Goal: Task Accomplishment & Management: Manage account settings

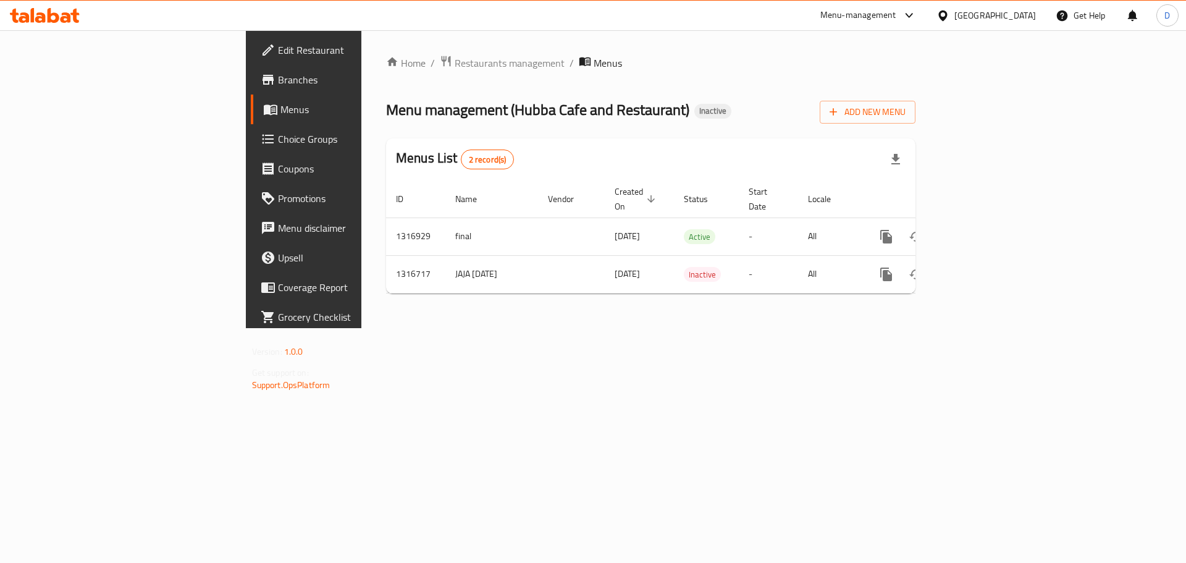
click at [1028, 17] on div "[GEOGRAPHIC_DATA]" at bounding box center [996, 16] width 82 height 14
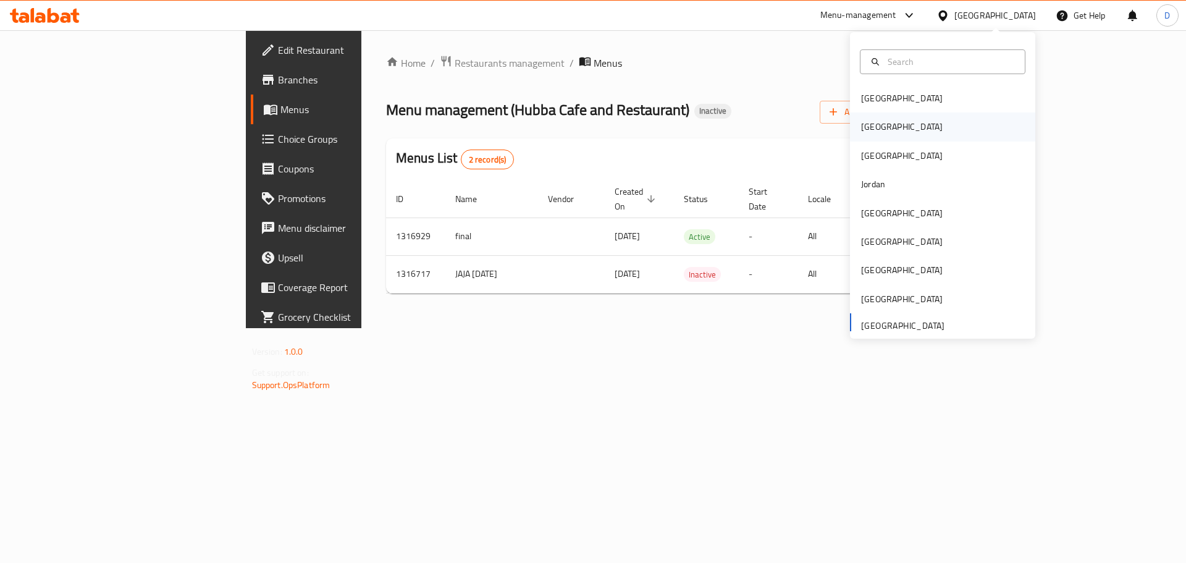
click at [880, 124] on div "[GEOGRAPHIC_DATA]" at bounding box center [902, 126] width 101 height 28
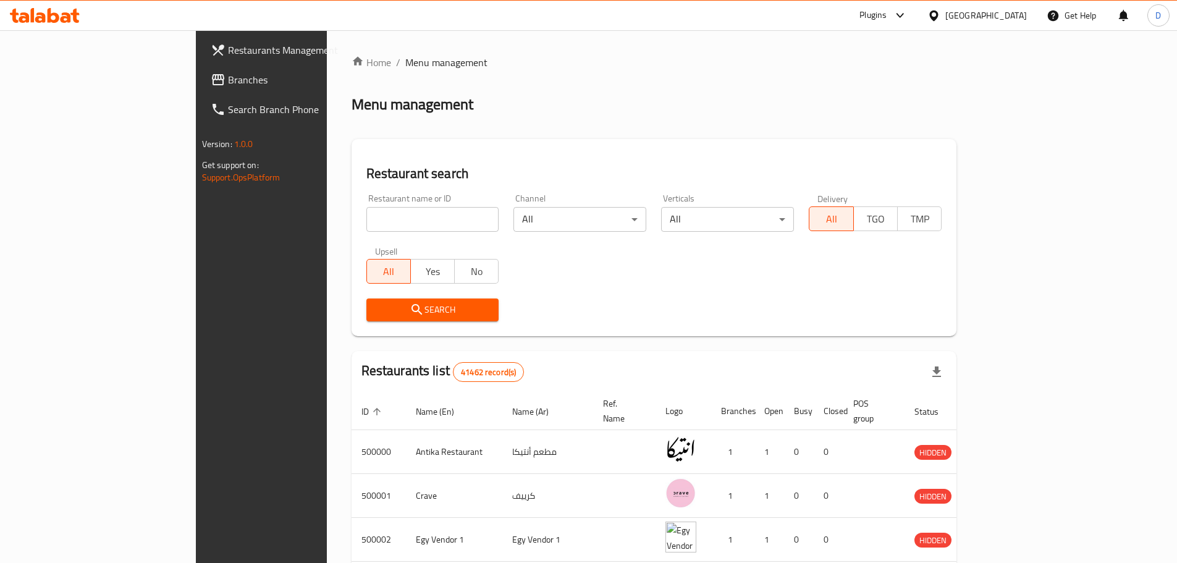
click at [228, 87] on span "Branches" at bounding box center [305, 79] width 154 height 15
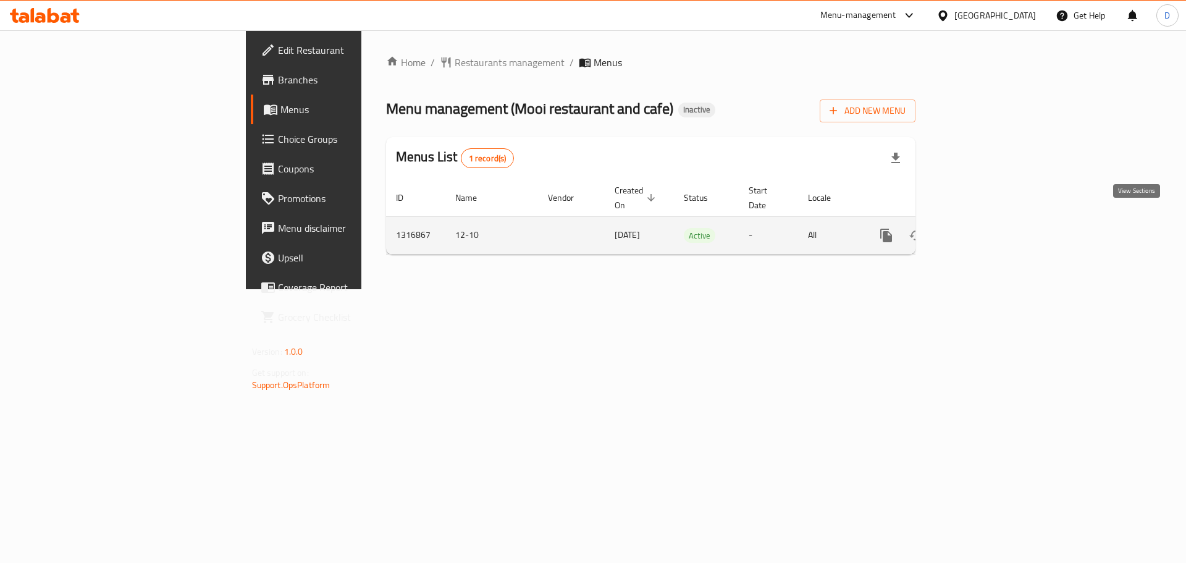
click at [983, 228] on icon "enhanced table" at bounding box center [975, 235] width 15 height 15
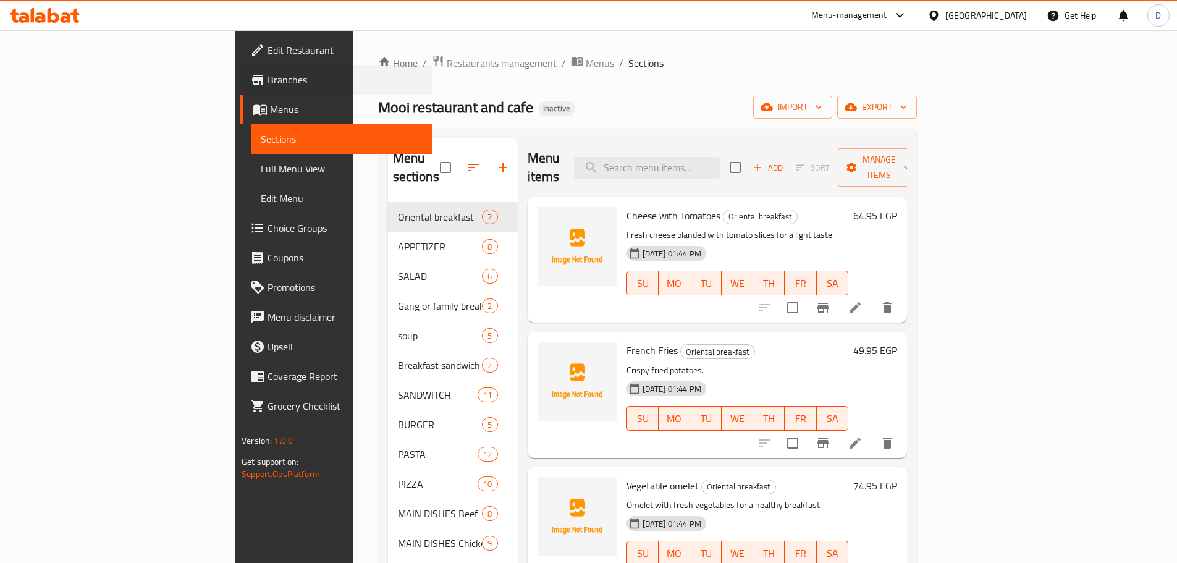
drag, startPoint x: 1, startPoint y: 94, endPoint x: 1, endPoint y: 103, distance: 8.7
click at [226, 103] on ul "Edit Restaurant Branches Menus Sections Full Menu View Edit Menu Choice Groups …" at bounding box center [329, 228] width 206 height 386
click at [720, 157] on input "search" at bounding box center [647, 168] width 146 height 22
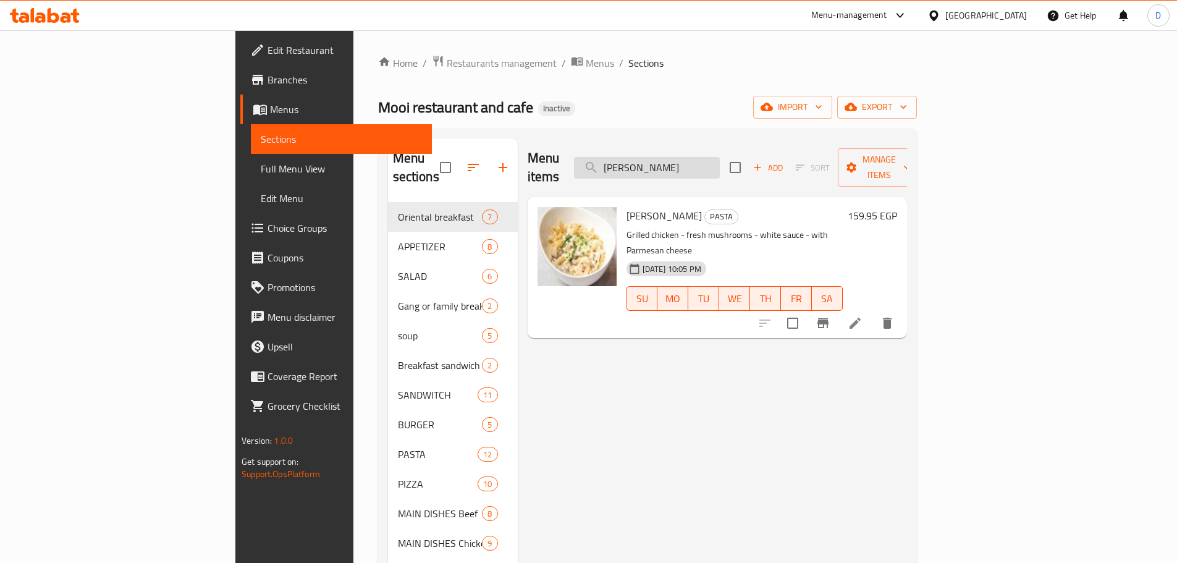
drag, startPoint x: 685, startPoint y: 161, endPoint x: 667, endPoint y: 161, distance: 17.9
click at [667, 161] on input "alf" at bounding box center [647, 168] width 146 height 22
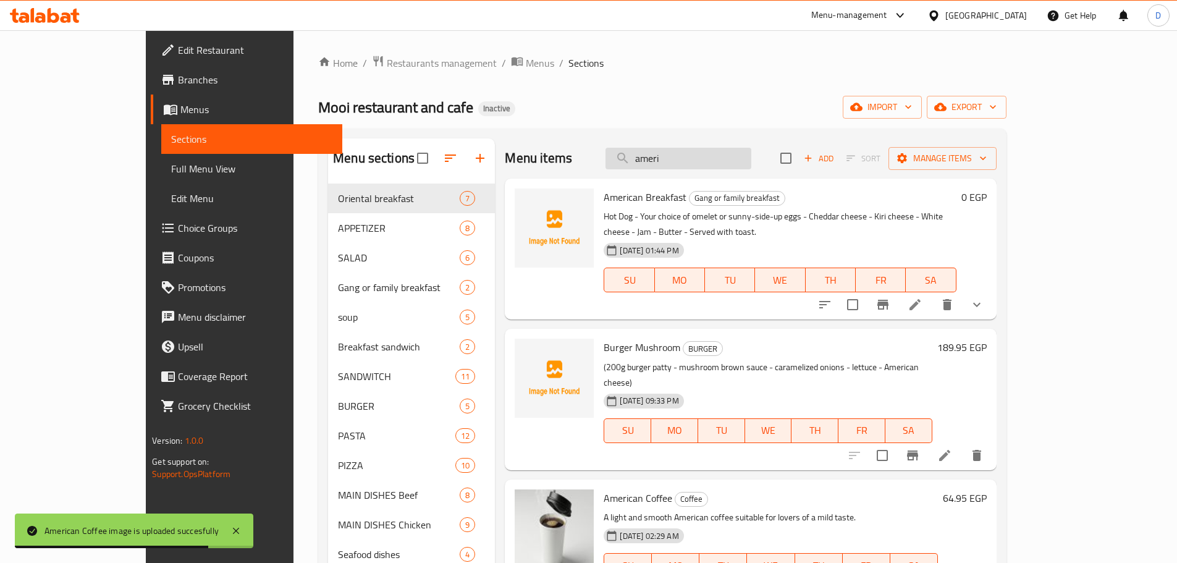
drag, startPoint x: 730, startPoint y: 150, endPoint x: 681, endPoint y: 142, distance: 50.1
click at [666, 155] on input "ameri" at bounding box center [679, 159] width 146 height 22
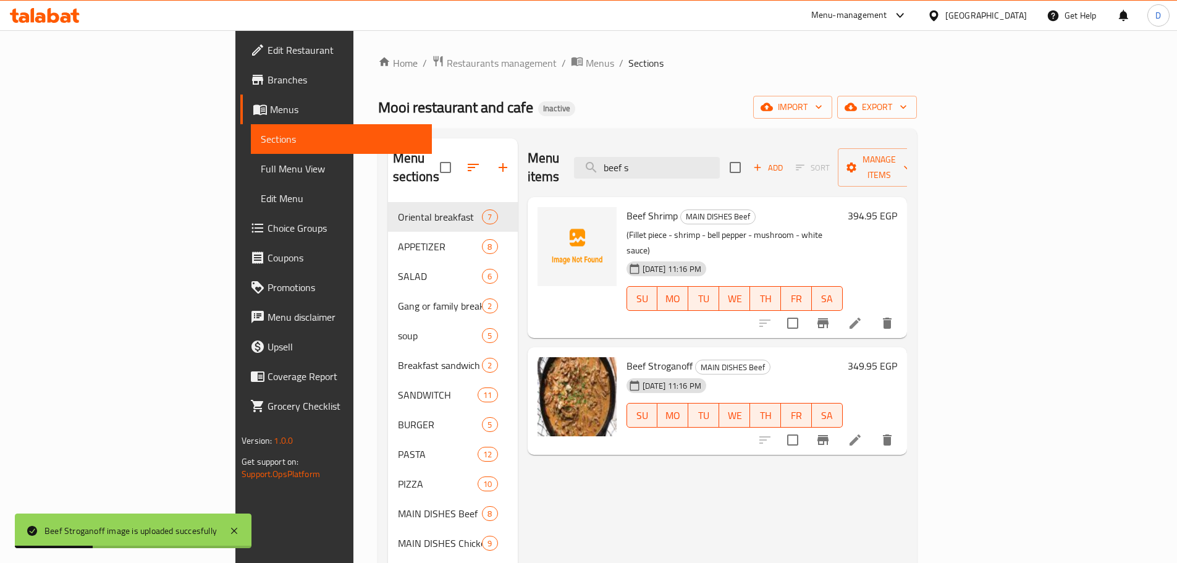
drag, startPoint x: 719, startPoint y: 156, endPoint x: 642, endPoint y: 156, distance: 77.2
click at [642, 156] on div "Menu items beef s Add Sort Manage items" at bounding box center [717, 167] width 379 height 59
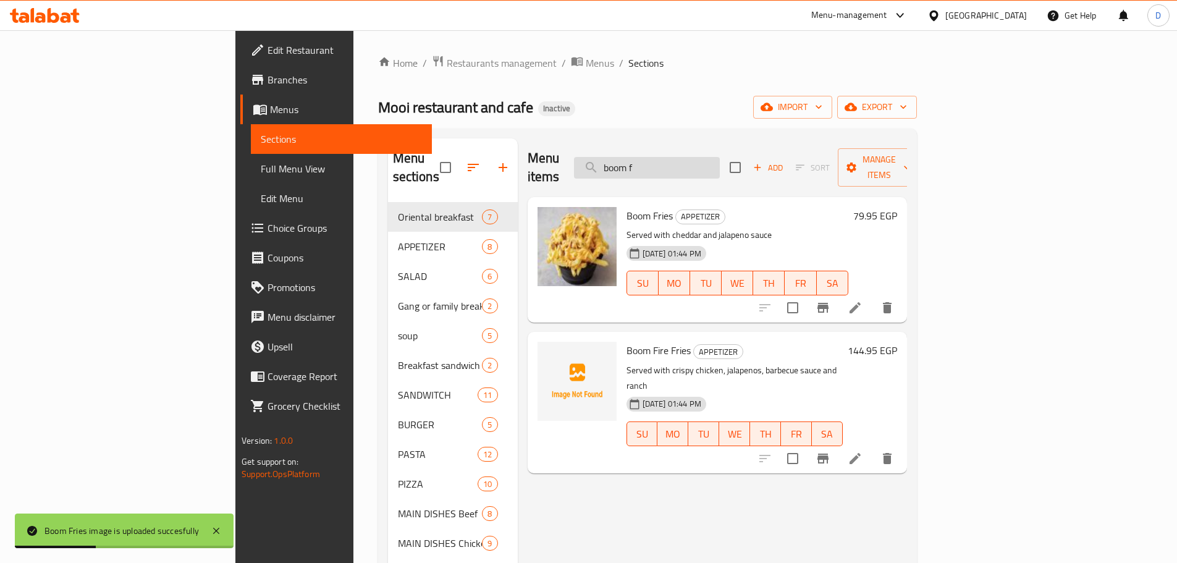
drag, startPoint x: 747, startPoint y: 159, endPoint x: 670, endPoint y: 160, distance: 77.2
click at [670, 160] on input "boom f" at bounding box center [647, 168] width 146 height 22
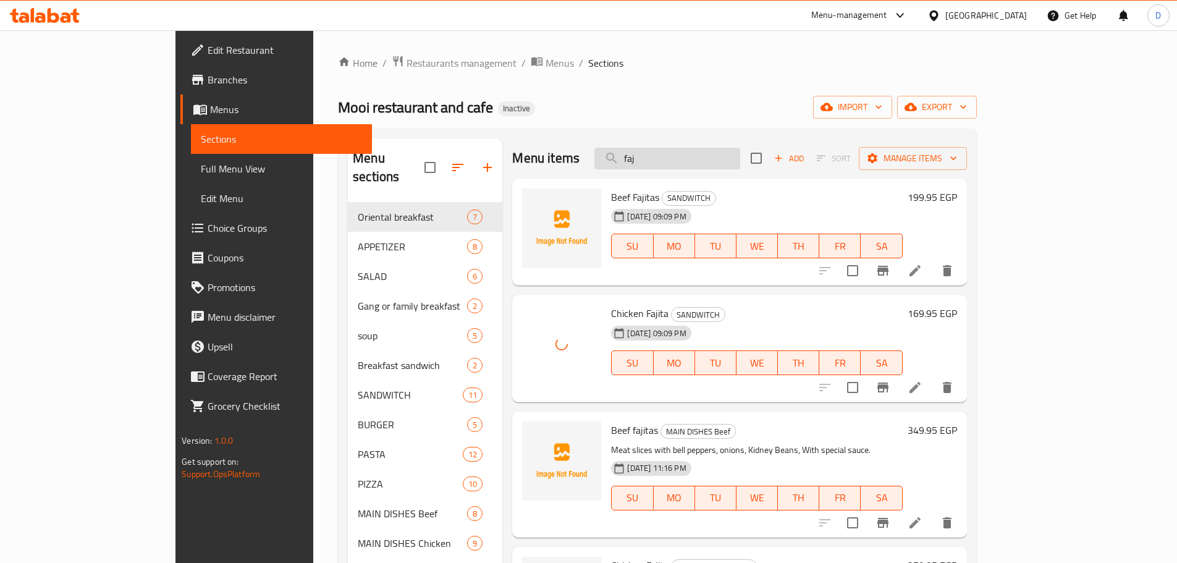
click at [704, 158] on input "faj" at bounding box center [667, 159] width 146 height 22
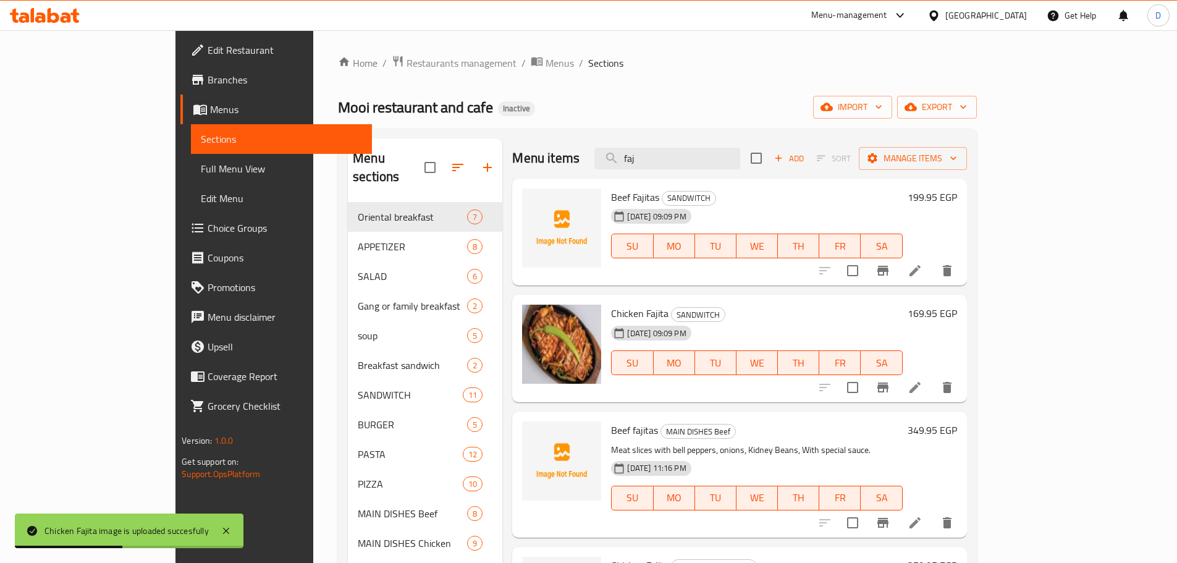
drag, startPoint x: 737, startPoint y: 152, endPoint x: 656, endPoint y: 161, distance: 81.5
click at [656, 161] on div "Menu items faj Add Sort Manage items" at bounding box center [739, 158] width 454 height 40
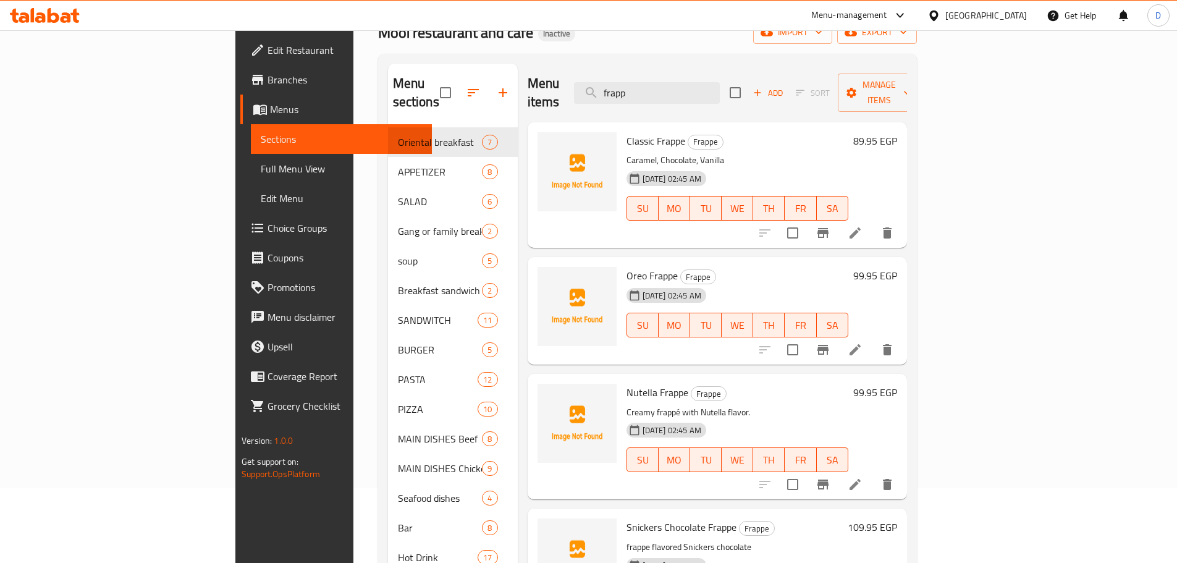
scroll to position [63, 0]
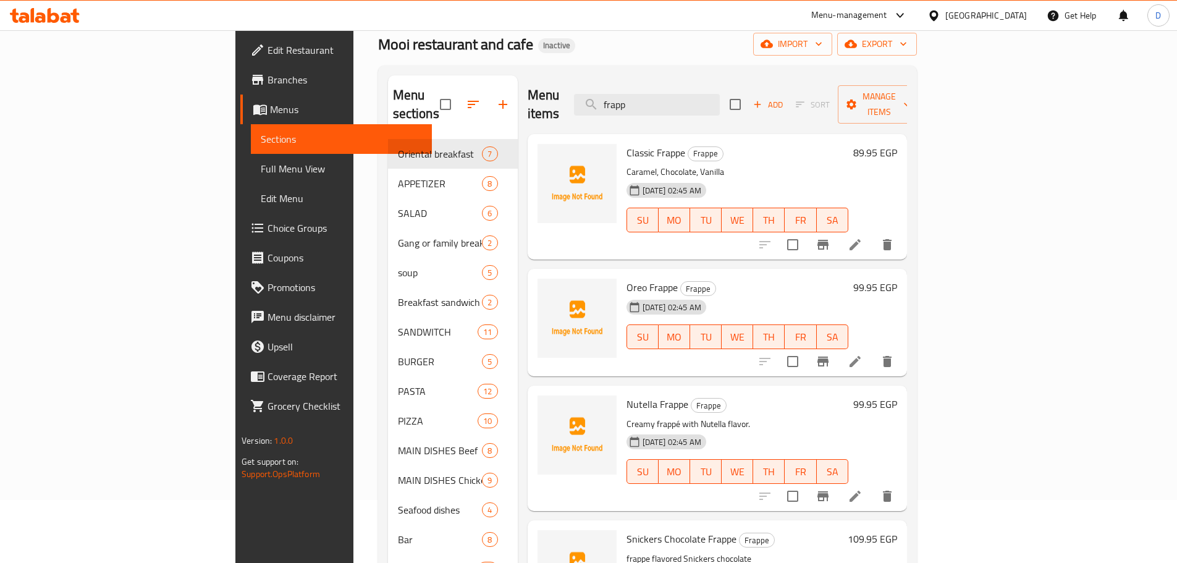
drag, startPoint x: 725, startPoint y: 91, endPoint x: 594, endPoint y: 91, distance: 130.4
click at [594, 91] on div "Menu items frapp Add Sort Manage items" at bounding box center [717, 104] width 379 height 59
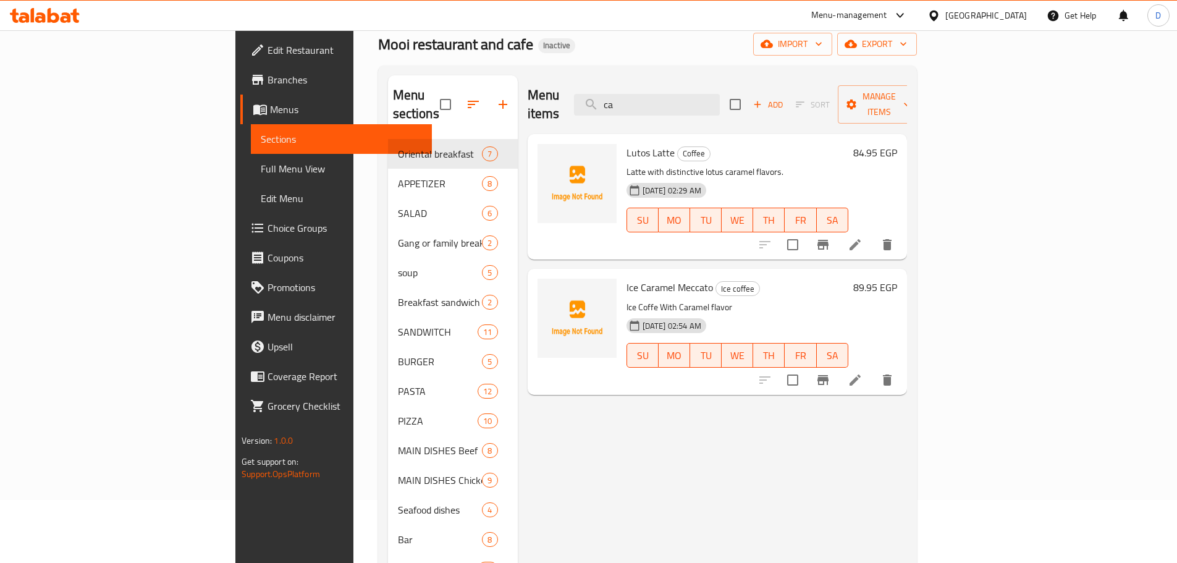
type input "c"
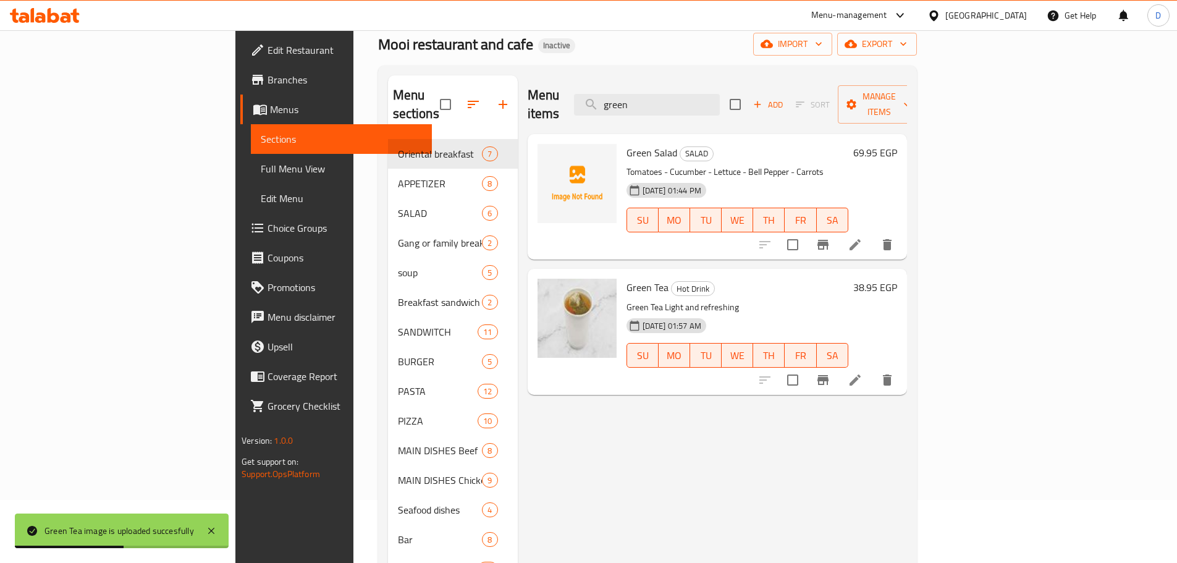
drag, startPoint x: 730, startPoint y: 98, endPoint x: 649, endPoint y: 114, distance: 81.9
click at [649, 114] on div "Menu items green Add Sort Manage items" at bounding box center [717, 104] width 379 height 59
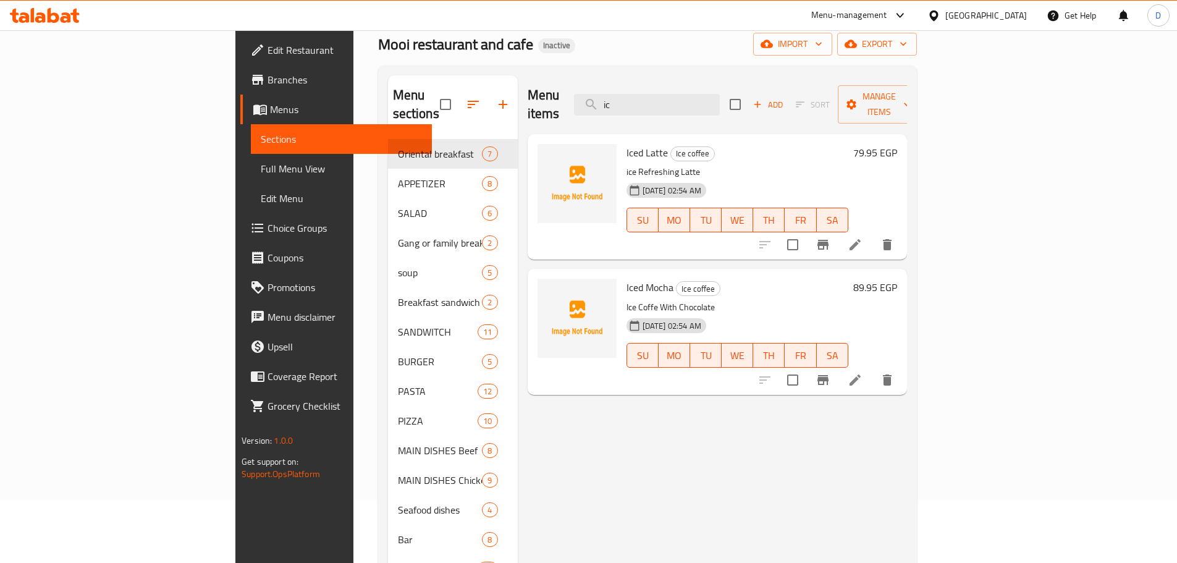
type input "i"
drag, startPoint x: 759, startPoint y: 94, endPoint x: 593, endPoint y: 105, distance: 166.6
click at [593, 105] on div "Menu items macc Add Sort Manage items" at bounding box center [717, 104] width 379 height 59
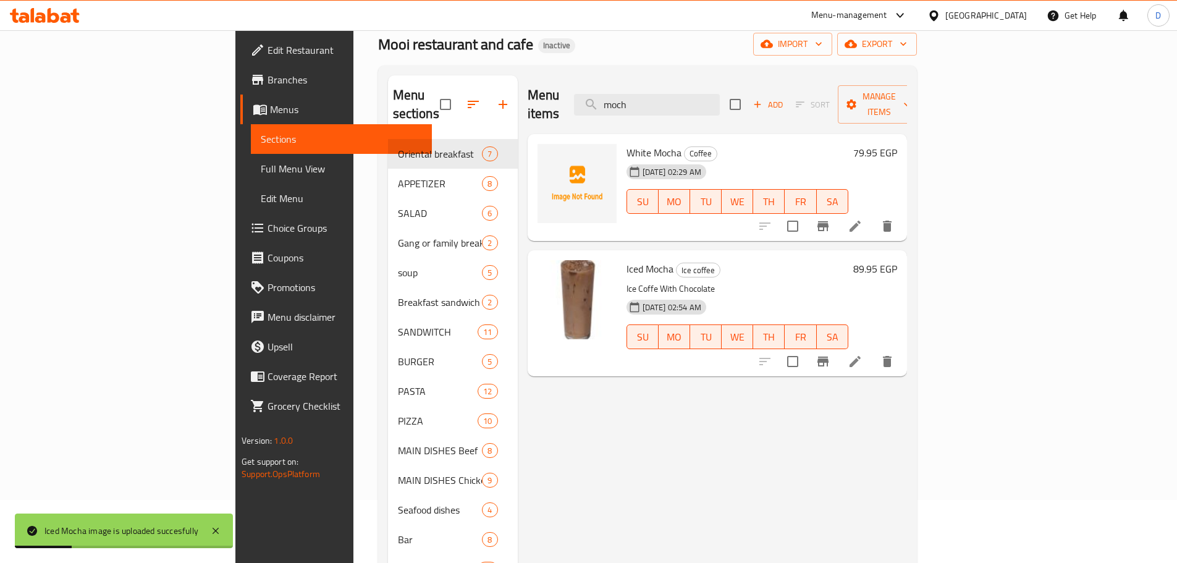
drag, startPoint x: 742, startPoint y: 90, endPoint x: 658, endPoint y: 91, distance: 84.1
click at [658, 91] on div "Menu items moch Add Sort Manage items" at bounding box center [717, 104] width 379 height 59
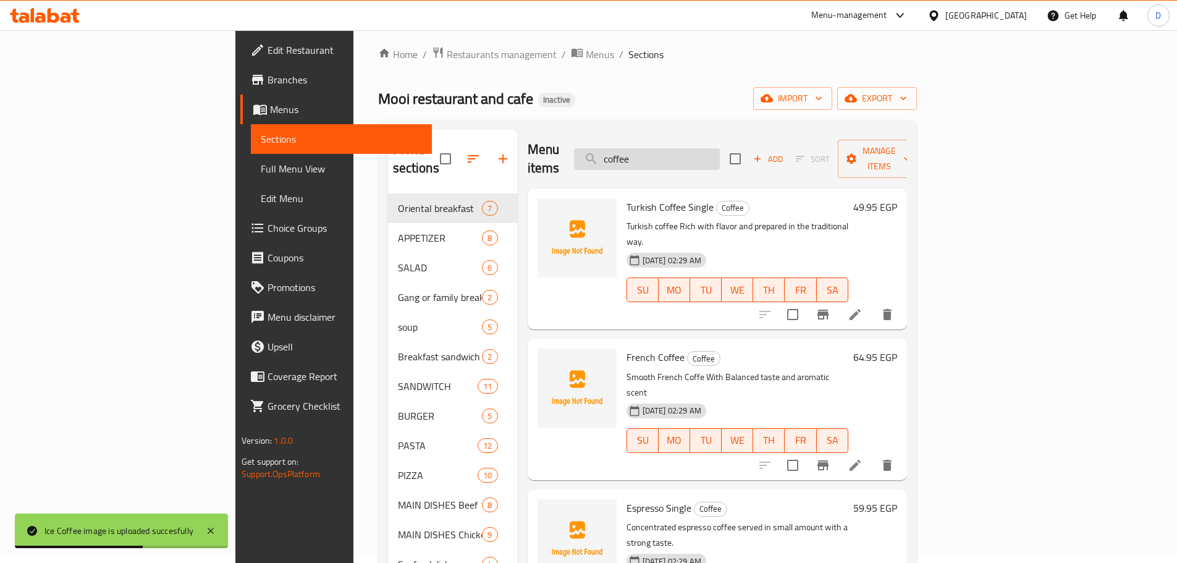
scroll to position [0, 0]
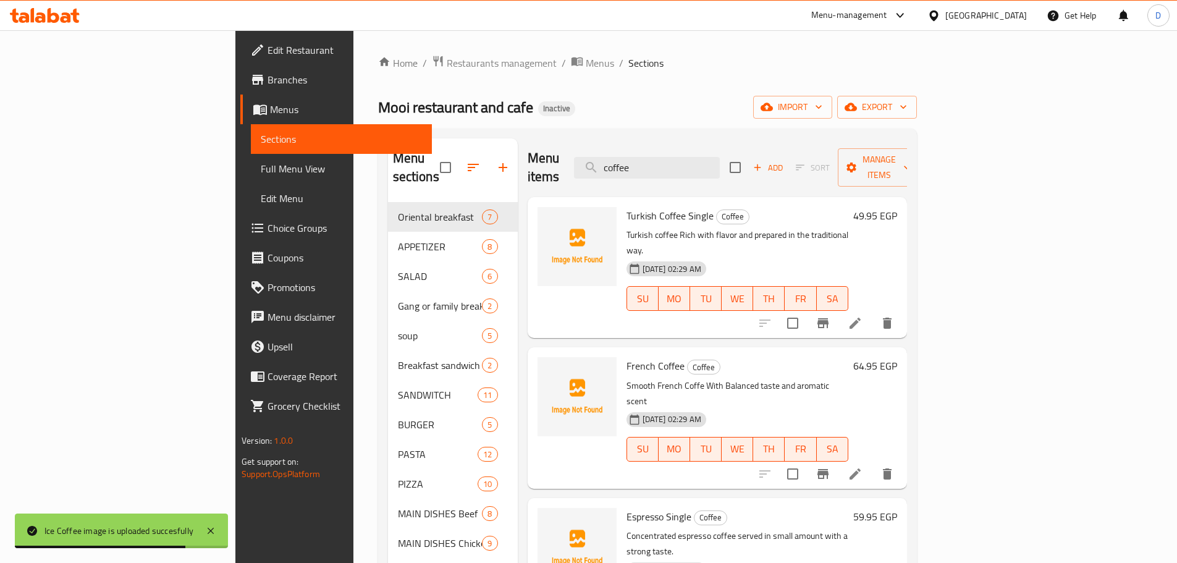
drag, startPoint x: 708, startPoint y: 162, endPoint x: 632, endPoint y: 167, distance: 76.8
click at [632, 167] on div "Menu items coffee Add Sort Manage items" at bounding box center [717, 167] width 379 height 59
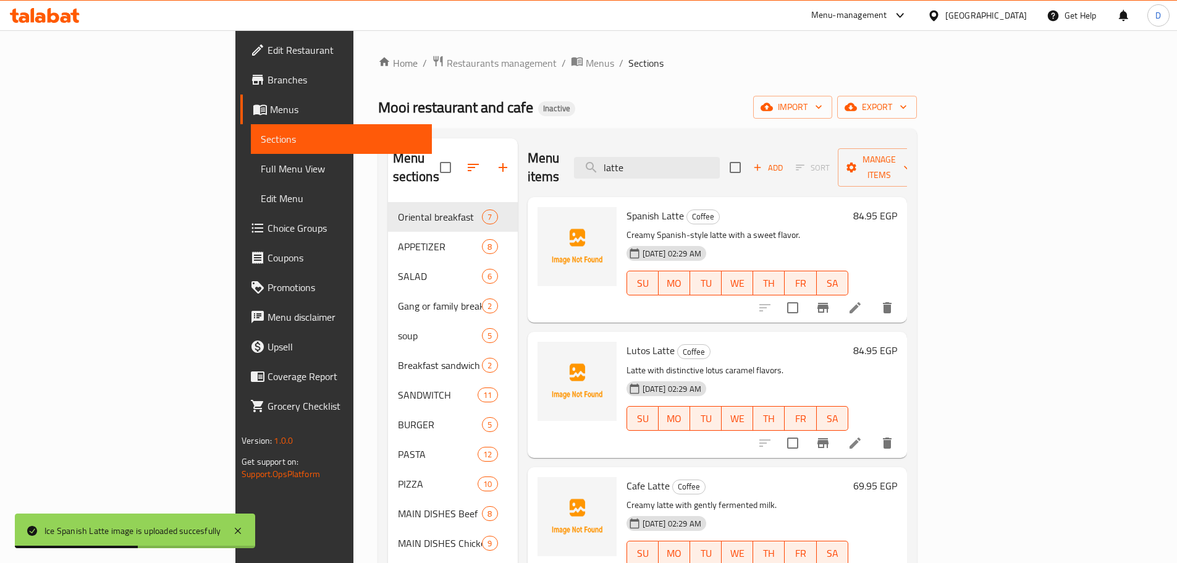
drag, startPoint x: 729, startPoint y: 153, endPoint x: 659, endPoint y: 157, distance: 70.0
click at [659, 157] on div "Menu items latte Add Sort Manage items" at bounding box center [717, 167] width 379 height 59
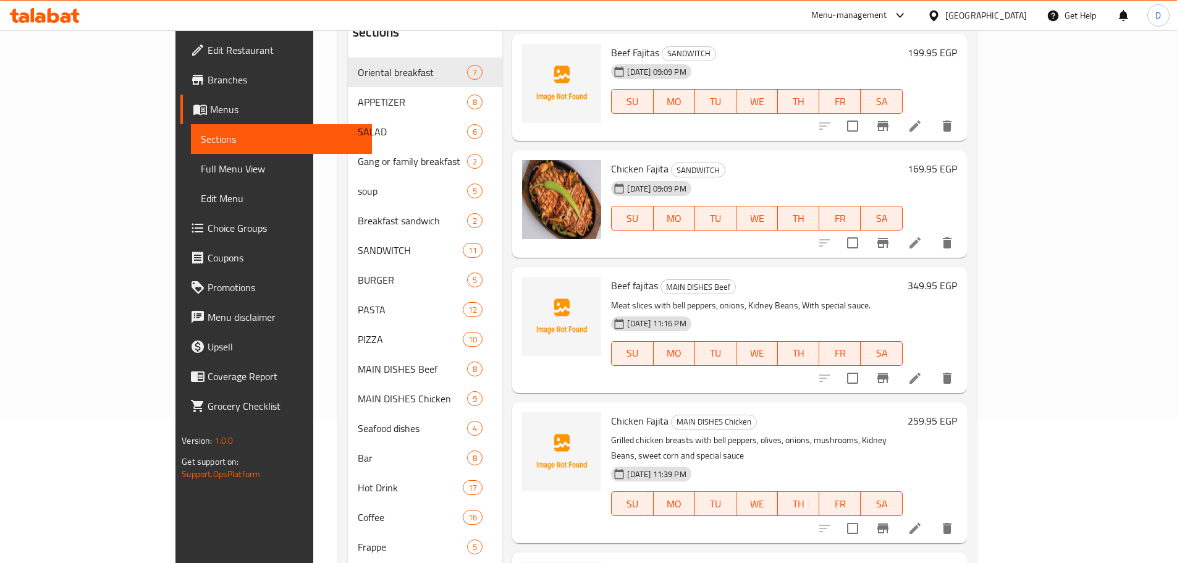
scroll to position [185, 0]
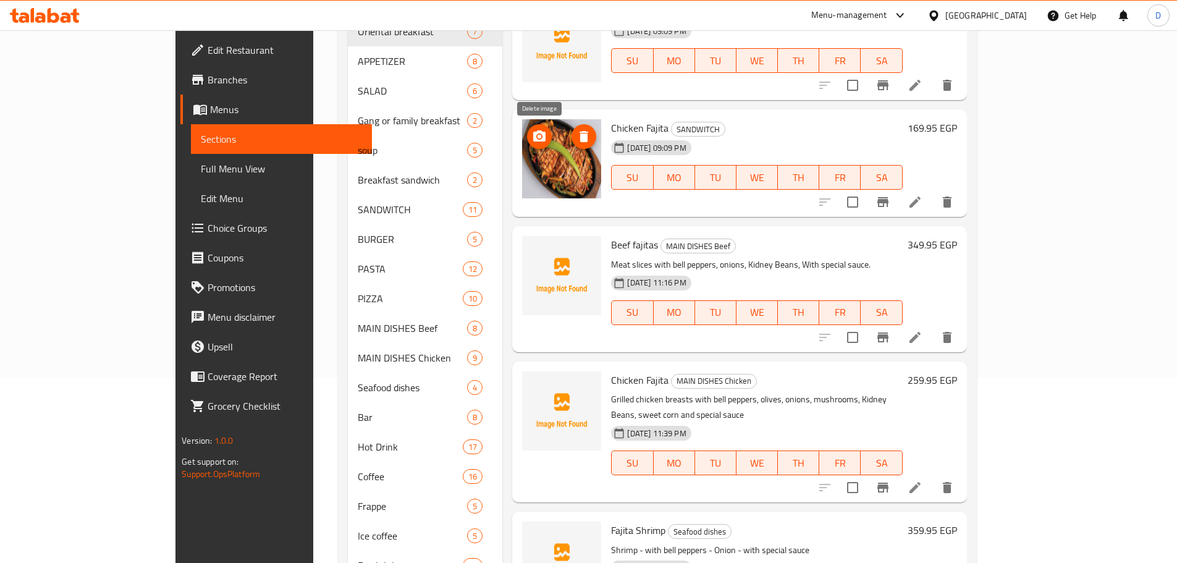
click at [580, 135] on icon "delete image" at bounding box center [584, 136] width 9 height 11
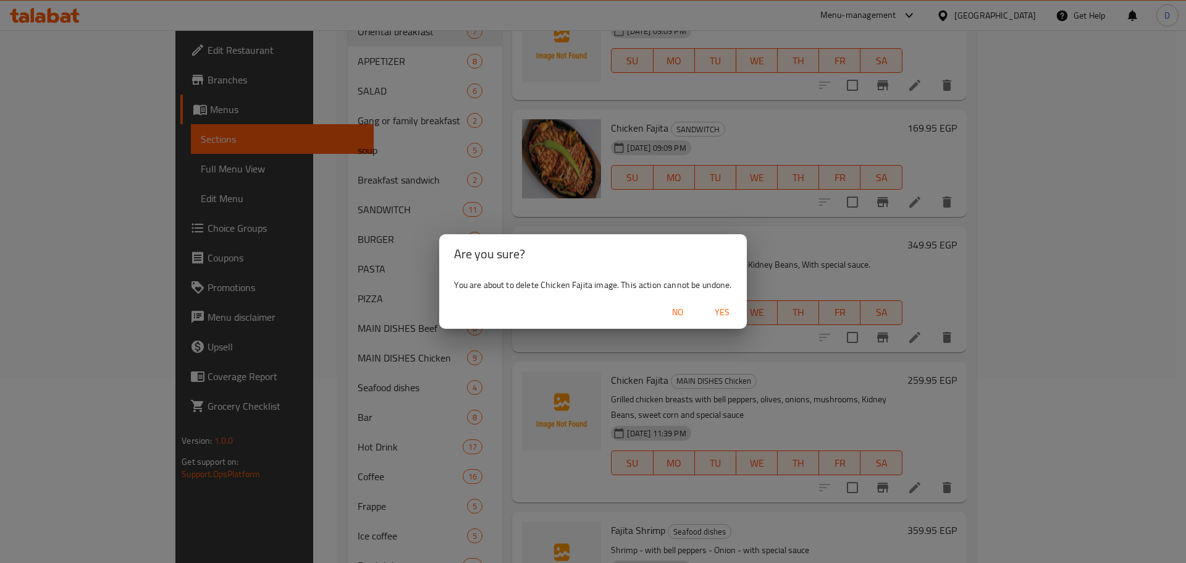
click at [716, 309] on span "Yes" at bounding box center [723, 312] width 30 height 15
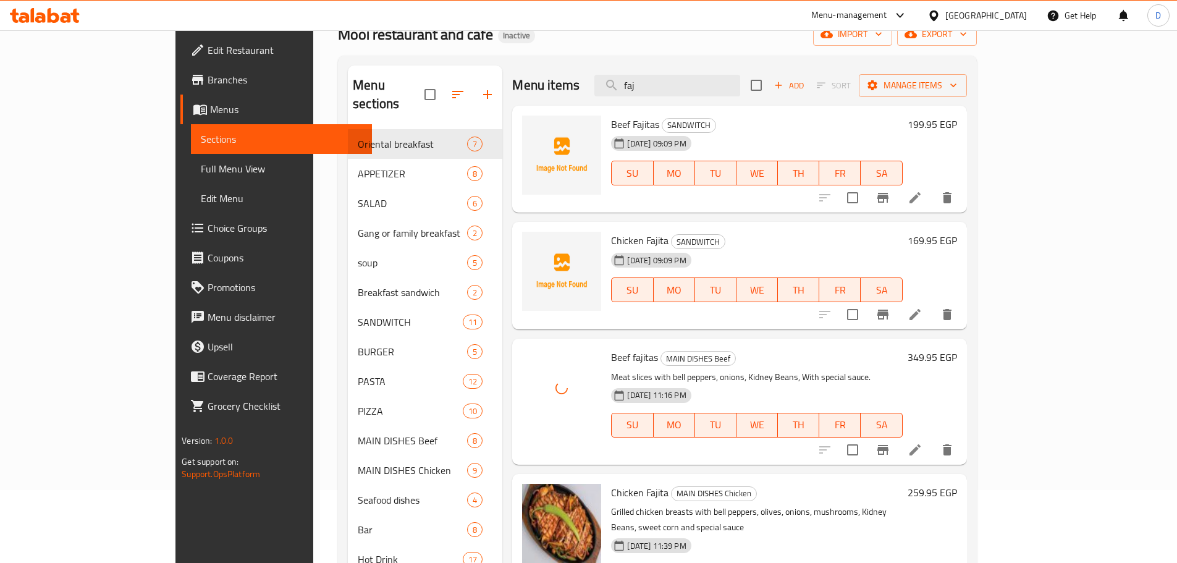
scroll to position [62, 0]
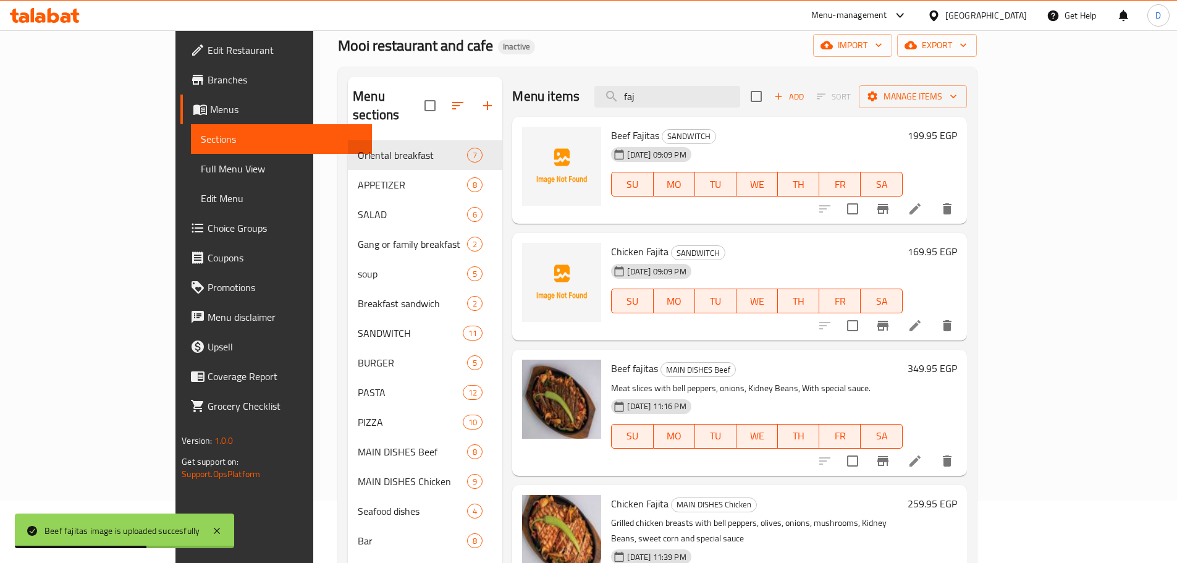
drag, startPoint x: 713, startPoint y: 101, endPoint x: 628, endPoint y: 99, distance: 84.7
click at [630, 101] on div "Menu items faj Add Sort Manage items" at bounding box center [739, 97] width 454 height 40
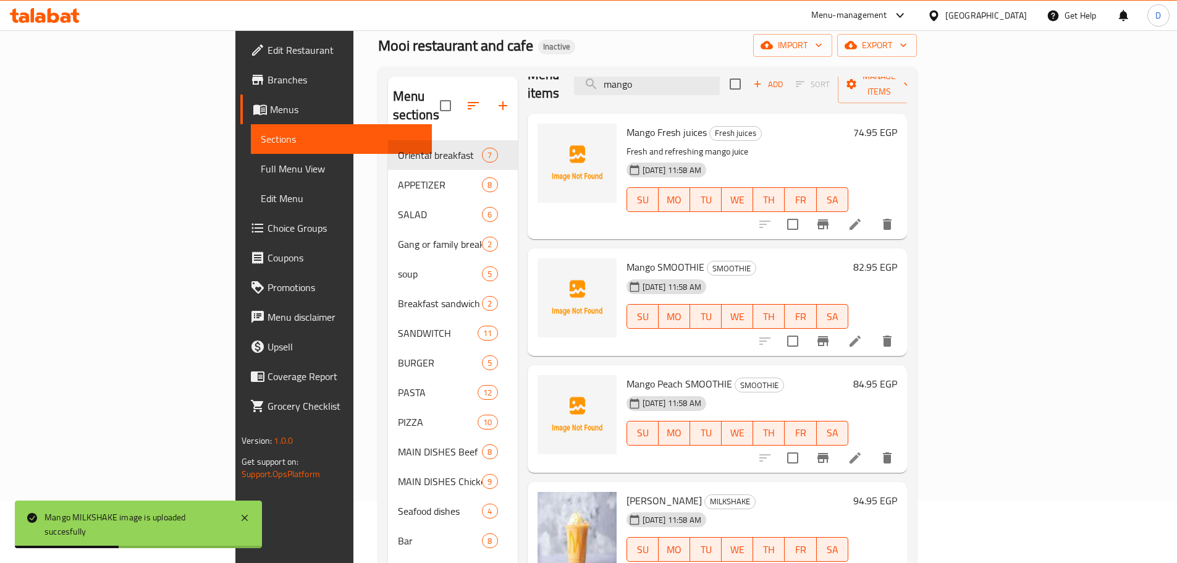
scroll to position [0, 0]
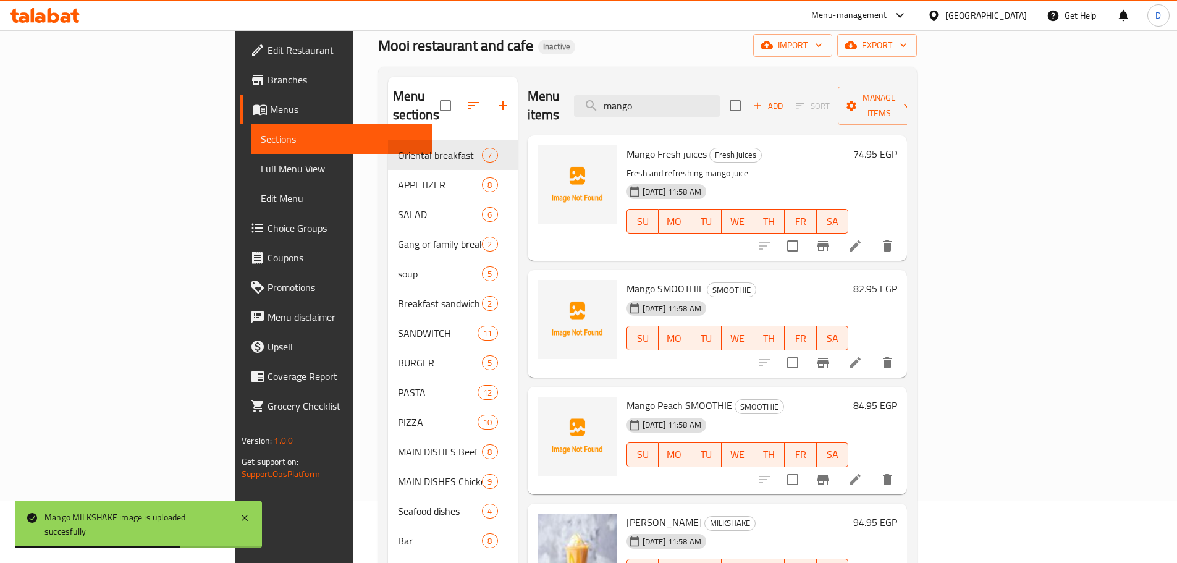
drag, startPoint x: 725, startPoint y: 91, endPoint x: 598, endPoint y: 95, distance: 128.0
click at [598, 95] on div "Menu items mango Add Sort Manage items" at bounding box center [717, 106] width 379 height 59
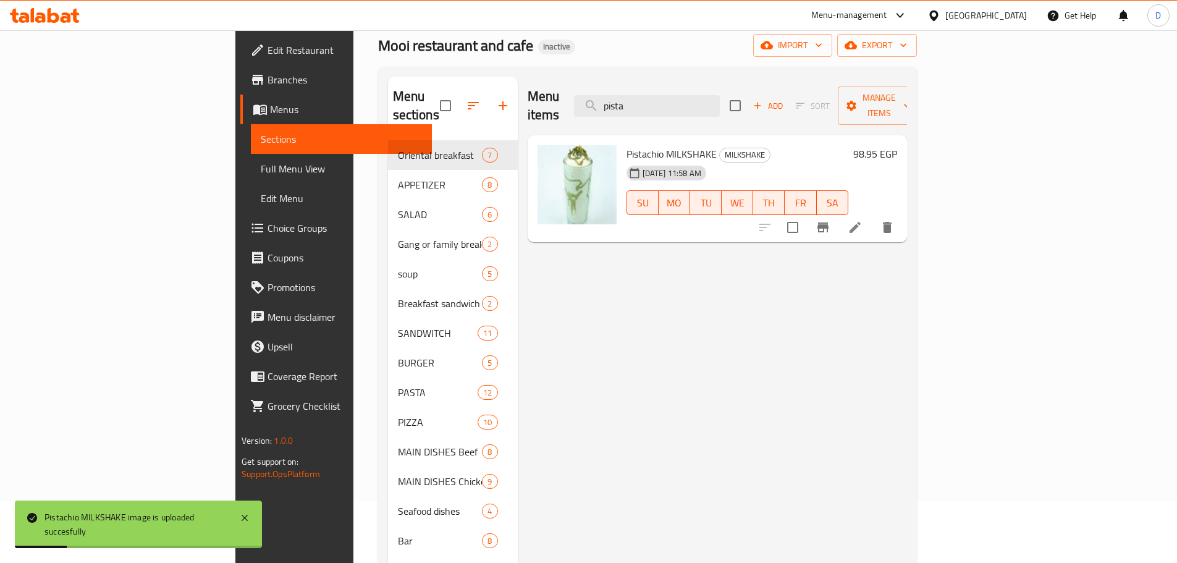
drag, startPoint x: 719, startPoint y: 98, endPoint x: 638, endPoint y: 94, distance: 81.1
click at [638, 94] on div "Menu items pista Add Sort Manage items" at bounding box center [717, 106] width 379 height 59
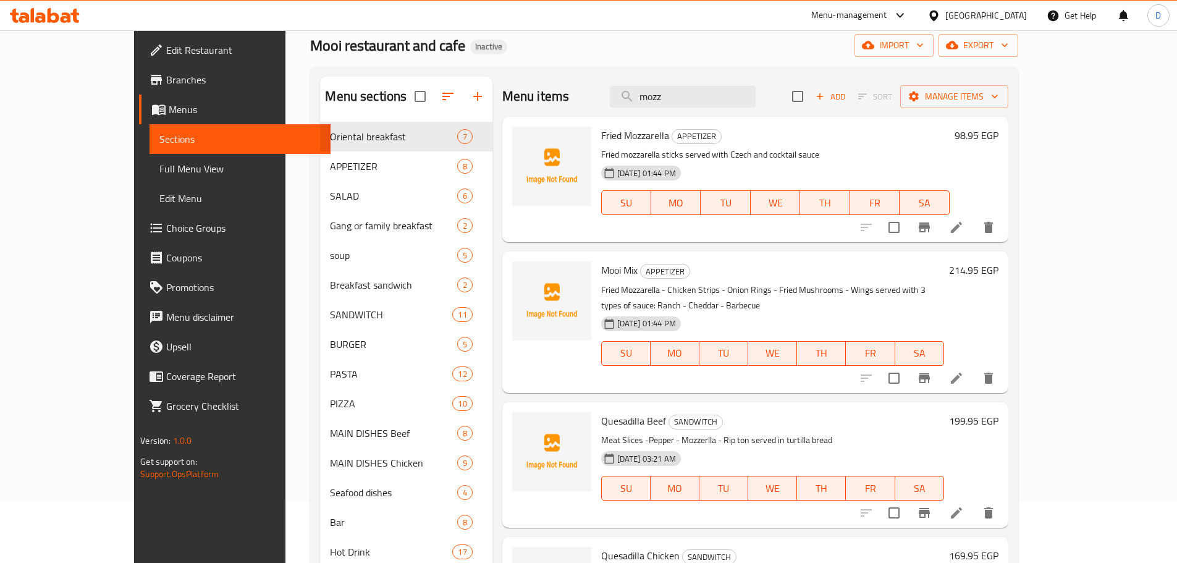
drag, startPoint x: 738, startPoint y: 91, endPoint x: 627, endPoint y: 91, distance: 110.6
click at [627, 91] on div "Menu items mozz Add Sort Manage items" at bounding box center [755, 97] width 506 height 40
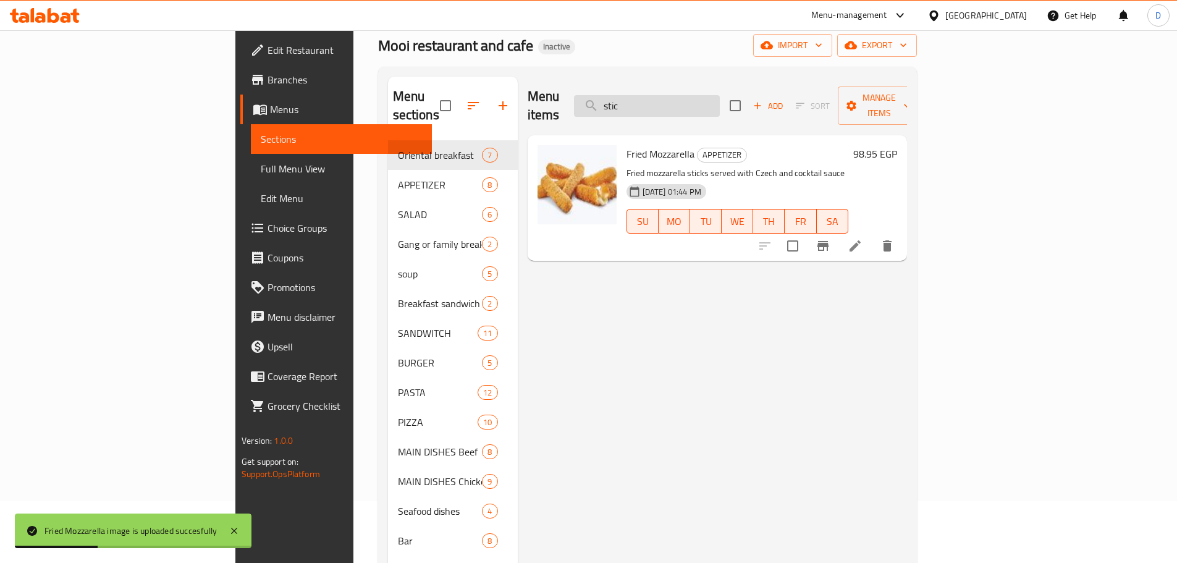
drag, startPoint x: 693, startPoint y: 96, endPoint x: 682, endPoint y: 99, distance: 12.3
click at [682, 99] on input "stic" at bounding box center [647, 106] width 146 height 22
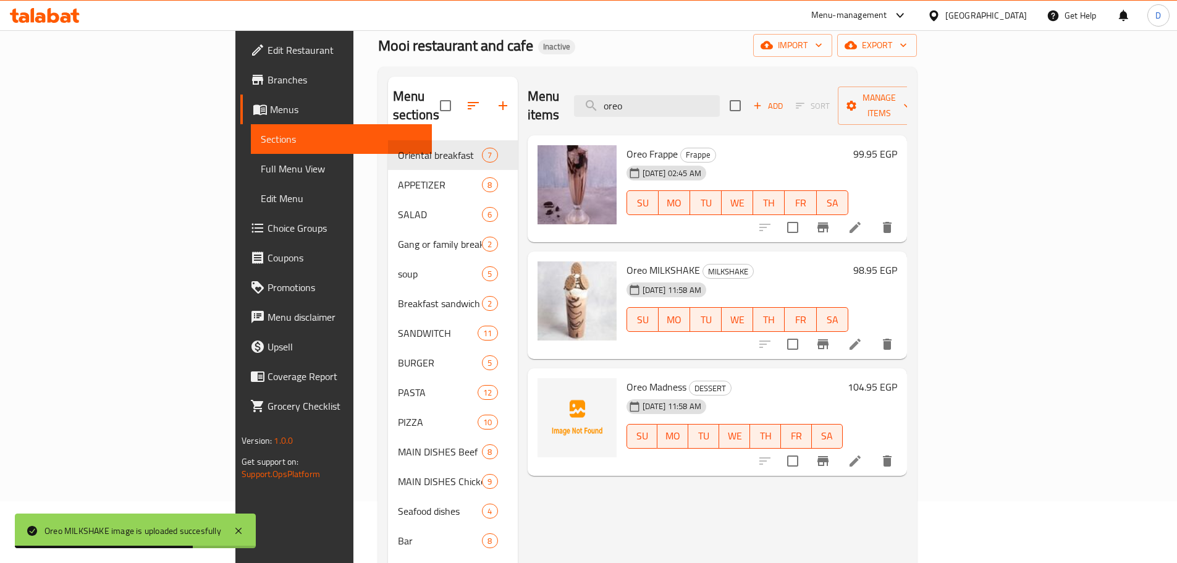
drag, startPoint x: 728, startPoint y: 102, endPoint x: 571, endPoint y: 109, distance: 157.1
click at [571, 109] on div "Menu items oreo Add Sort Manage items" at bounding box center [717, 106] width 379 height 59
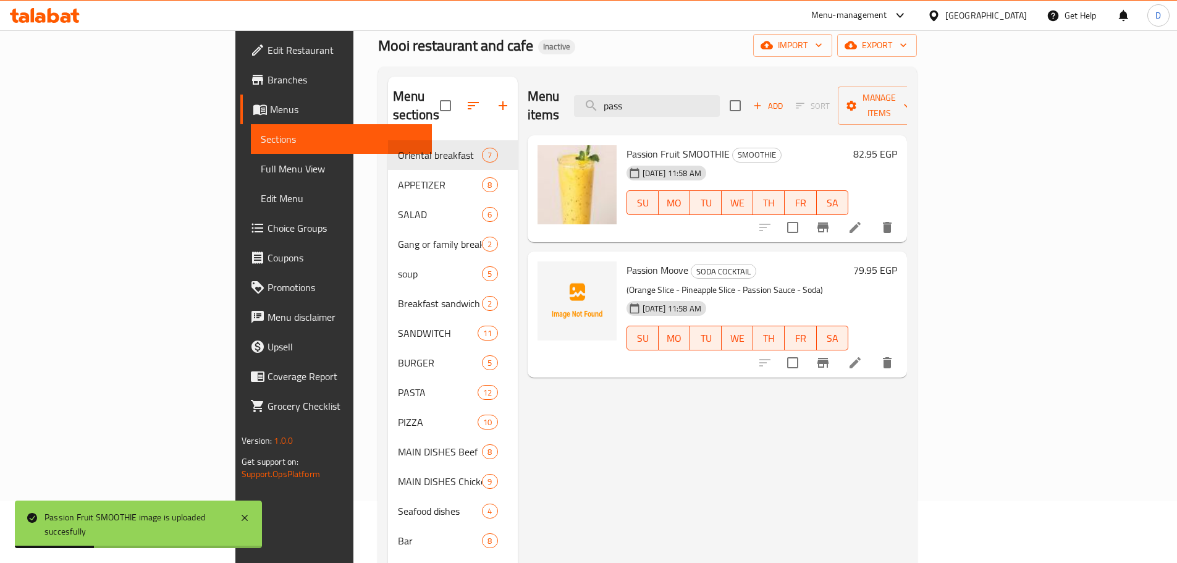
drag, startPoint x: 744, startPoint y: 93, endPoint x: 645, endPoint y: 97, distance: 98.9
click at [645, 97] on div "Menu items pass Add Sort Manage items" at bounding box center [717, 106] width 379 height 59
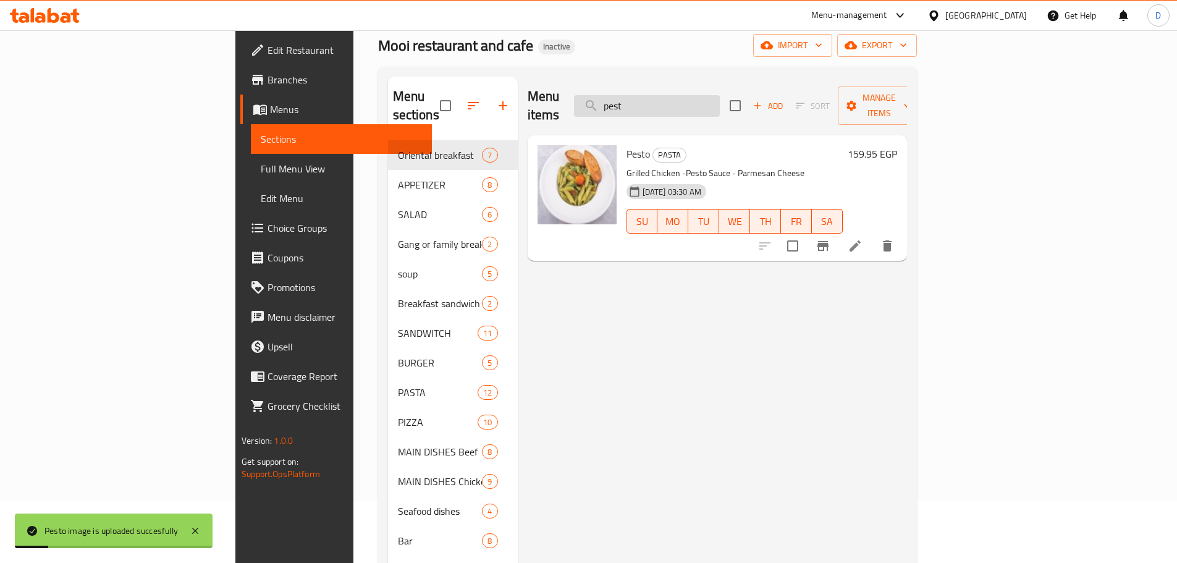
drag, startPoint x: 732, startPoint y: 96, endPoint x: 669, endPoint y: 102, distance: 63.9
click at [669, 102] on input "pest" at bounding box center [647, 106] width 146 height 22
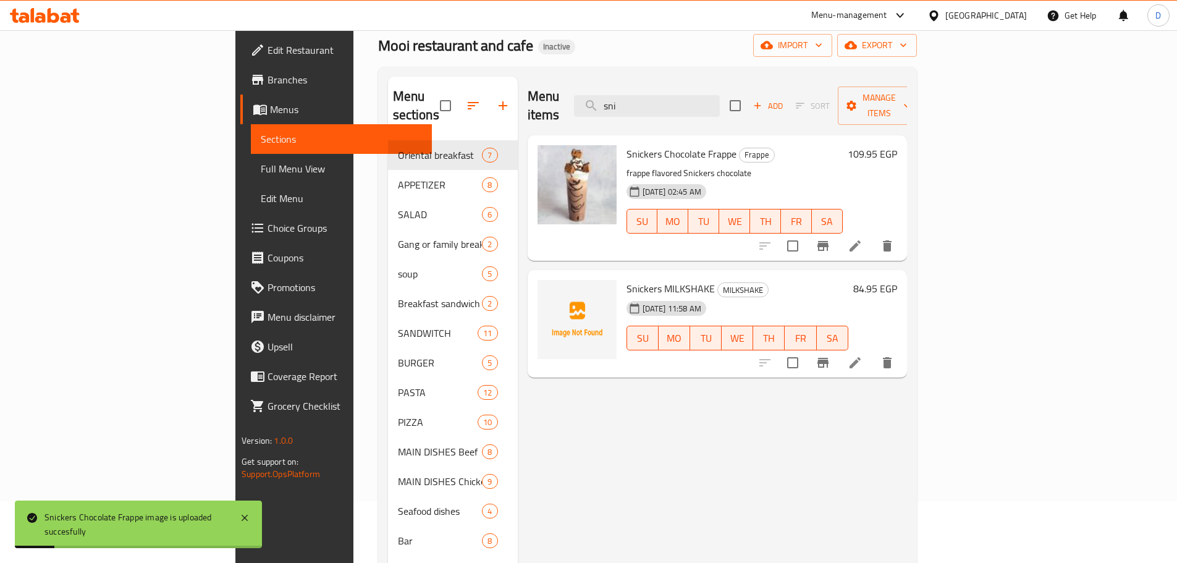
drag, startPoint x: 753, startPoint y: 98, endPoint x: 618, endPoint y: 98, distance: 134.7
click at [618, 98] on div "Menu items sni Add Sort Manage items" at bounding box center [717, 106] width 379 height 59
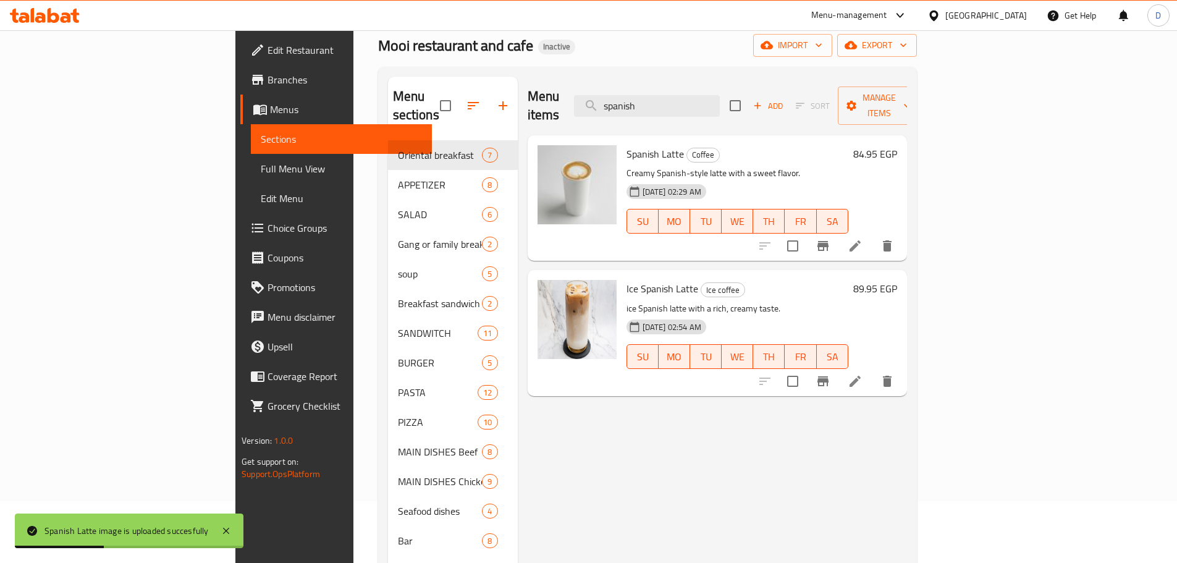
drag, startPoint x: 737, startPoint y: 94, endPoint x: 656, endPoint y: 92, distance: 81.0
click at [656, 92] on div "Menu items spanish Add Sort Manage items" at bounding box center [717, 106] width 379 height 59
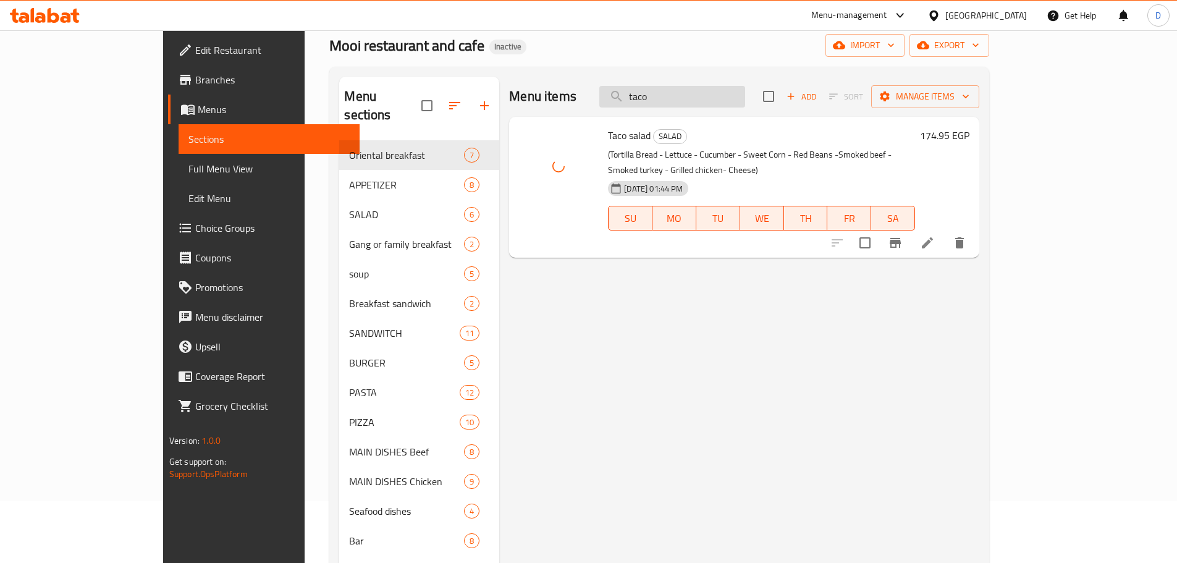
click at [731, 100] on input "taco" at bounding box center [672, 97] width 146 height 22
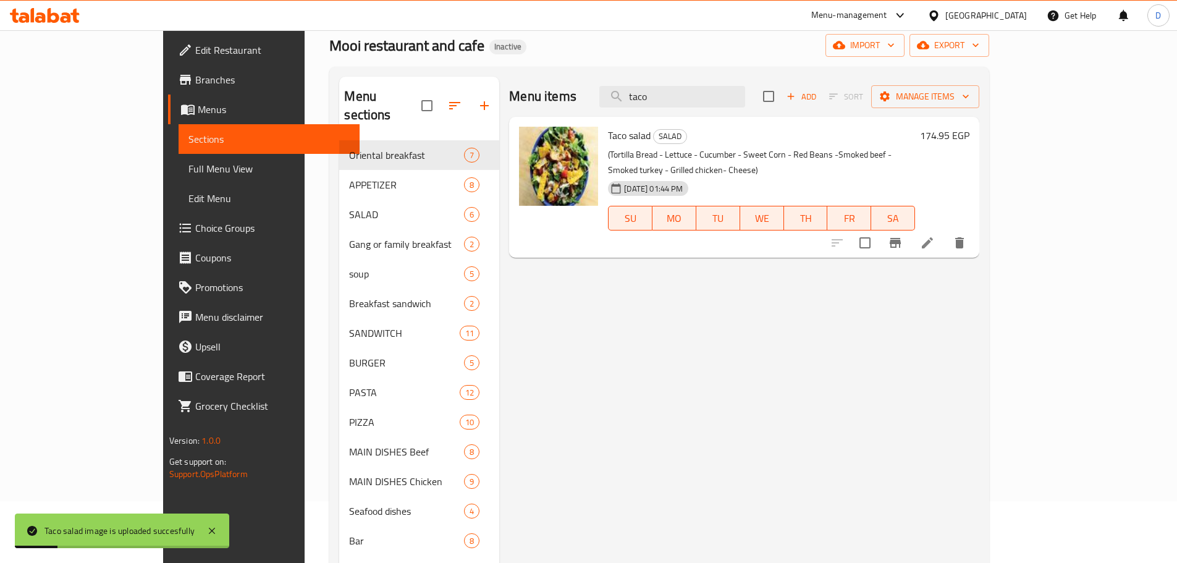
drag, startPoint x: 731, startPoint y: 100, endPoint x: 615, endPoint y: 99, distance: 116.2
click at [615, 99] on div "Menu items taco Add Sort Manage items" at bounding box center [744, 97] width 470 height 40
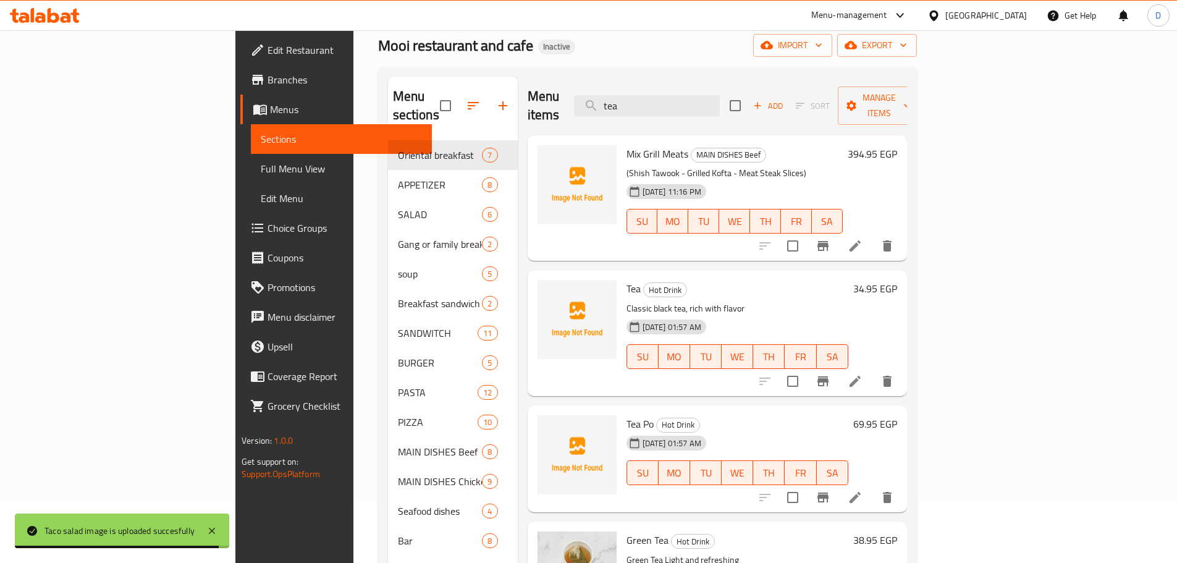
type input "tea"
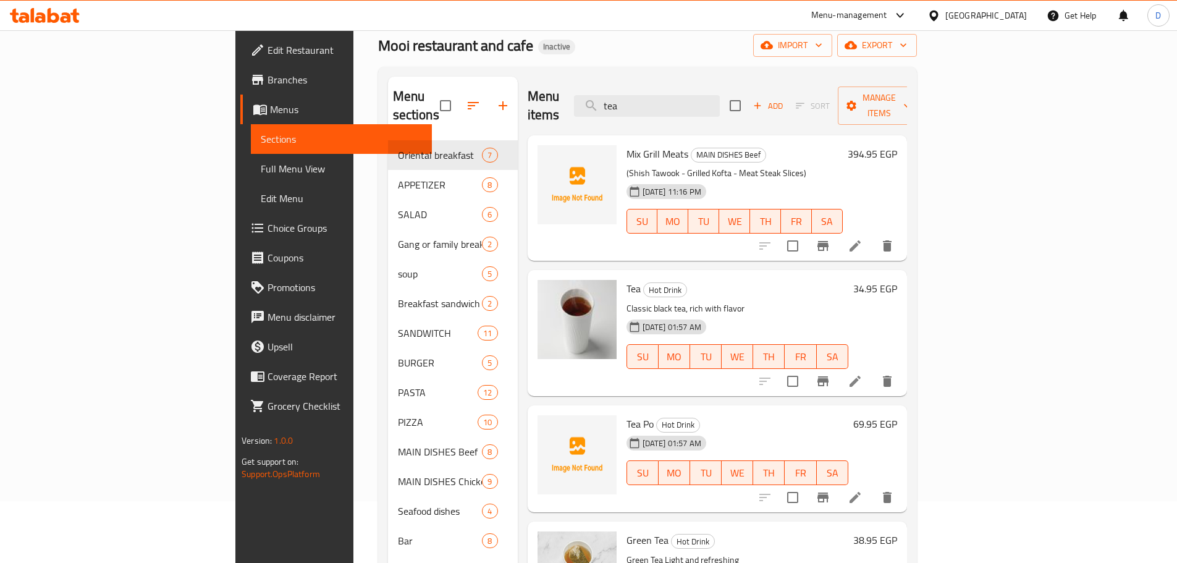
click at [261, 163] on span "Full Menu View" at bounding box center [341, 168] width 161 height 15
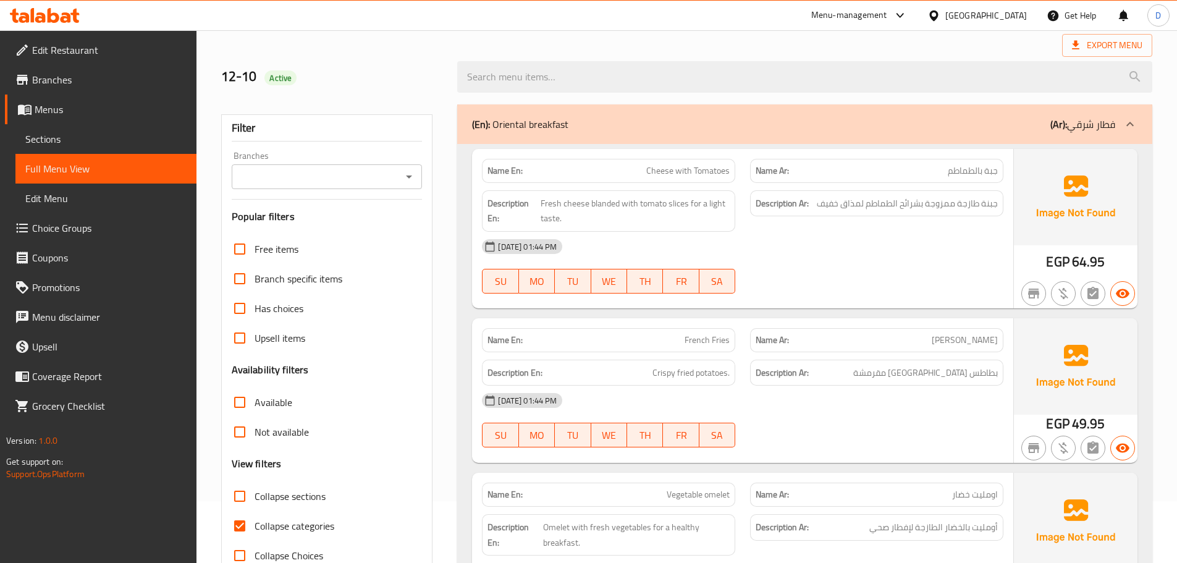
scroll to position [247, 0]
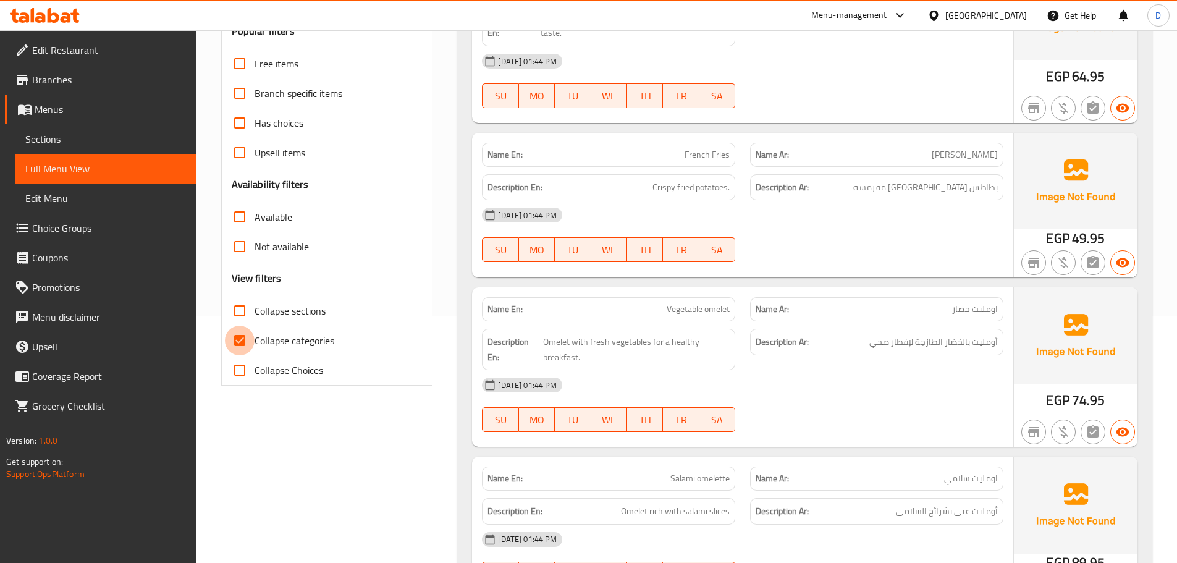
click at [240, 336] on input "Collapse categories" at bounding box center [240, 341] width 30 height 30
checkbox input "false"
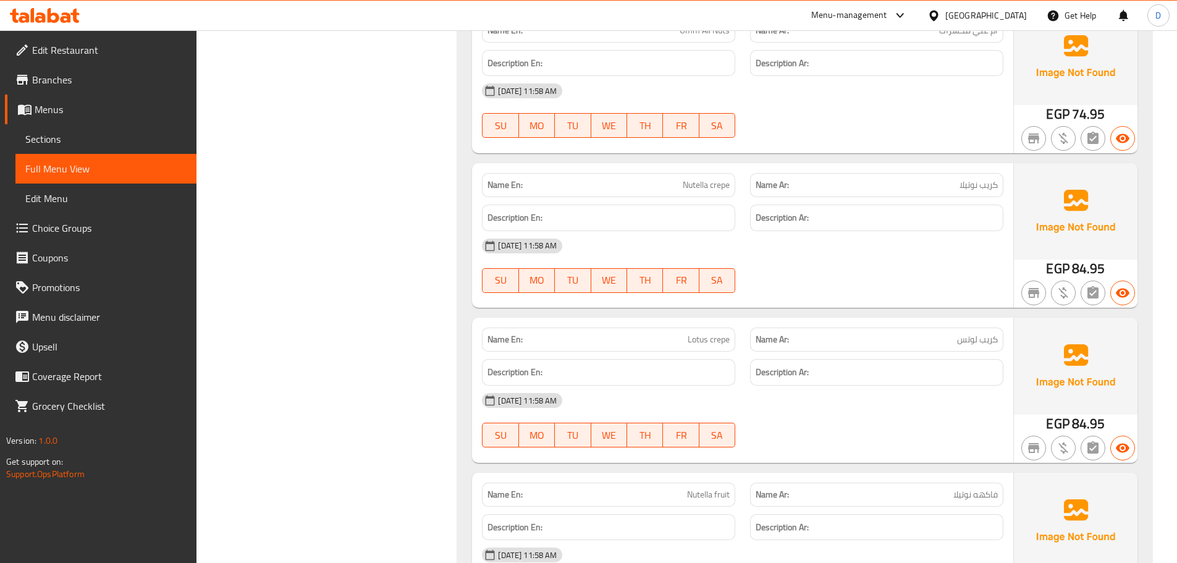
scroll to position [35369, 0]
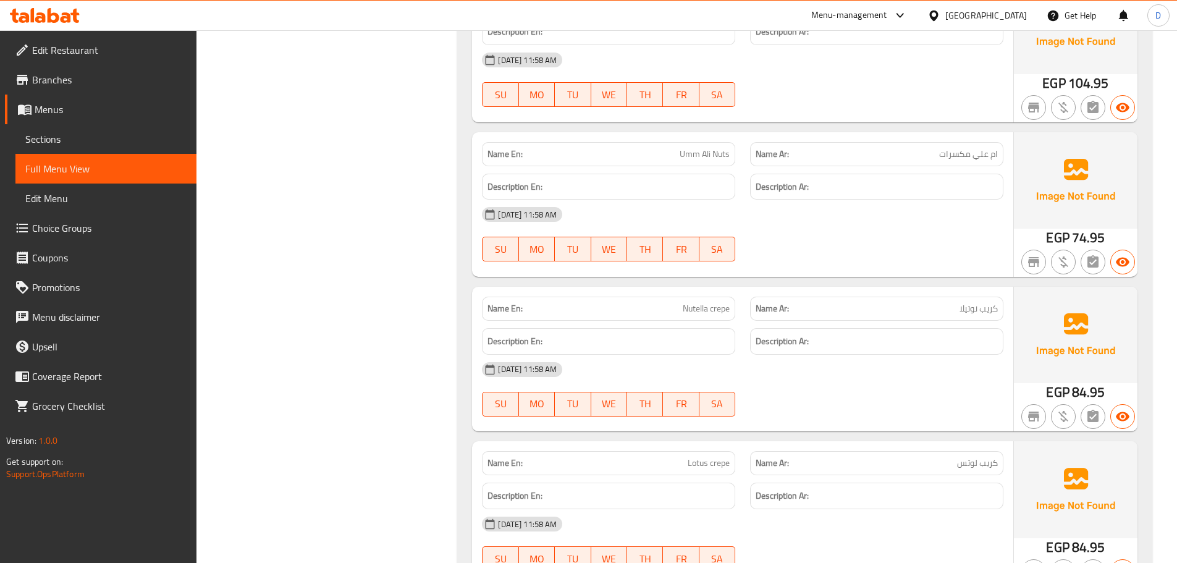
click at [53, 114] on span "Menus" at bounding box center [111, 109] width 152 height 15
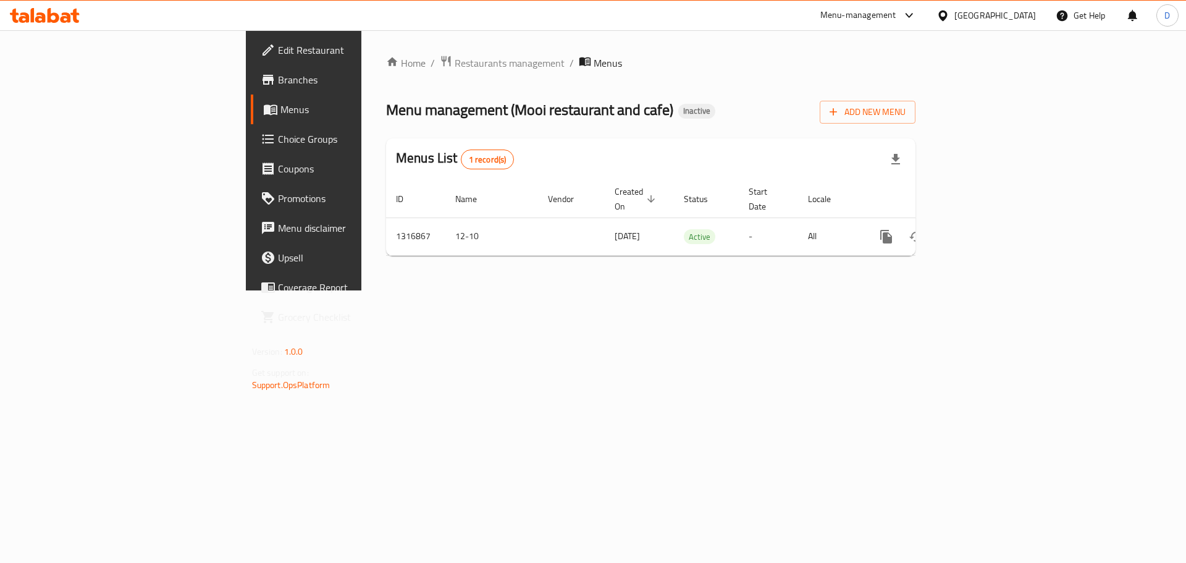
click at [1031, 14] on div "Egypt" at bounding box center [996, 16] width 82 height 14
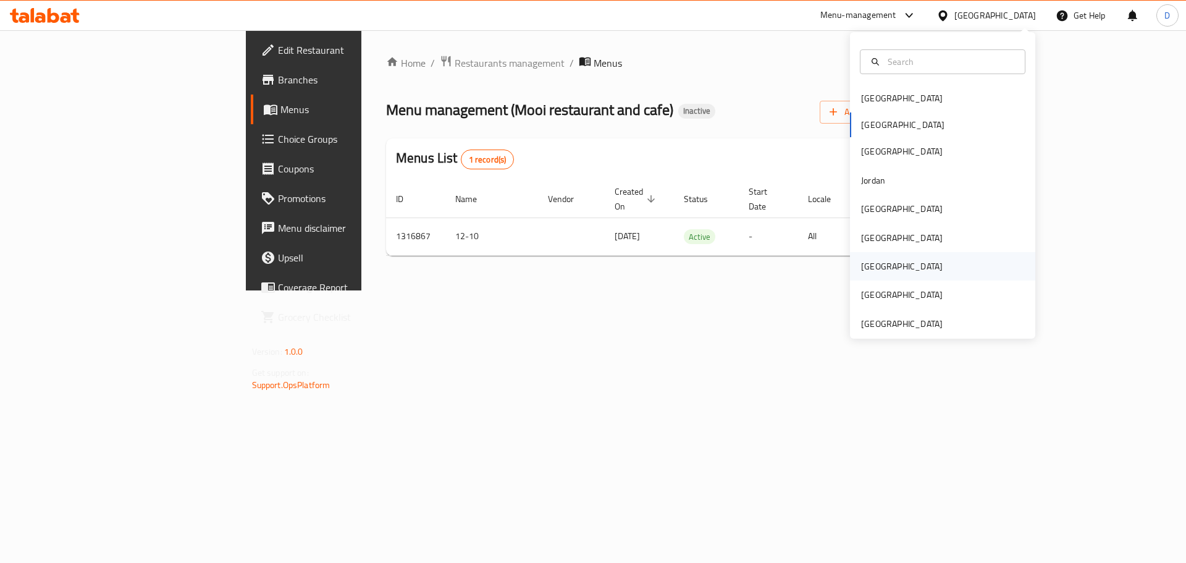
click at [863, 261] on div "Qatar" at bounding box center [902, 267] width 82 height 14
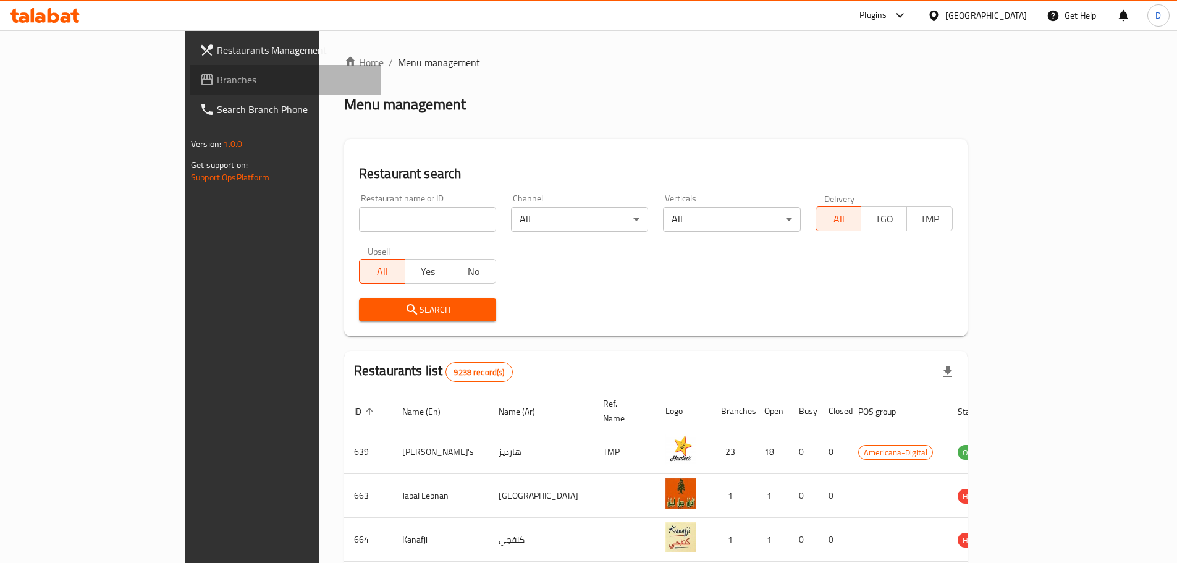
click at [217, 80] on span "Branches" at bounding box center [294, 79] width 154 height 15
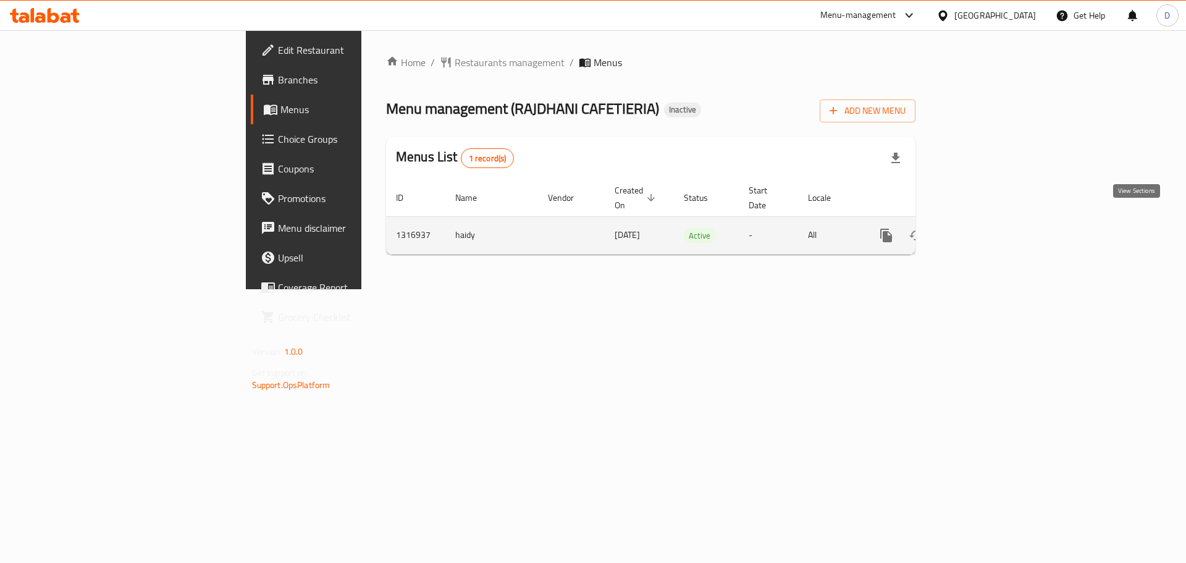
click at [981, 230] on icon "enhanced table" at bounding box center [975, 235] width 11 height 11
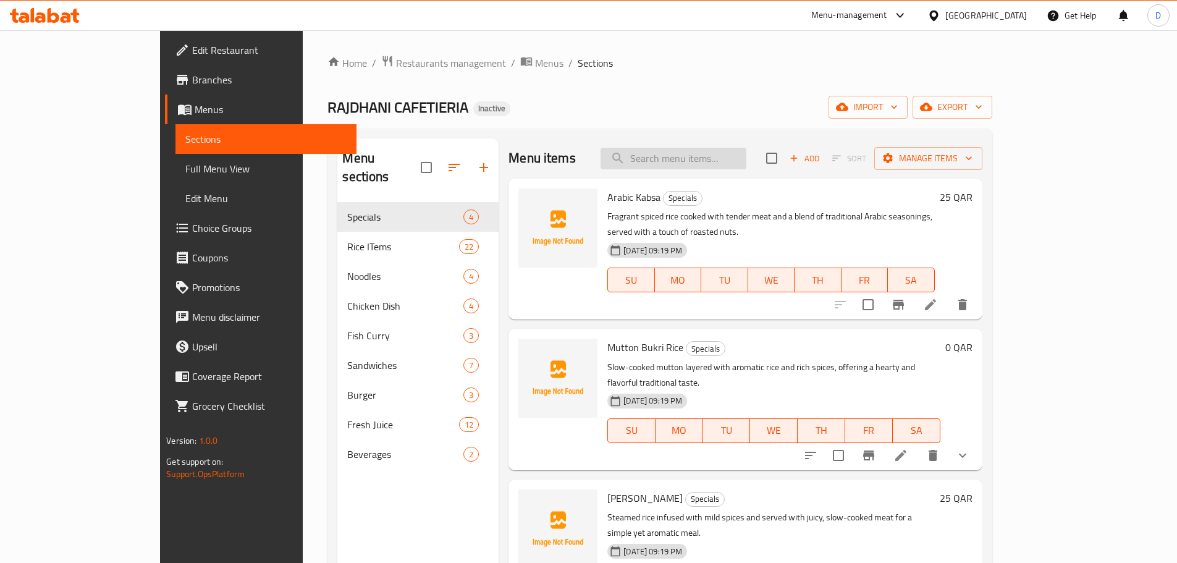
click at [722, 158] on input "search" at bounding box center [674, 159] width 146 height 22
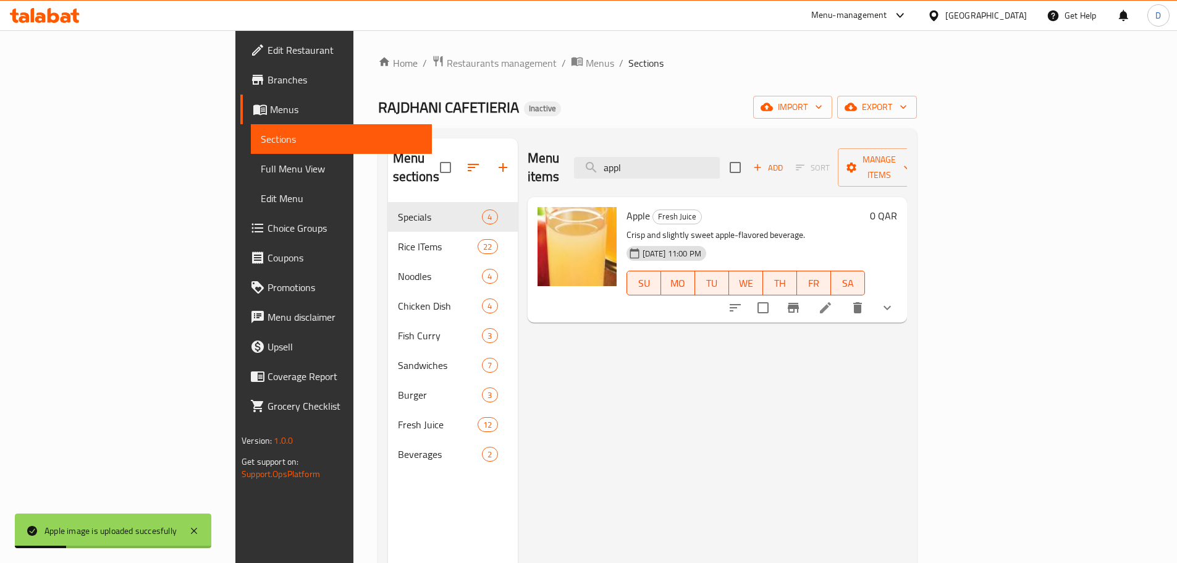
drag, startPoint x: 716, startPoint y: 169, endPoint x: 674, endPoint y: 171, distance: 42.1
click at [674, 171] on div "Menu items appl Add Sort Manage items" at bounding box center [717, 167] width 379 height 59
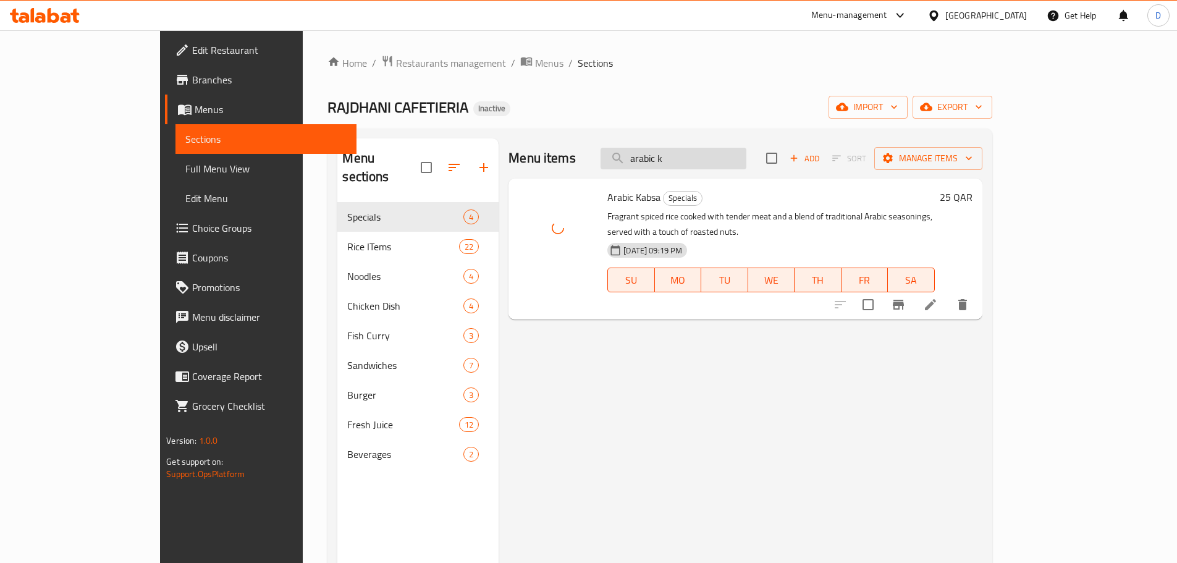
click at [746, 164] on input "arabic k" at bounding box center [674, 159] width 146 height 22
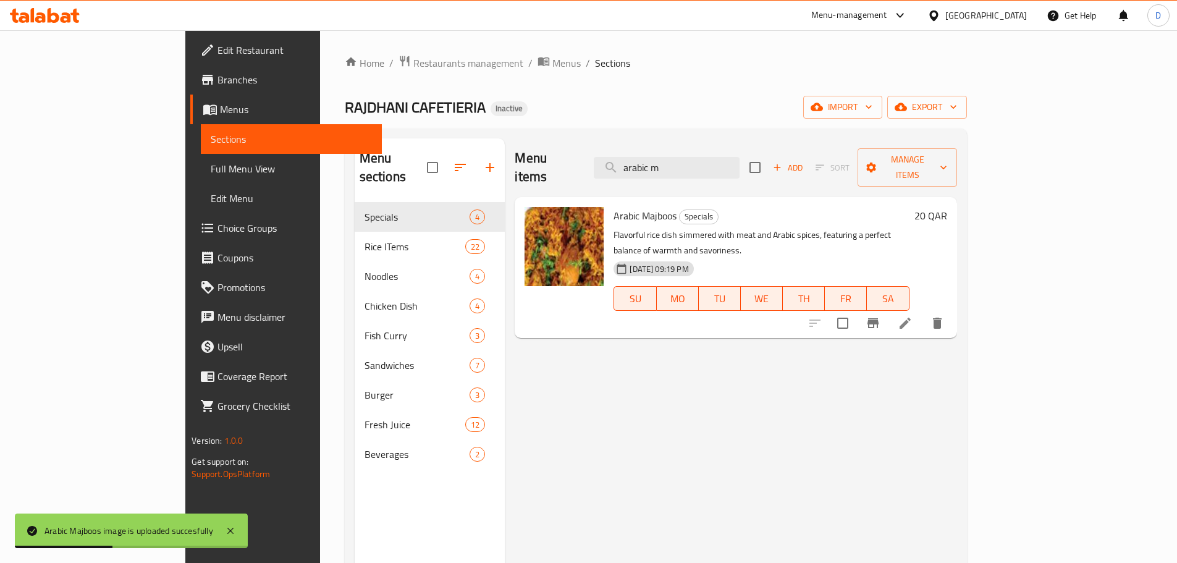
drag, startPoint x: 717, startPoint y: 162, endPoint x: 651, endPoint y: 164, distance: 66.1
click at [651, 164] on div "Menu items arabic m Add Sort Manage items" at bounding box center [736, 167] width 442 height 59
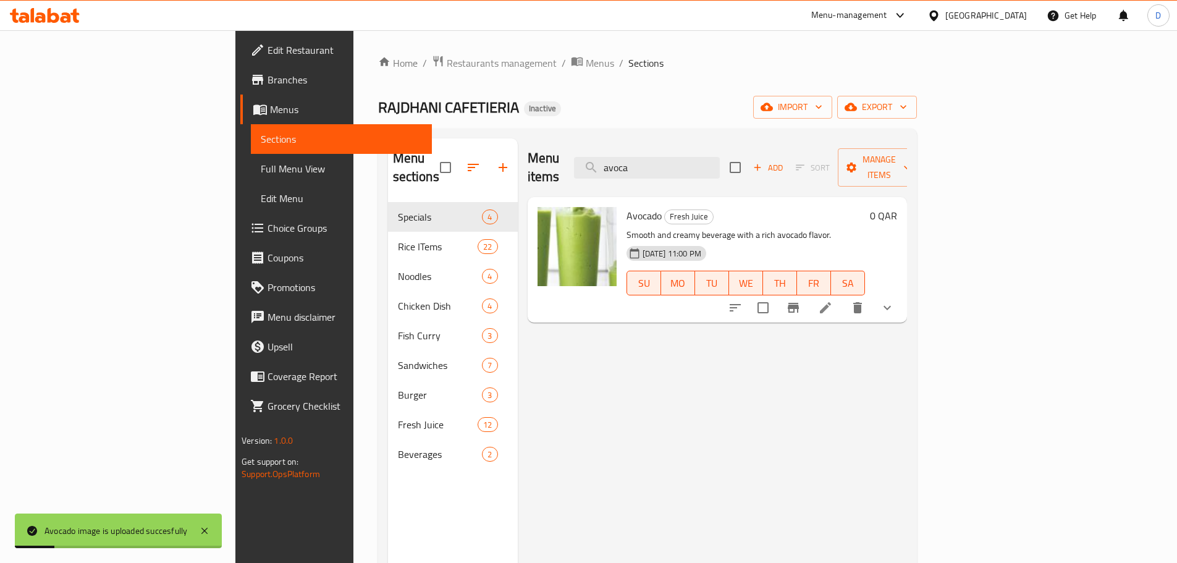
drag, startPoint x: 731, startPoint y: 158, endPoint x: 656, endPoint y: 158, distance: 75.4
click at [656, 158] on div "Menu items avoca Add Sort Manage items" at bounding box center [717, 167] width 379 height 59
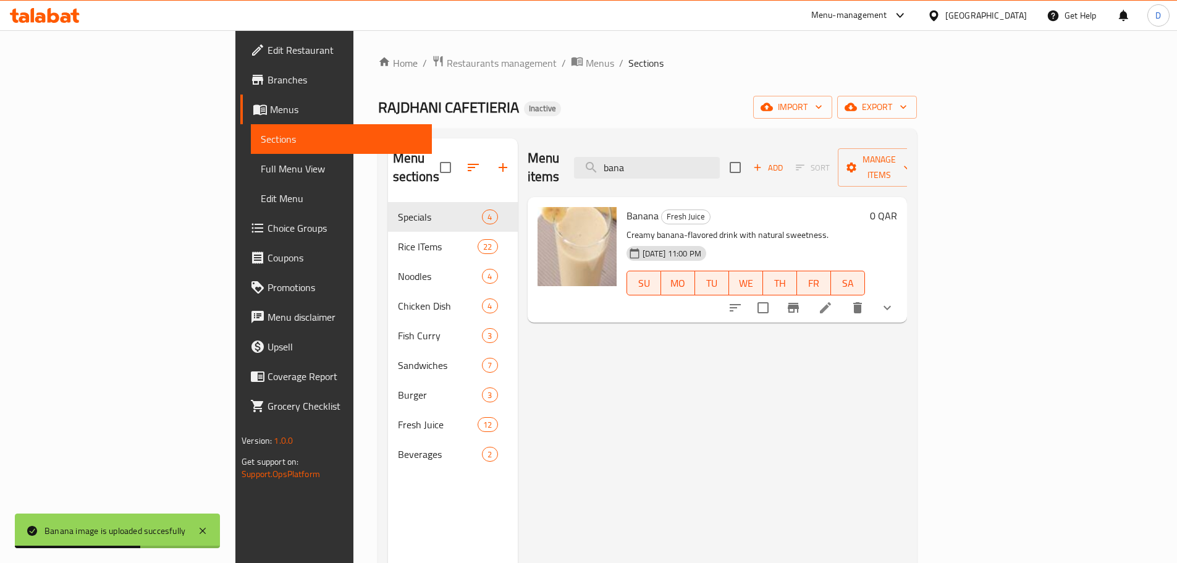
drag, startPoint x: 717, startPoint y: 160, endPoint x: 638, endPoint y: 170, distance: 79.7
click at [638, 170] on div "Menu items bana Add Sort Manage items" at bounding box center [717, 167] width 379 height 59
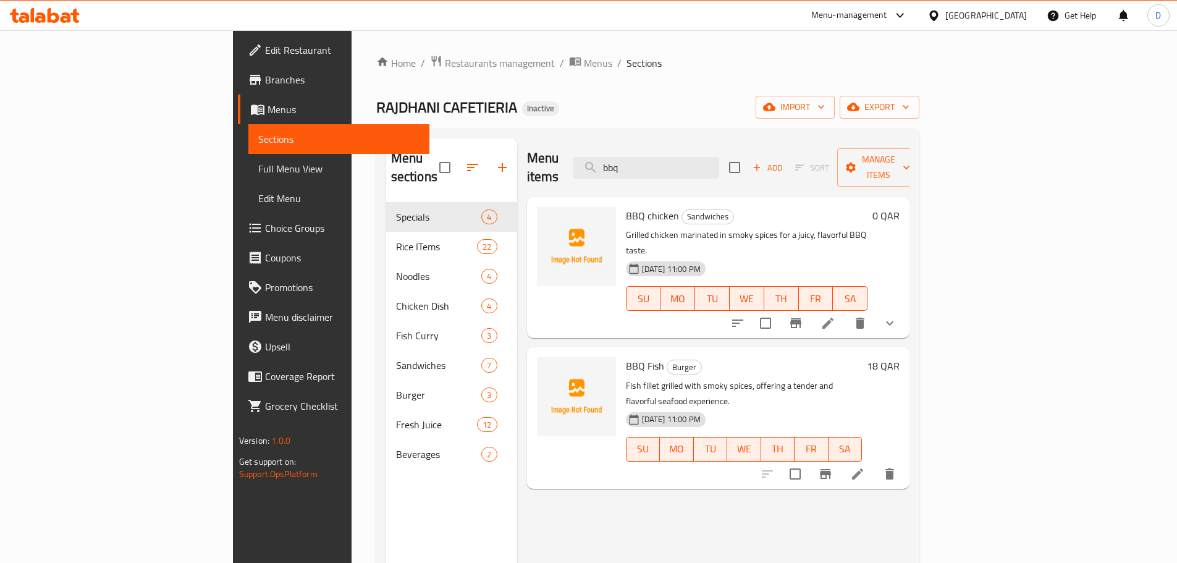
type input "bbq"
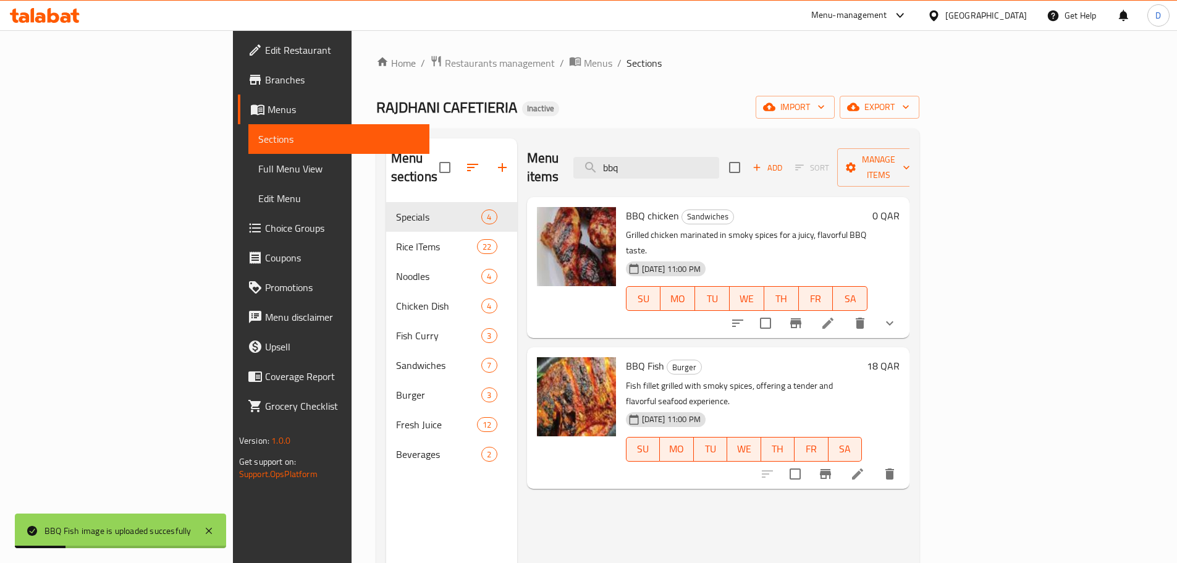
drag, startPoint x: 729, startPoint y: 162, endPoint x: 619, endPoint y: 161, distance: 110.0
click at [619, 161] on div "Menu items bbq Add Sort Manage items" at bounding box center [718, 167] width 383 height 59
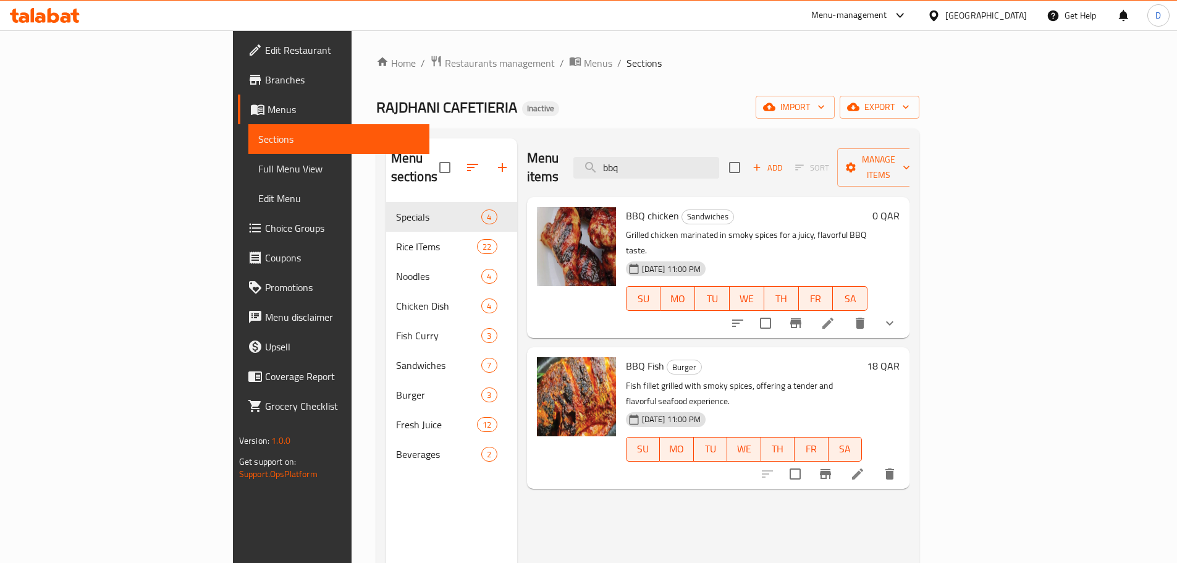
drag, startPoint x: 713, startPoint y: 159, endPoint x: 620, endPoint y: 160, distance: 92.7
click at [620, 160] on div "Menu items bbq Add Sort Manage items" at bounding box center [718, 167] width 383 height 59
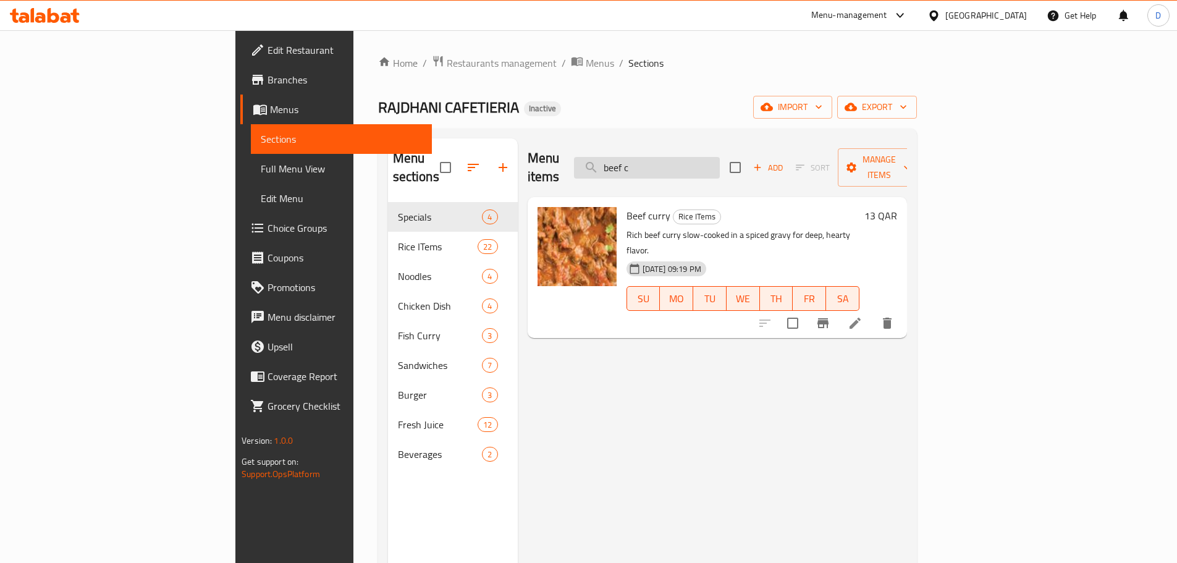
click at [720, 158] on input "beef c" at bounding box center [647, 168] width 146 height 22
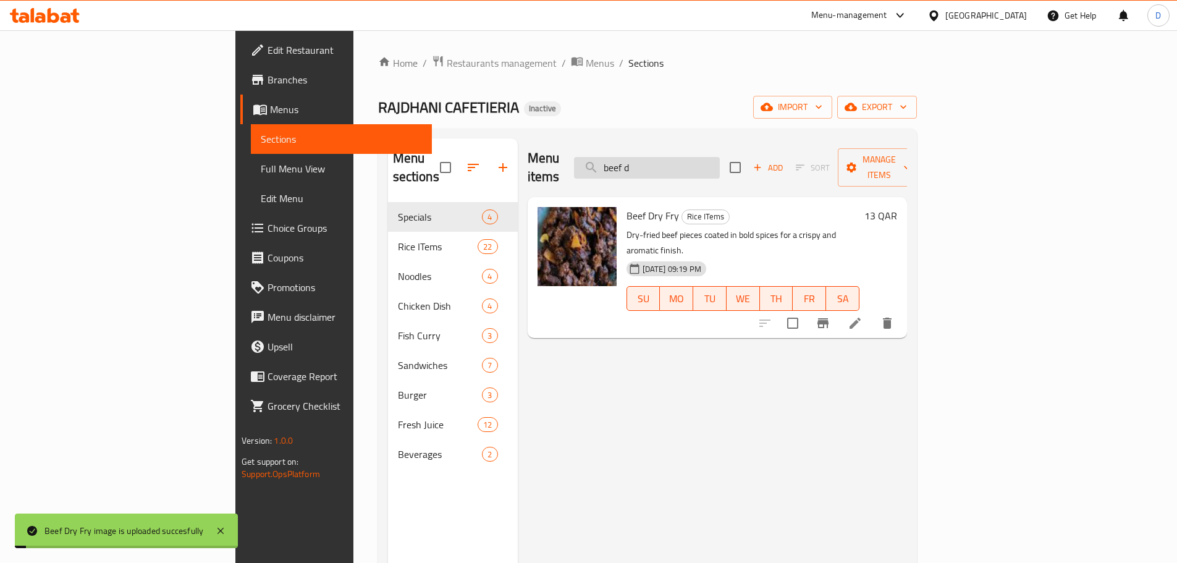
click at [720, 163] on input "beef d" at bounding box center [647, 168] width 146 height 22
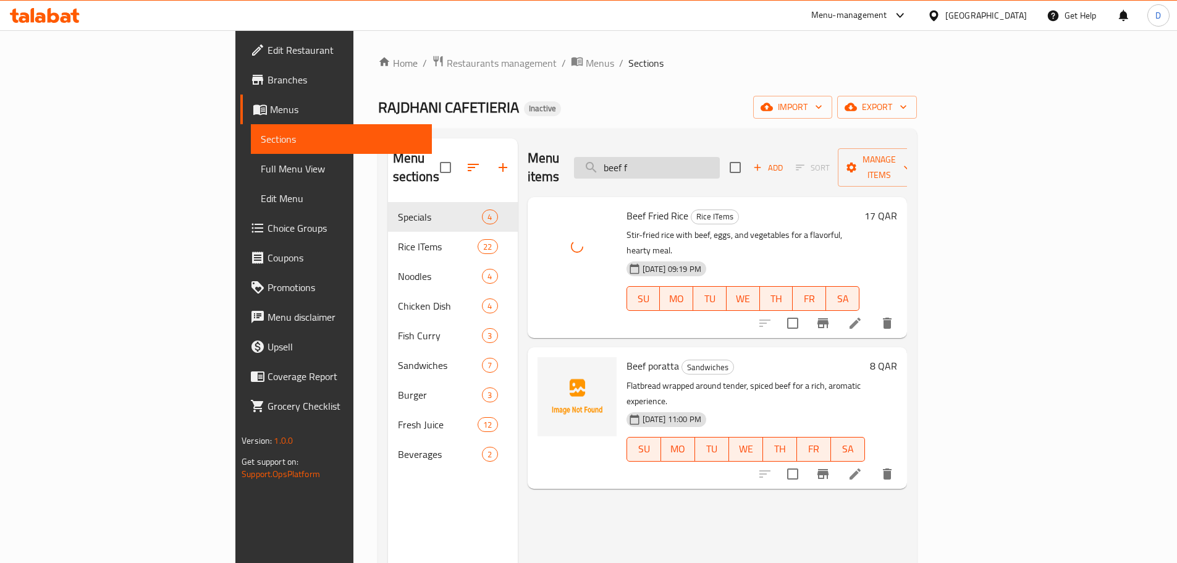
click at [720, 157] on input "beef f" at bounding box center [647, 168] width 146 height 22
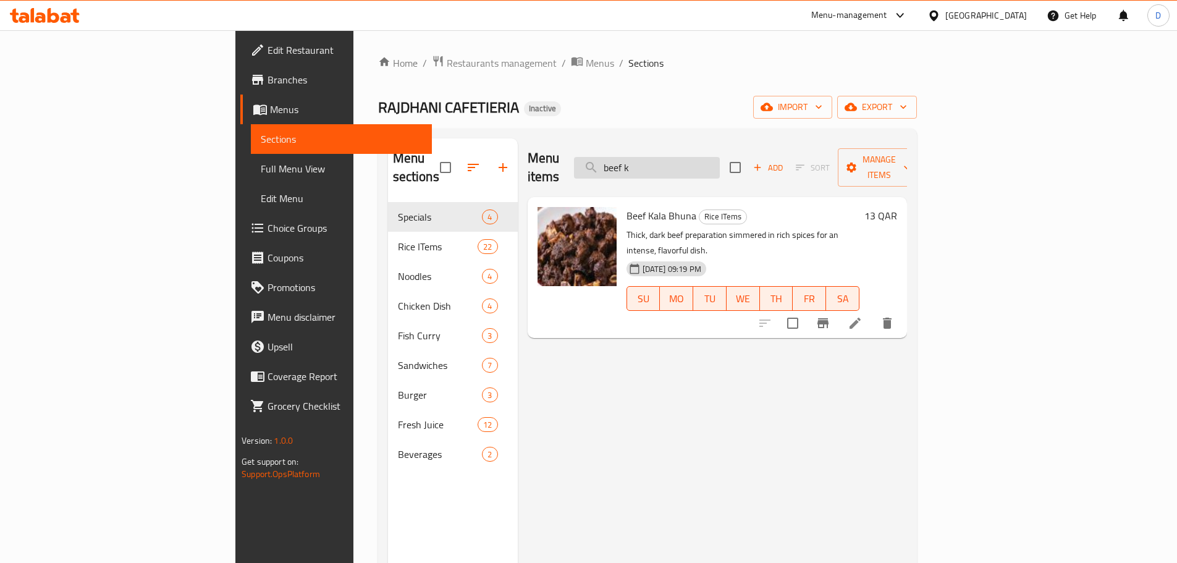
click at [720, 166] on input "beef k" at bounding box center [647, 168] width 146 height 22
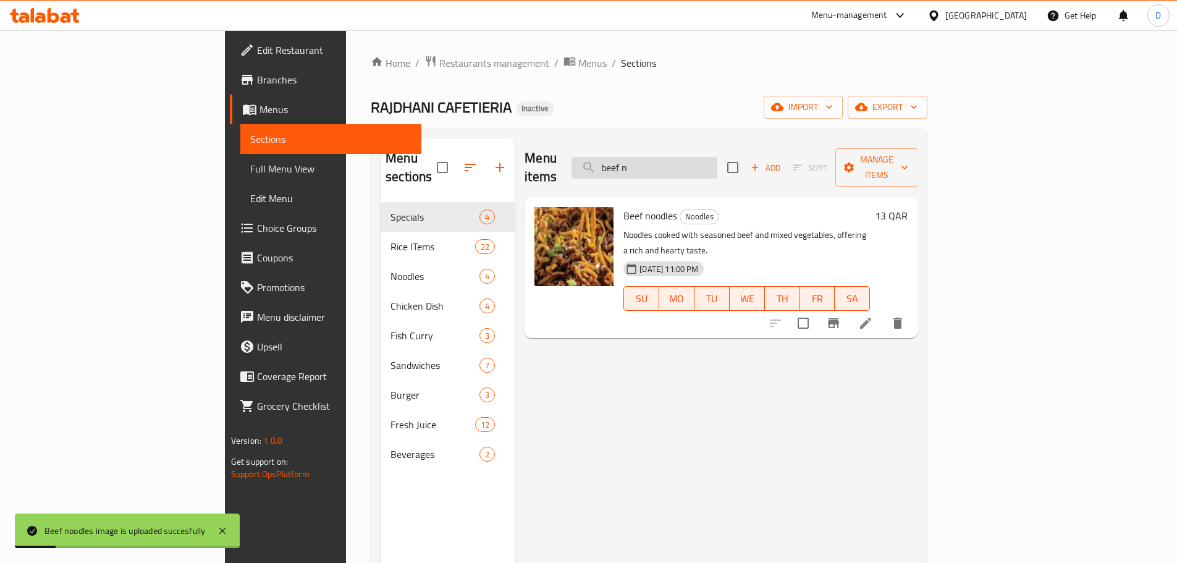
click at [717, 157] on input "beef n" at bounding box center [645, 168] width 146 height 22
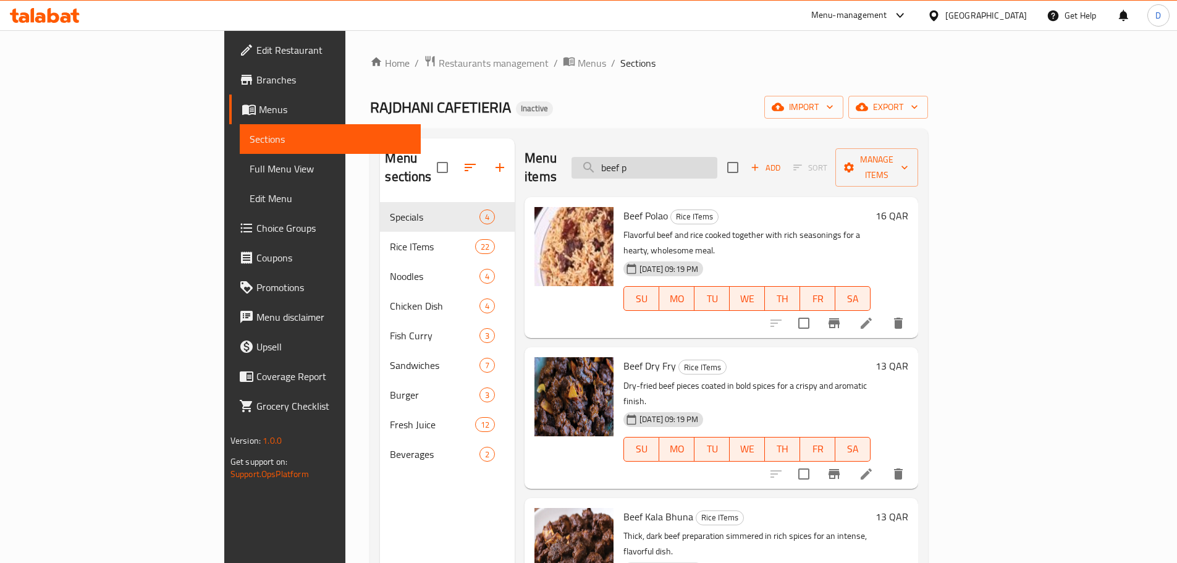
click at [717, 164] on input "beef p" at bounding box center [645, 168] width 146 height 22
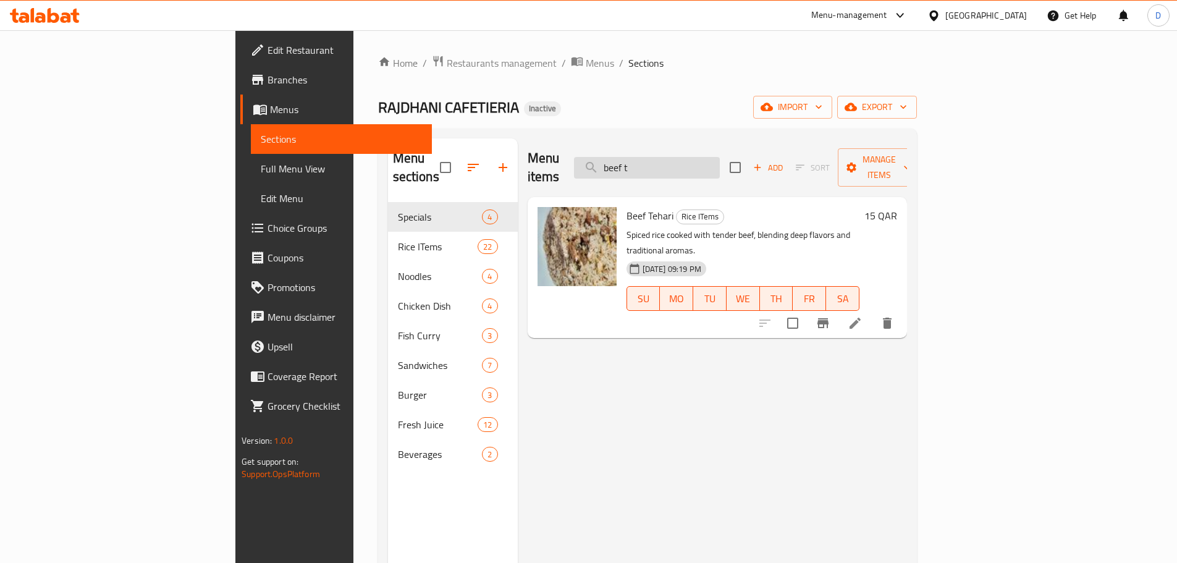
click at [720, 163] on input "beef t" at bounding box center [647, 168] width 146 height 22
drag, startPoint x: 732, startPoint y: 160, endPoint x: 578, endPoint y: 168, distance: 154.7
click at [578, 168] on div "Menu items beef t Add Sort Manage items" at bounding box center [717, 167] width 379 height 59
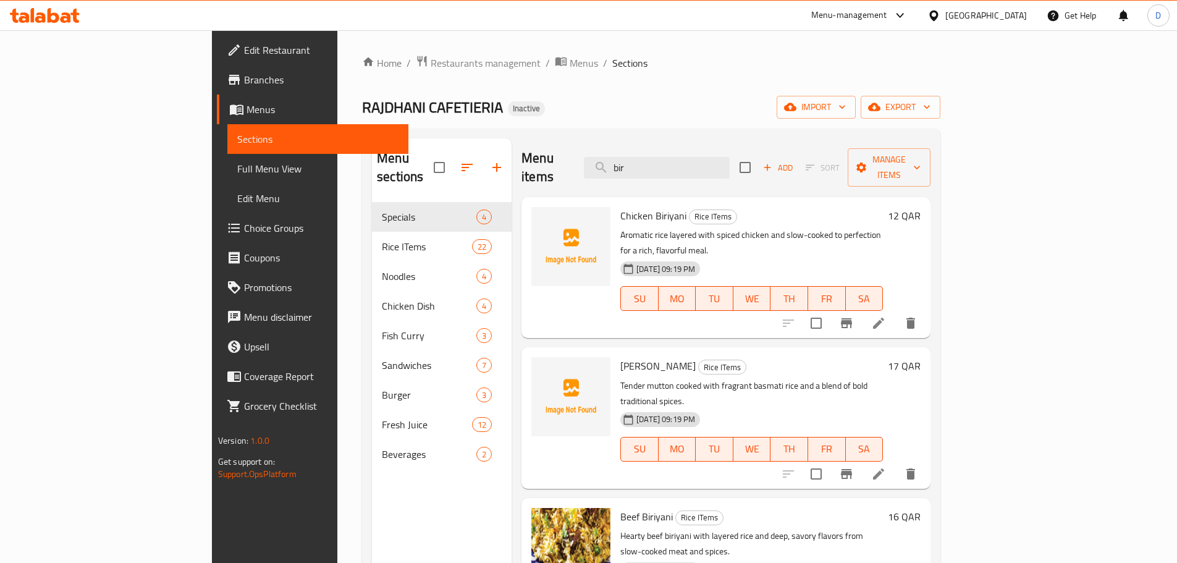
drag, startPoint x: 712, startPoint y: 162, endPoint x: 635, endPoint y: 160, distance: 76.6
click at [635, 160] on div "Menu items bir Add Sort Manage items" at bounding box center [726, 167] width 409 height 59
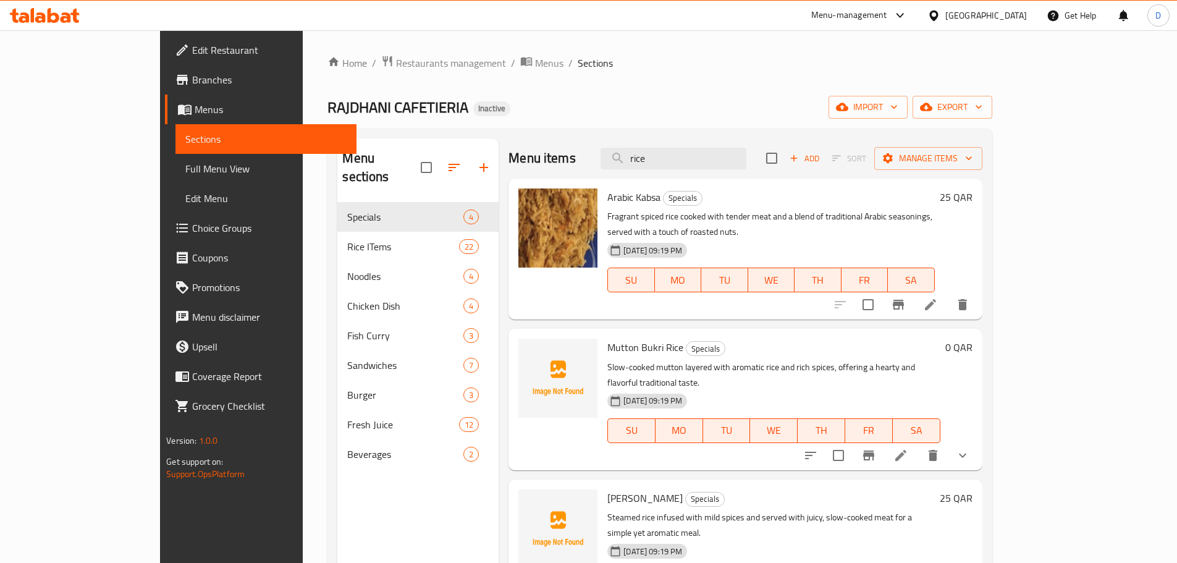
drag, startPoint x: 711, startPoint y: 163, endPoint x: 624, endPoint y: 166, distance: 87.2
click at [624, 166] on div "Menu items rice Add Sort Manage items" at bounding box center [745, 158] width 473 height 40
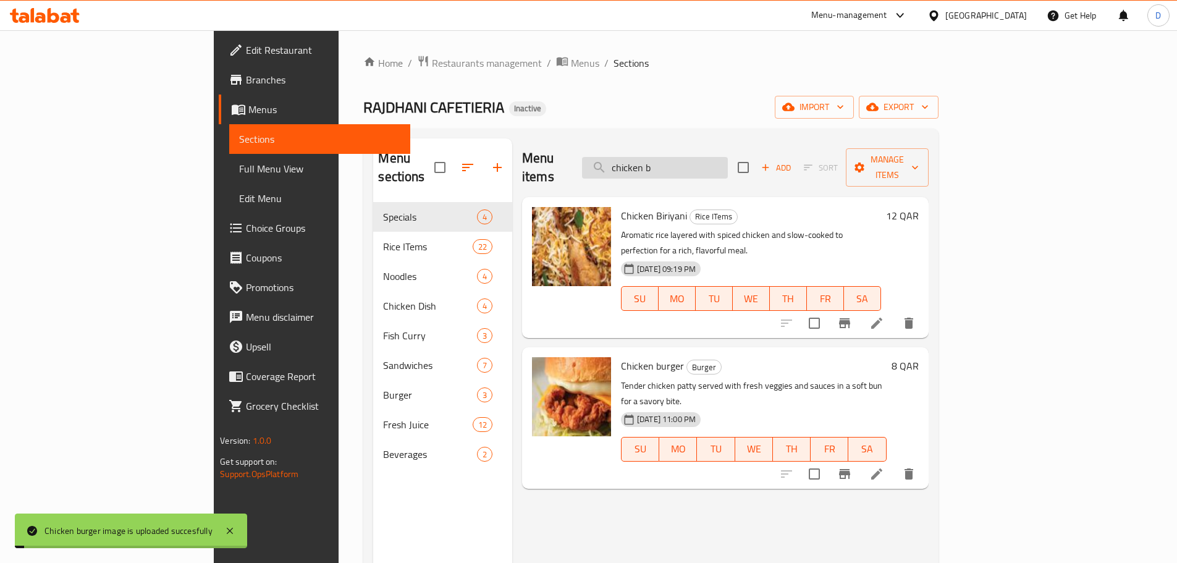
click at [728, 160] on input "chicken b" at bounding box center [655, 168] width 146 height 22
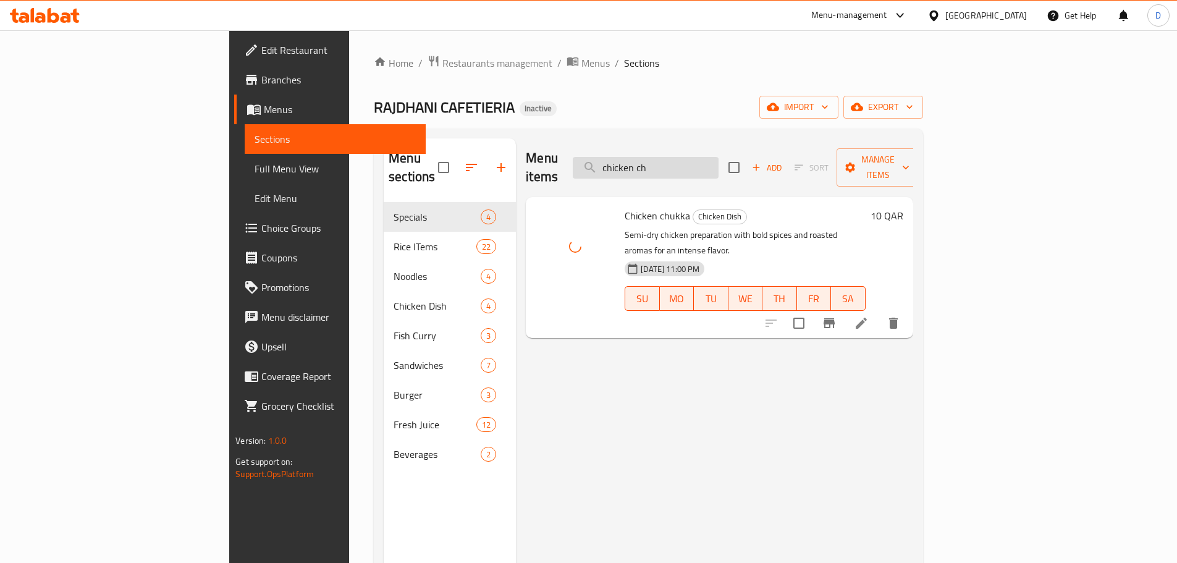
click at [719, 161] on input "chicken ch" at bounding box center [646, 168] width 146 height 22
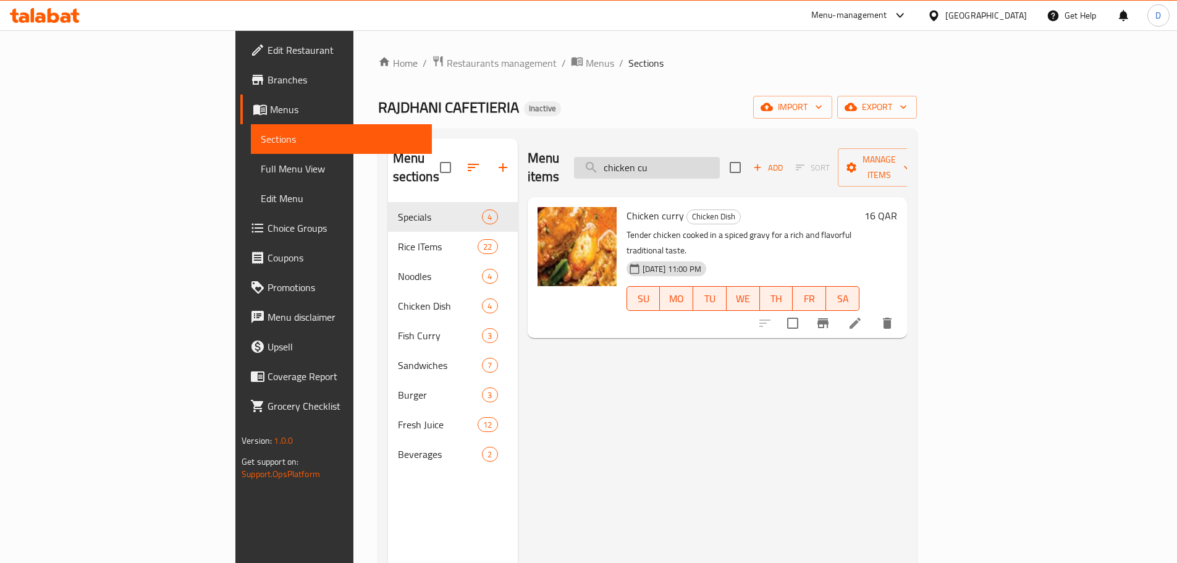
click at [720, 158] on input "chicken cu" at bounding box center [647, 168] width 146 height 22
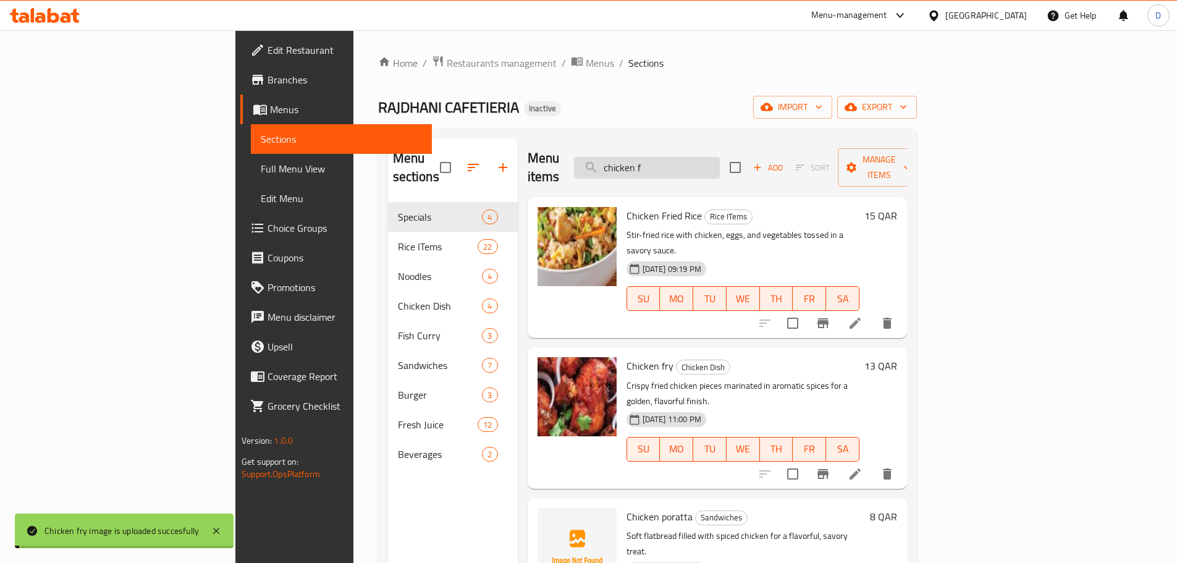
click at [720, 157] on input "chicken f" at bounding box center [647, 168] width 146 height 22
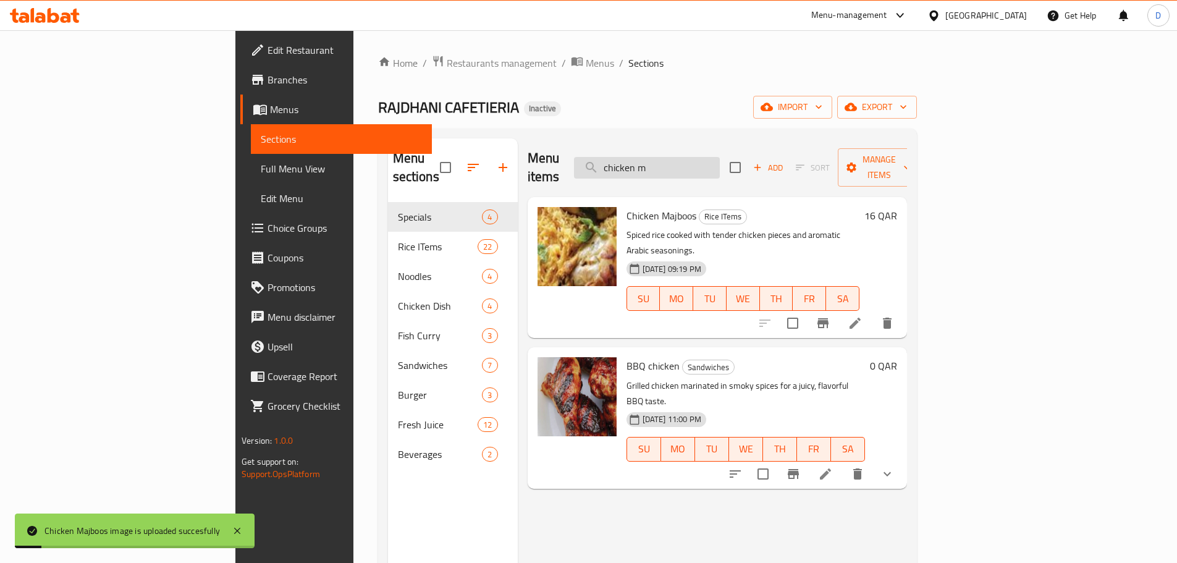
click at [720, 158] on input "chicken m" at bounding box center [647, 168] width 146 height 22
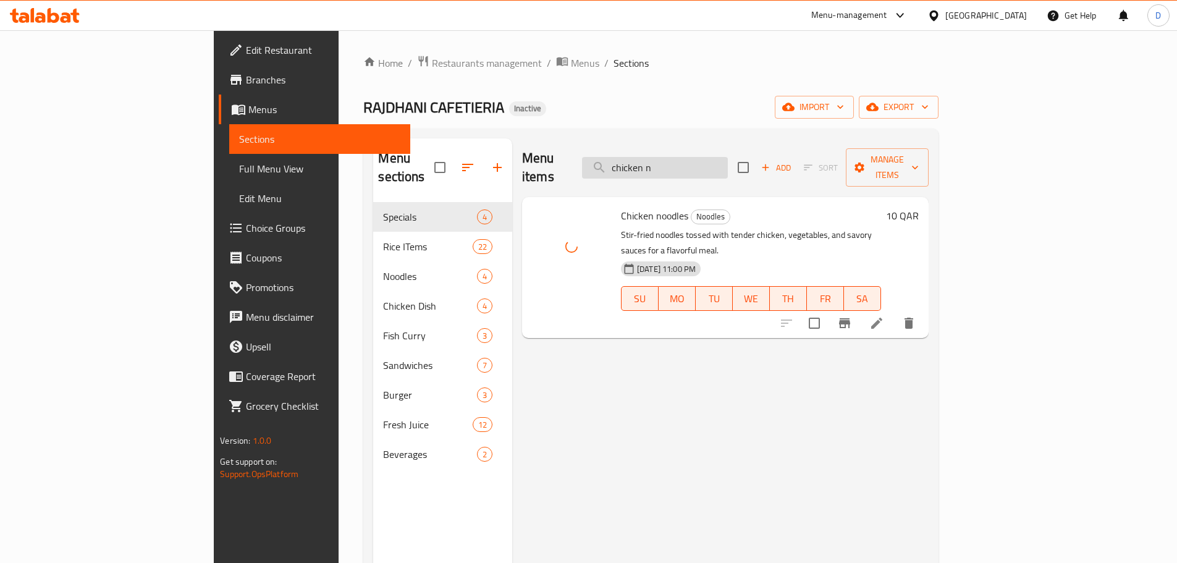
click at [728, 157] on input "chicken n" at bounding box center [655, 168] width 146 height 22
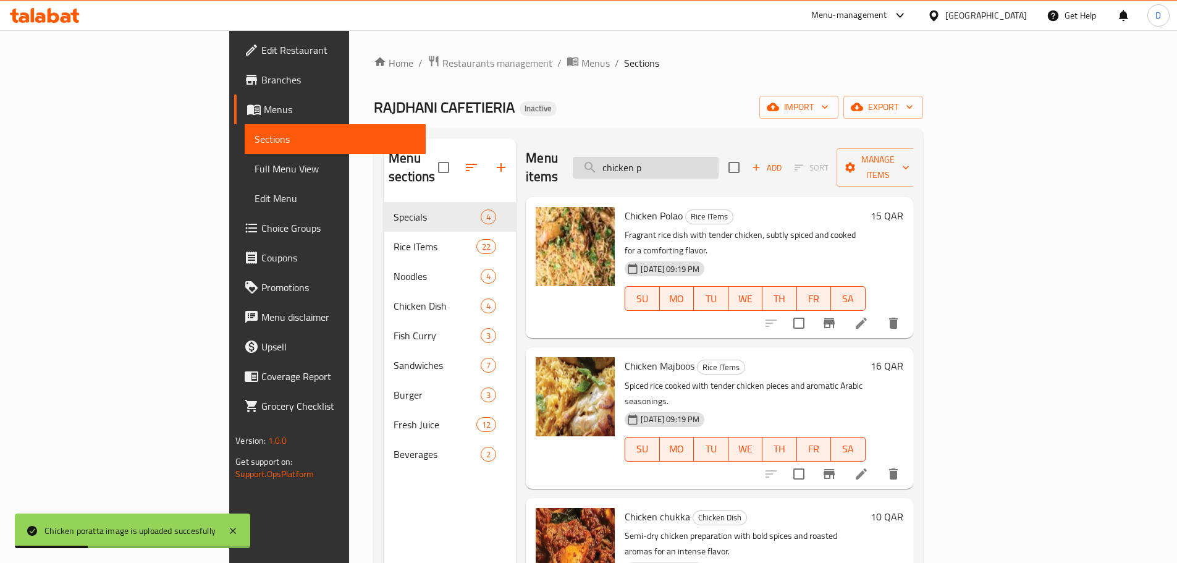
click at [719, 163] on input "chicken p" at bounding box center [646, 168] width 146 height 22
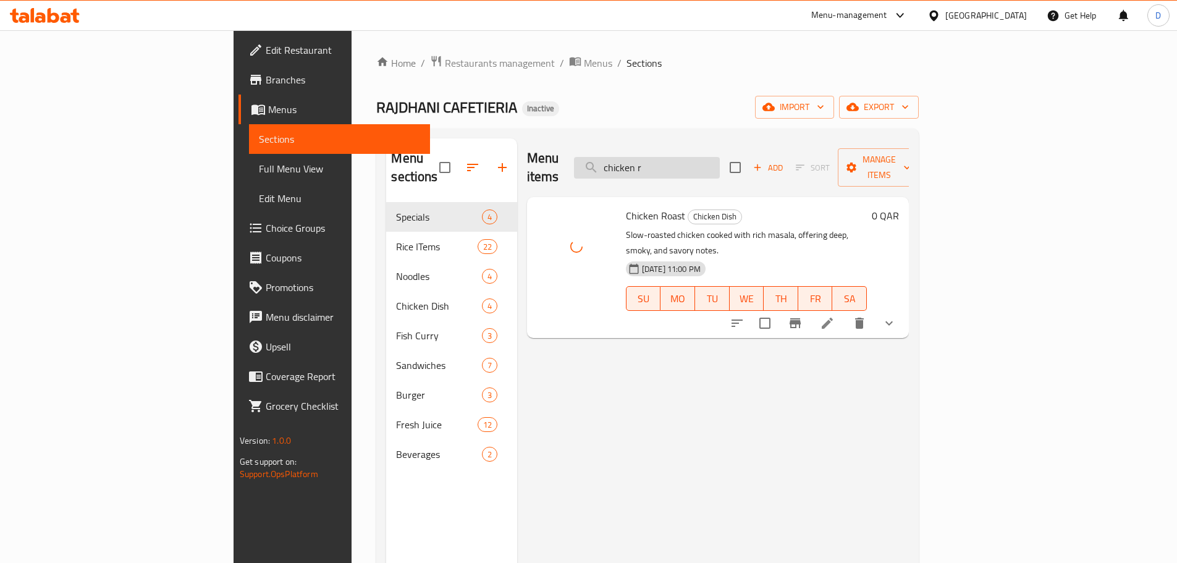
click at [720, 164] on input "chicken r" at bounding box center [647, 168] width 146 height 22
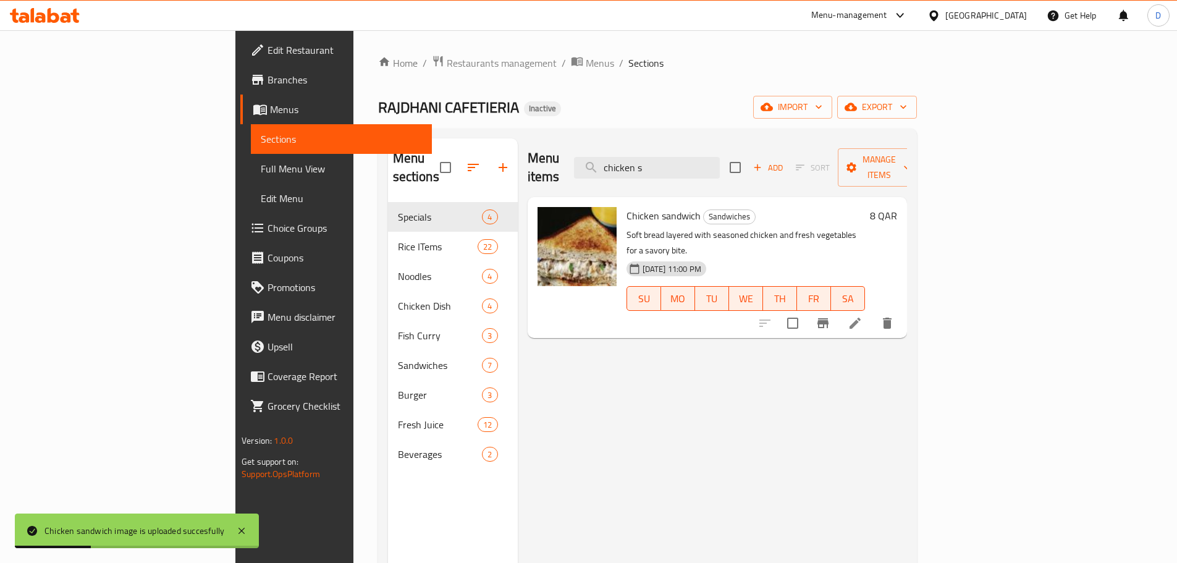
drag, startPoint x: 664, startPoint y: 151, endPoint x: 566, endPoint y: 160, distance: 98.7
click at [566, 160] on div "Menu items chicken s Add Sort Manage items" at bounding box center [717, 167] width 379 height 59
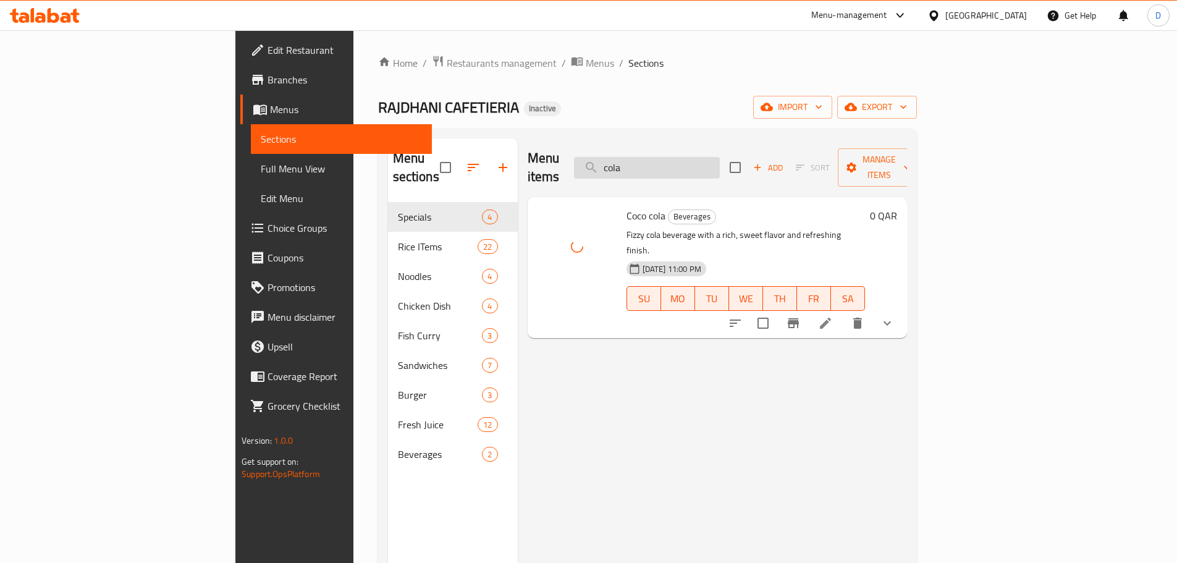
click at [720, 160] on input "cola" at bounding box center [647, 168] width 146 height 22
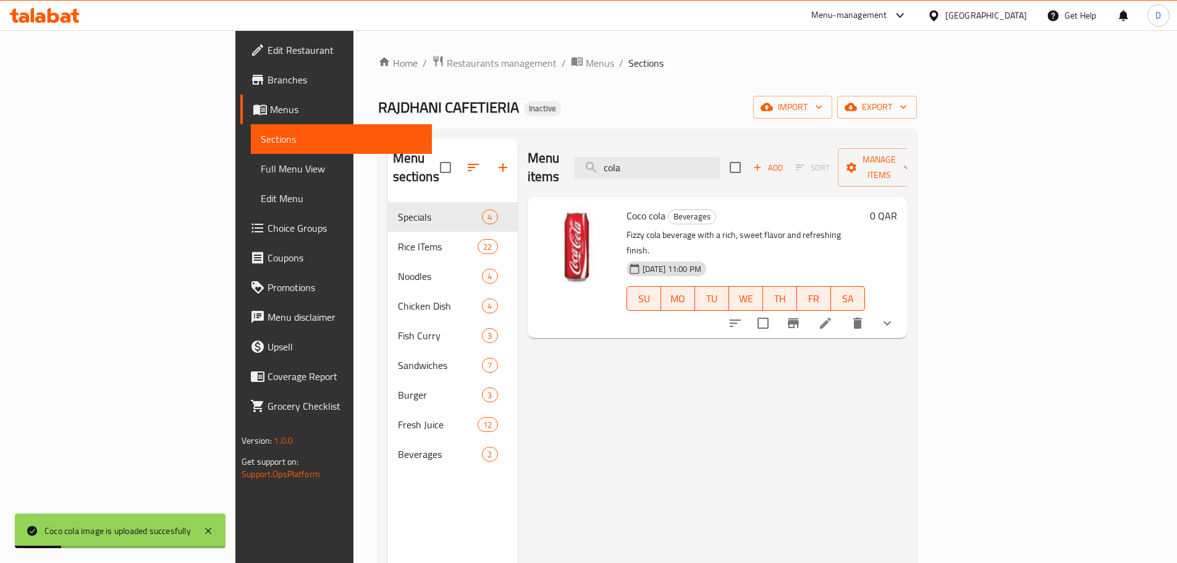
drag, startPoint x: 725, startPoint y: 159, endPoint x: 654, endPoint y: 158, distance: 71.1
click at [654, 158] on div "Menu items cola Add Sort Manage items" at bounding box center [717, 167] width 379 height 59
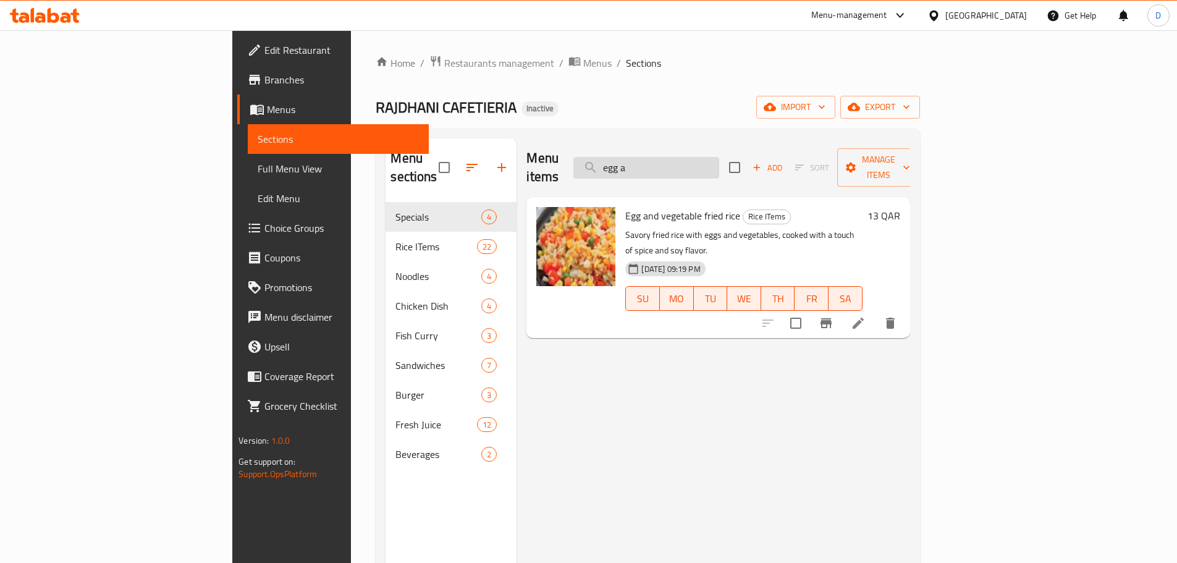
click at [719, 157] on input "egg a" at bounding box center [646, 168] width 146 height 22
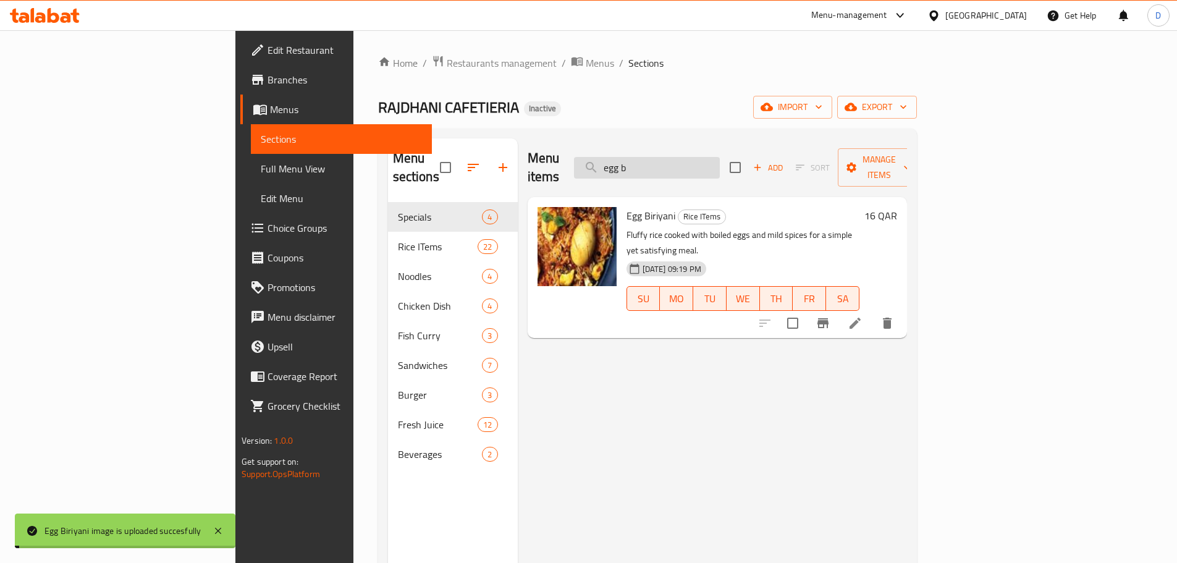
click at [720, 157] on input "egg b" at bounding box center [647, 168] width 146 height 22
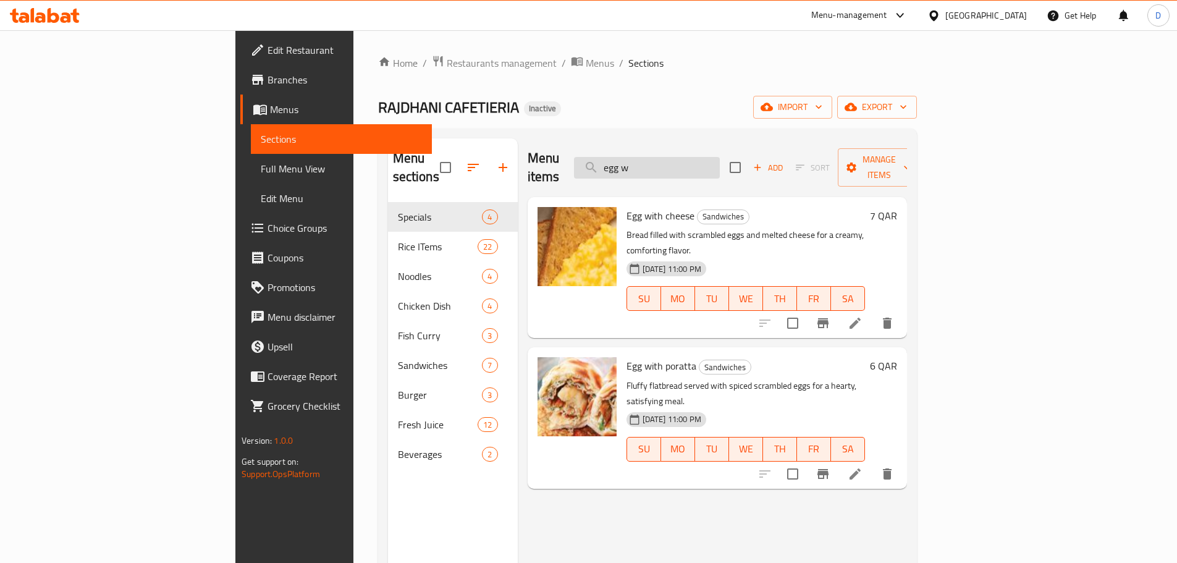
drag, startPoint x: 746, startPoint y: 163, endPoint x: 667, endPoint y: 158, distance: 78.6
click at [667, 158] on input "egg w" at bounding box center [647, 168] width 146 height 22
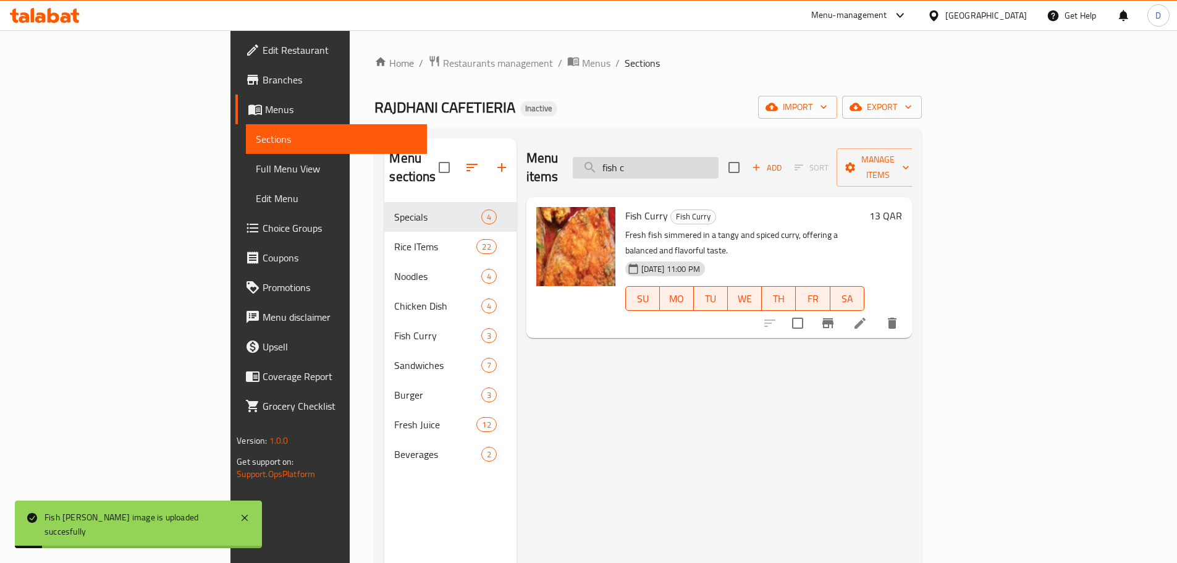
click at [719, 161] on input "fish c" at bounding box center [646, 168] width 146 height 22
click at [657, 159] on div "Menu items fish c Add Sort Manage items" at bounding box center [719, 167] width 386 height 59
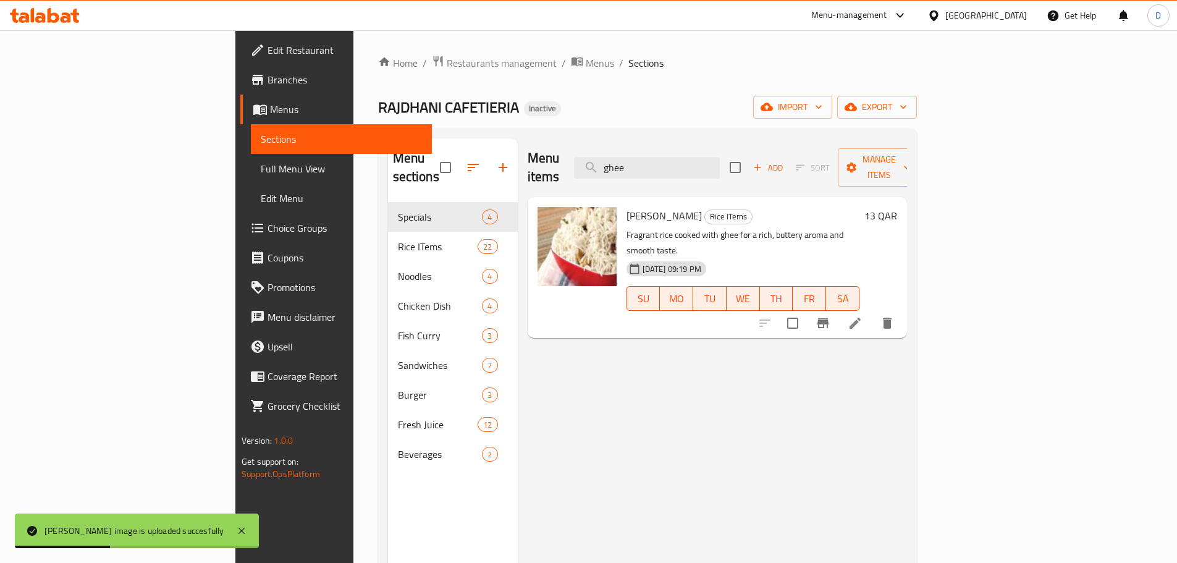
drag, startPoint x: 725, startPoint y: 163, endPoint x: 643, endPoint y: 155, distance: 83.1
click at [643, 155] on div "Menu items ghee Add Sort Manage items" at bounding box center [717, 167] width 379 height 59
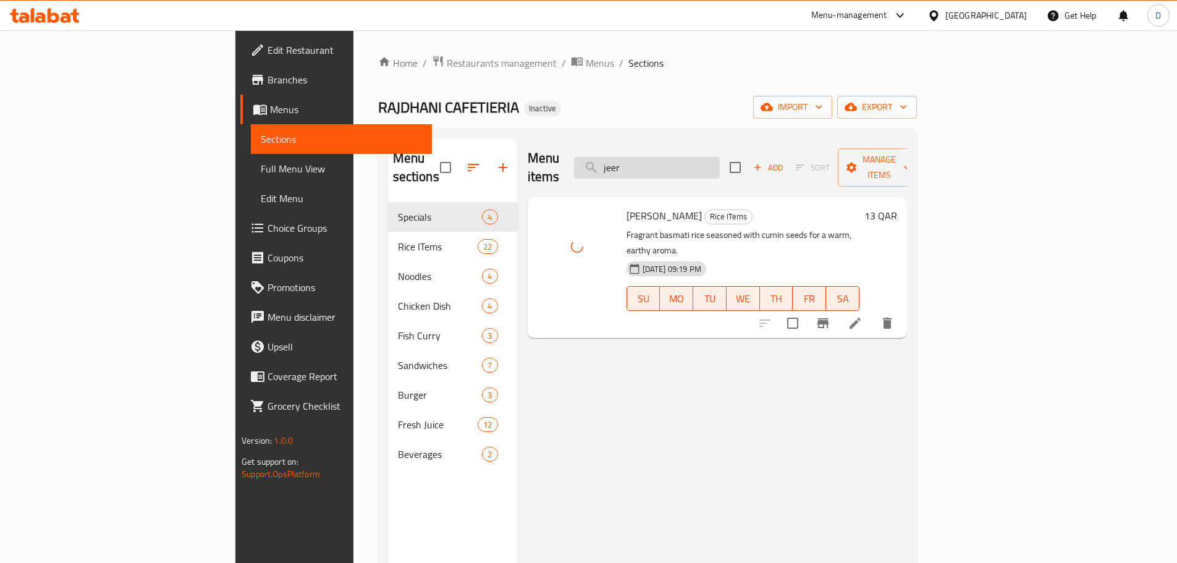
click at [719, 161] on input "jeer" at bounding box center [647, 168] width 146 height 22
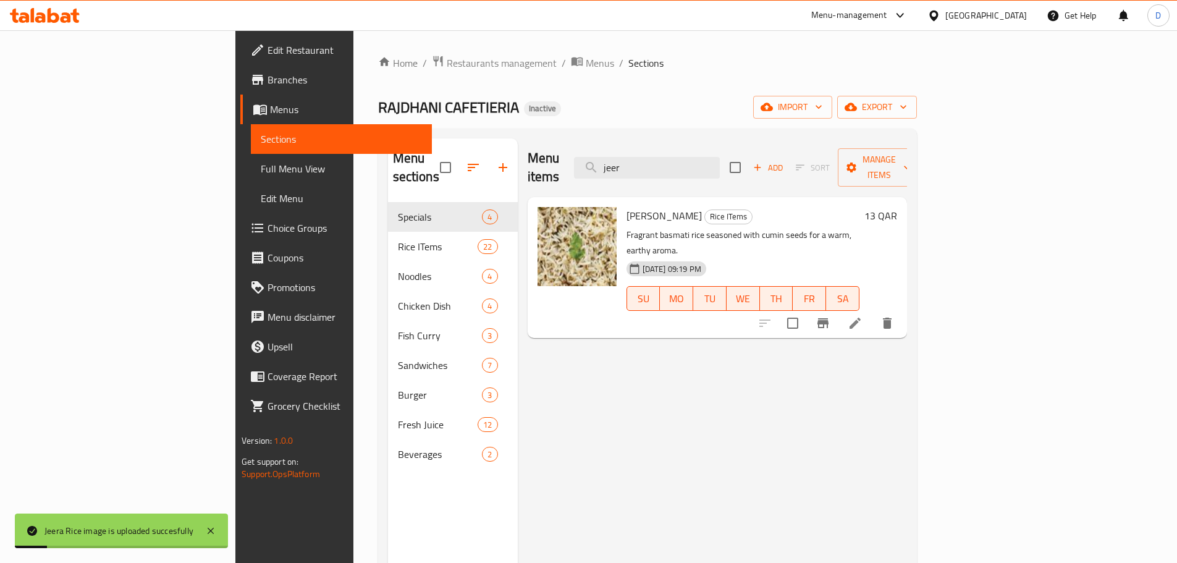
drag, startPoint x: 724, startPoint y: 158, endPoint x: 635, endPoint y: 158, distance: 88.4
click at [635, 158] on div "Menu items jeer Add Sort Manage items" at bounding box center [717, 167] width 379 height 59
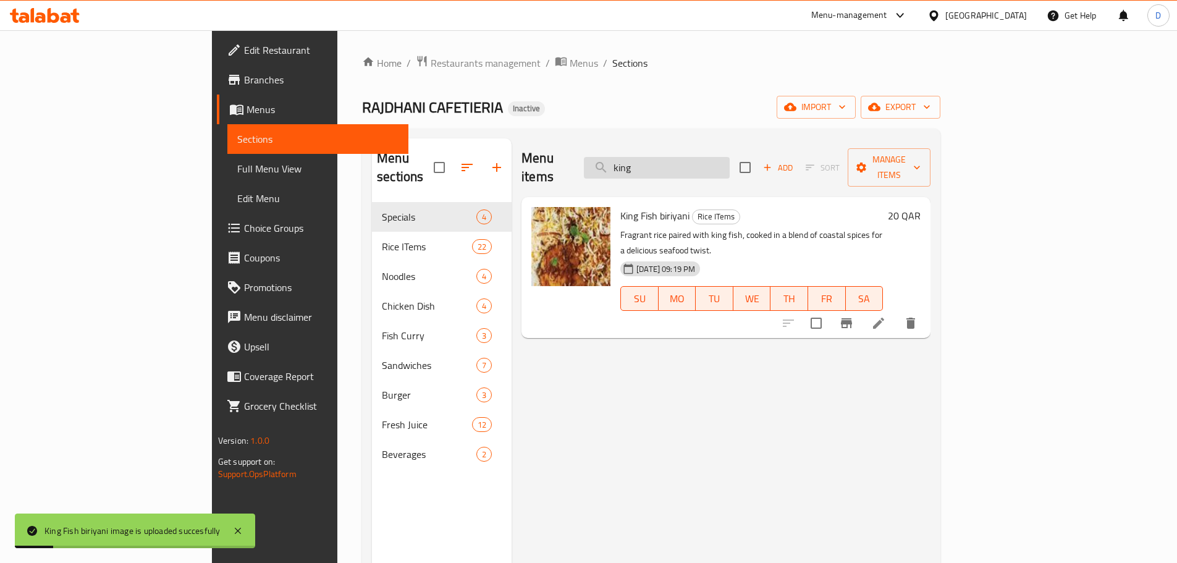
drag, startPoint x: 699, startPoint y: 153, endPoint x: 720, endPoint y: 157, distance: 21.3
click at [707, 157] on input "king" at bounding box center [657, 168] width 146 height 22
click at [730, 158] on input "king" at bounding box center [657, 168] width 146 height 22
click at [638, 163] on div "Menu items king Add Sort Manage items" at bounding box center [726, 167] width 409 height 59
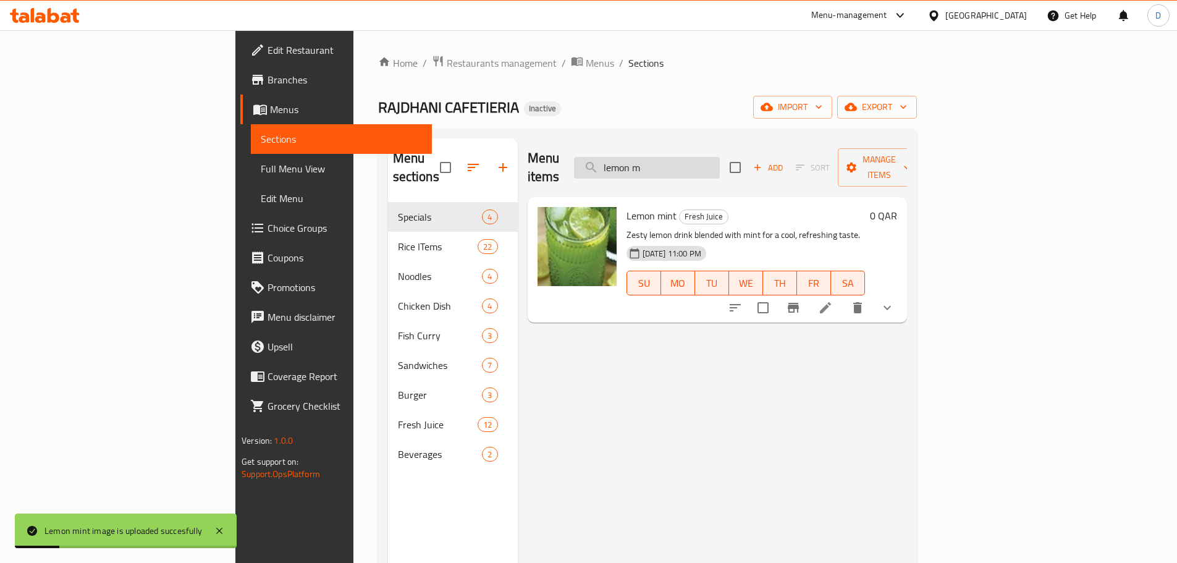
click at [720, 161] on input "lemon m" at bounding box center [647, 168] width 146 height 22
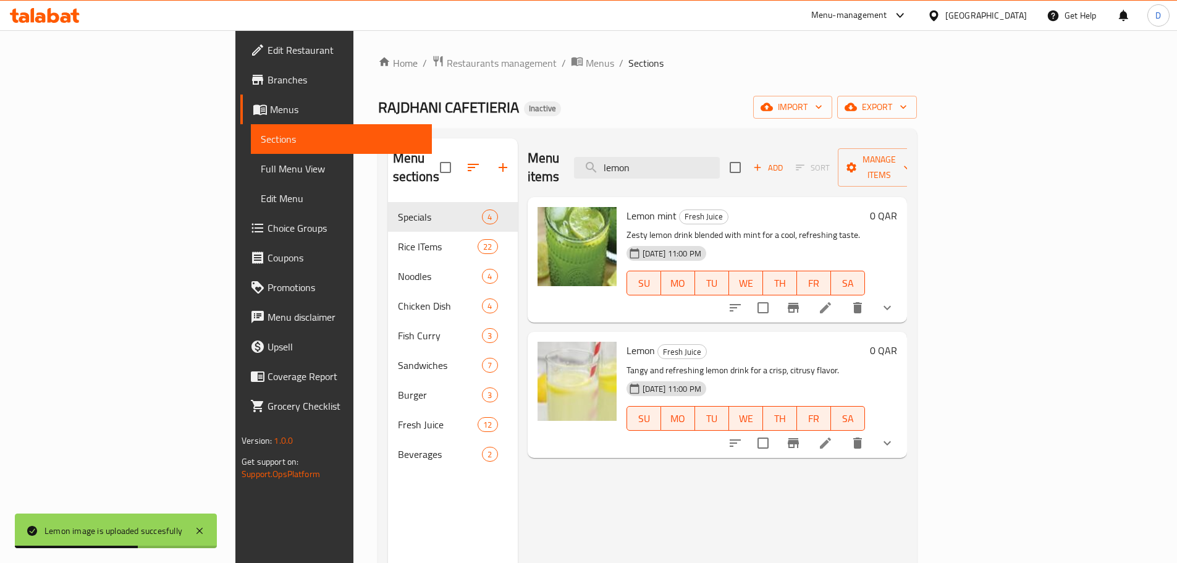
drag, startPoint x: 759, startPoint y: 160, endPoint x: 652, endPoint y: 159, distance: 106.9
click at [652, 159] on div "Menu items lemon Add Sort Manage items" at bounding box center [717, 167] width 379 height 59
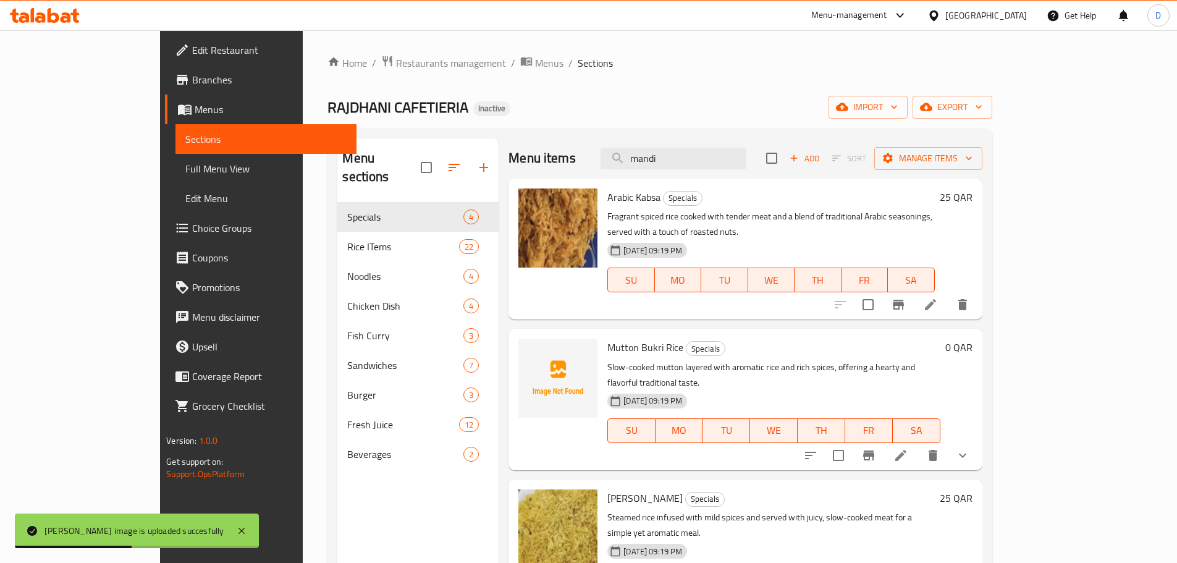
drag, startPoint x: 746, startPoint y: 166, endPoint x: 623, endPoint y: 156, distance: 124.0
click at [623, 156] on div "Menu items mandi Add Sort Manage items" at bounding box center [745, 158] width 473 height 40
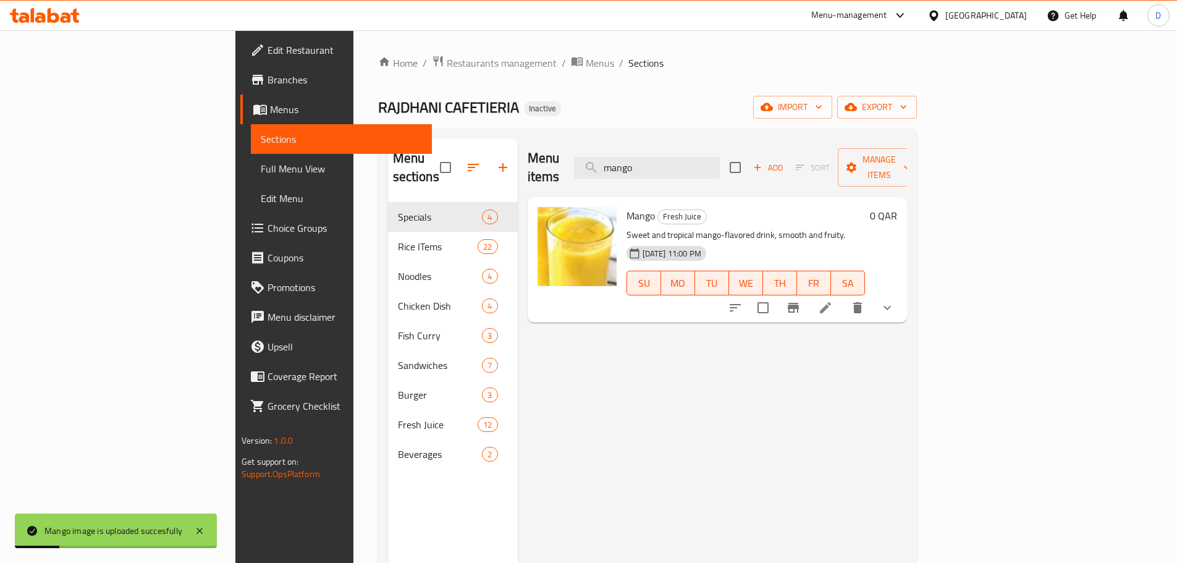
drag, startPoint x: 735, startPoint y: 157, endPoint x: 622, endPoint y: 157, distance: 113.1
click at [622, 157] on div "Menu items mango Add Sort Manage items" at bounding box center [717, 167] width 379 height 59
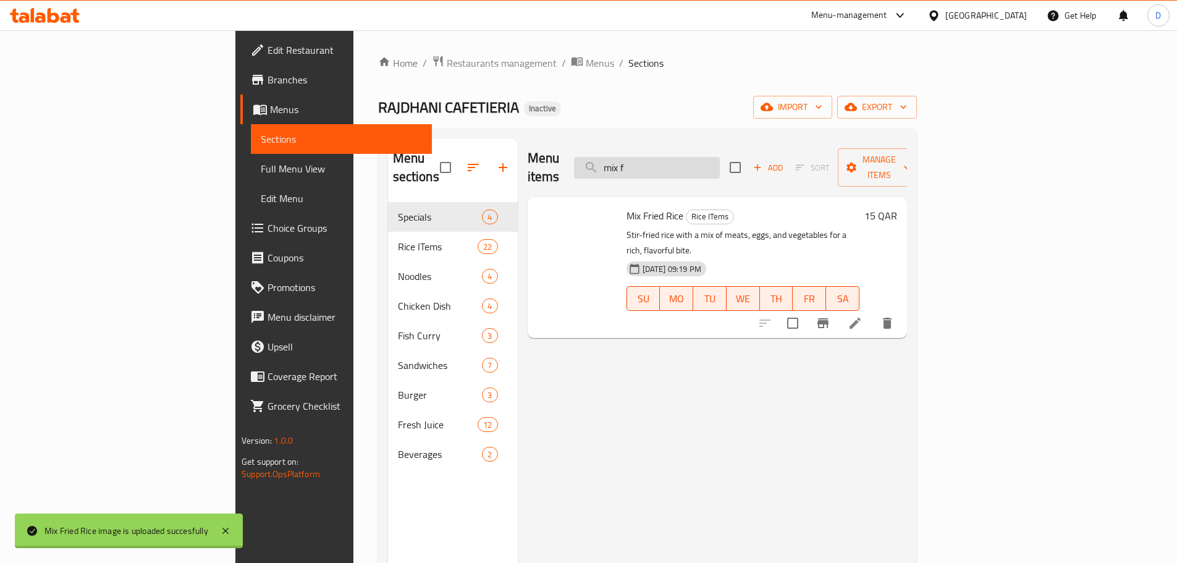
click at [720, 158] on input "mix f" at bounding box center [647, 168] width 146 height 22
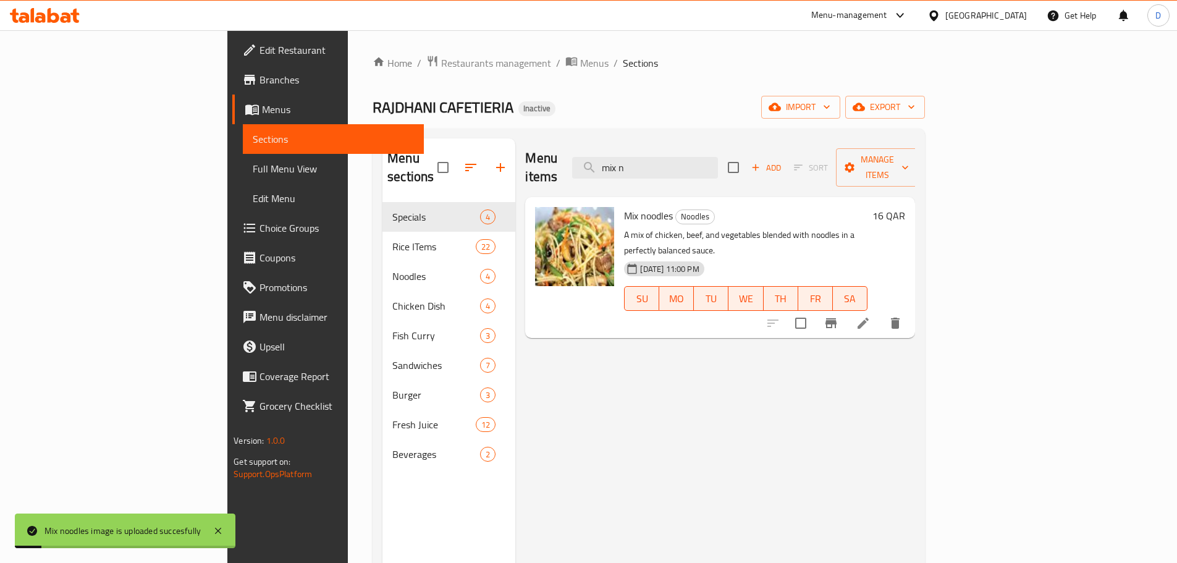
drag, startPoint x: 744, startPoint y: 161, endPoint x: 611, endPoint y: 160, distance: 132.9
click at [611, 160] on div "Menu items mix n Add Sort Manage items" at bounding box center [719, 167] width 389 height 59
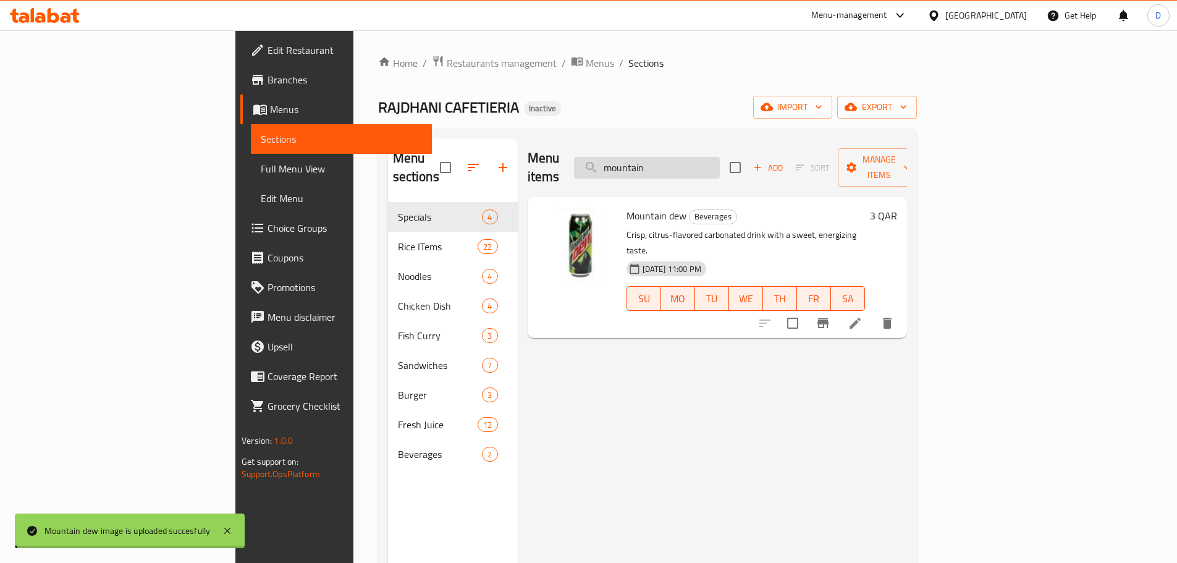
click at [720, 160] on input "mountain" at bounding box center [647, 168] width 146 height 22
drag, startPoint x: 753, startPoint y: 158, endPoint x: 669, endPoint y: 164, distance: 84.3
click at [669, 164] on input "mountain" at bounding box center [647, 168] width 146 height 22
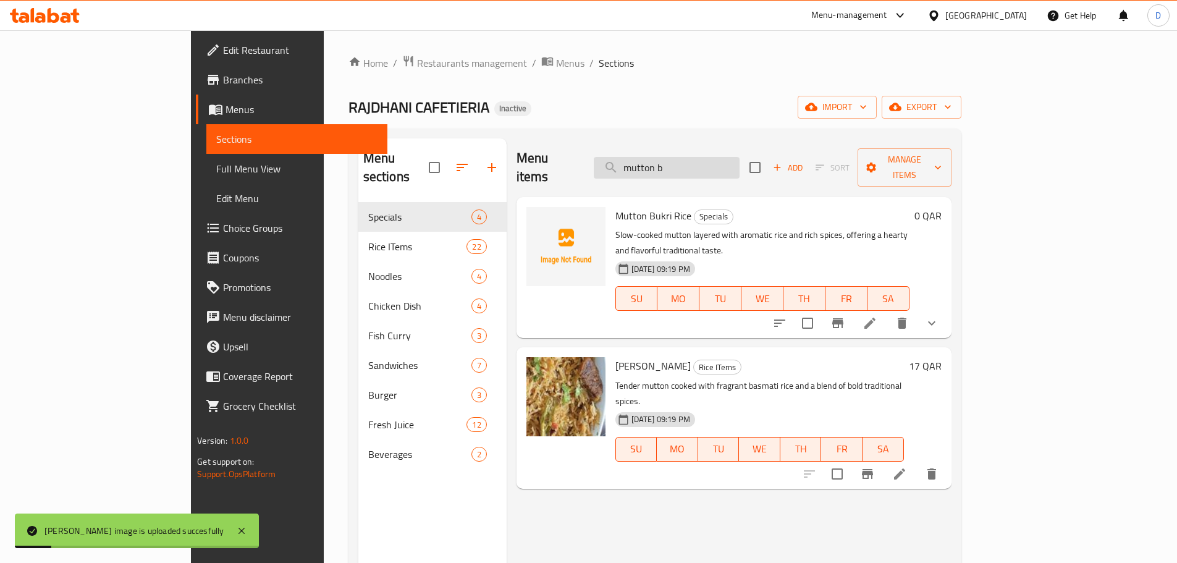
click at [738, 158] on input "mutton b" at bounding box center [667, 168] width 146 height 22
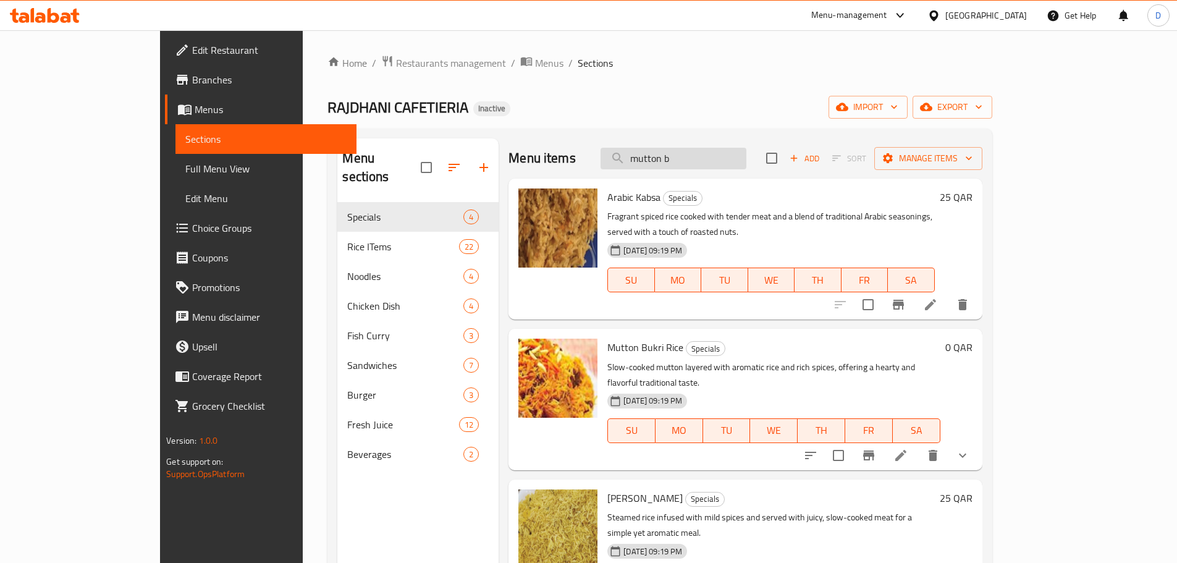
click at [746, 166] on input "mutton b" at bounding box center [674, 159] width 146 height 22
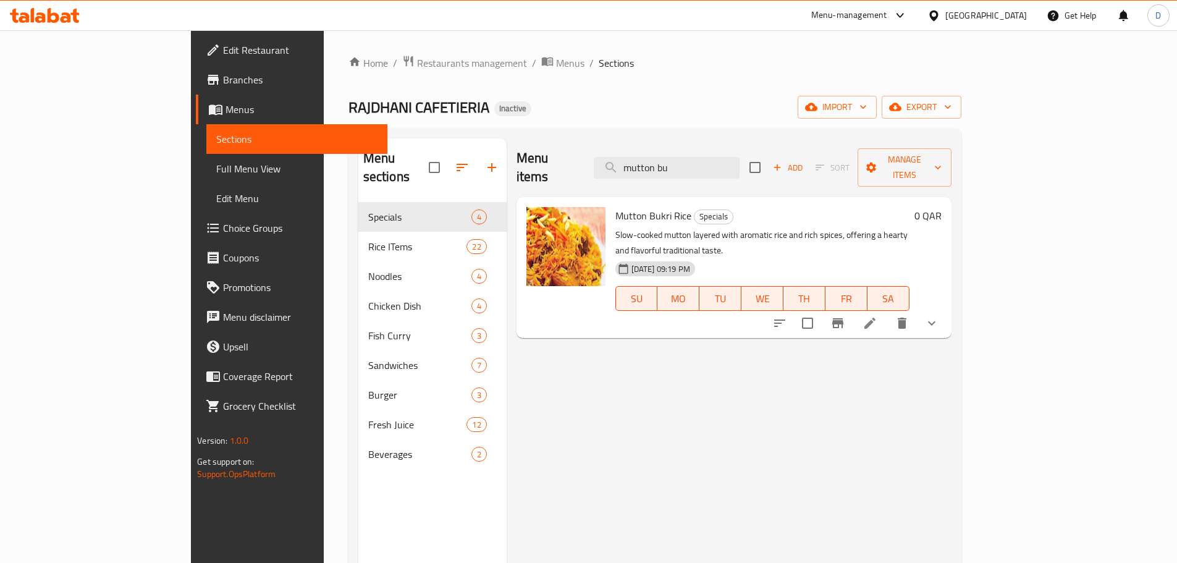
drag, startPoint x: 764, startPoint y: 151, endPoint x: 630, endPoint y: 163, distance: 135.3
click at [630, 163] on div "Menu items mutton bu Add Sort Manage items" at bounding box center [734, 167] width 435 height 59
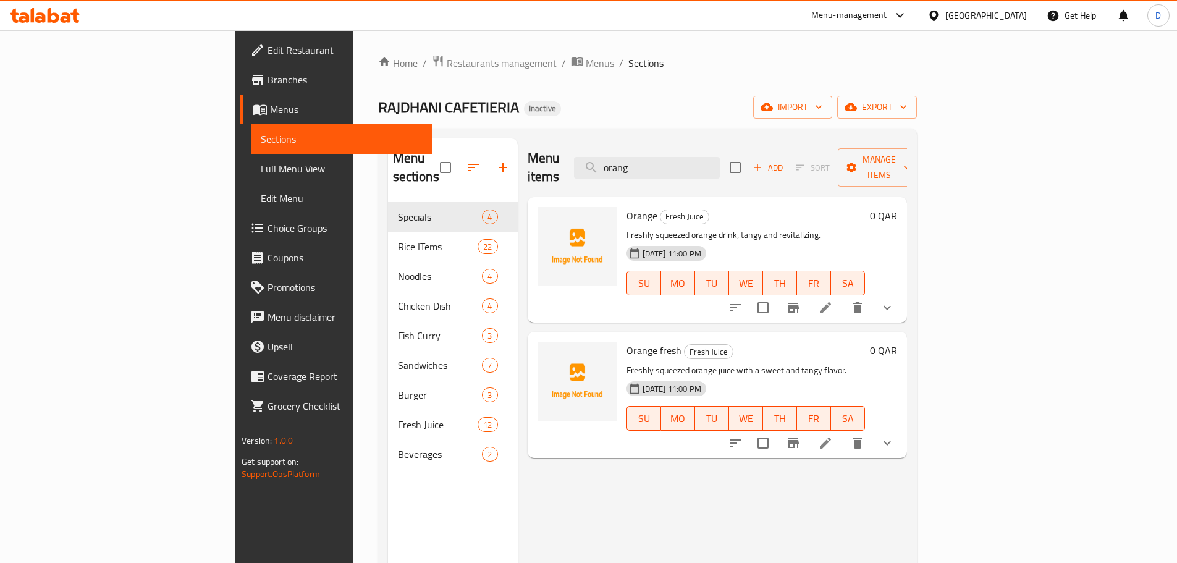
type input "orang"
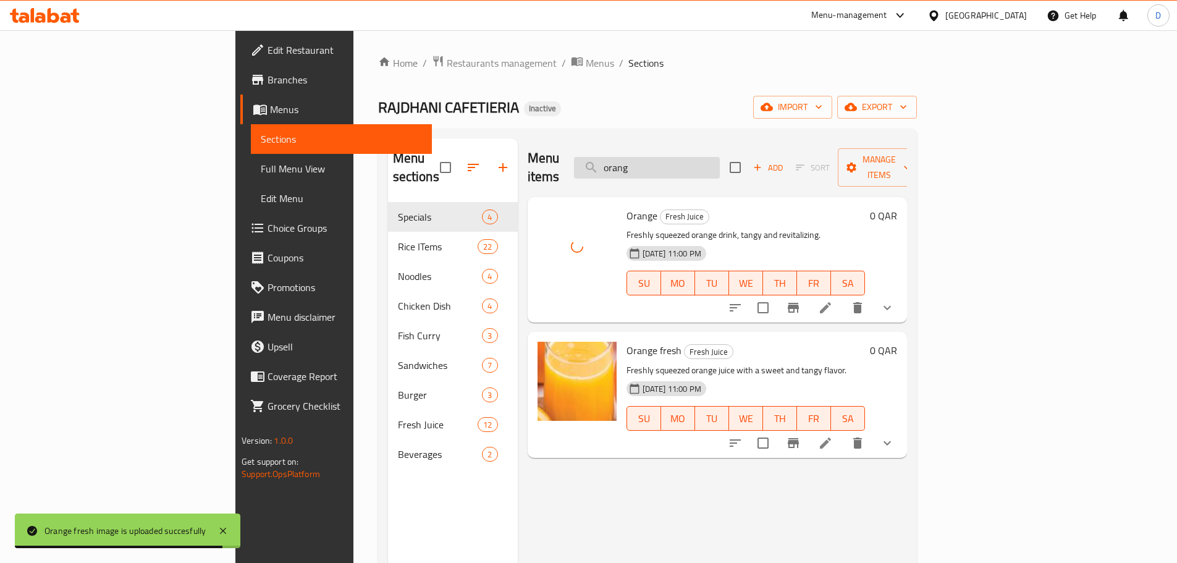
click at [720, 161] on input "orang" at bounding box center [647, 168] width 146 height 22
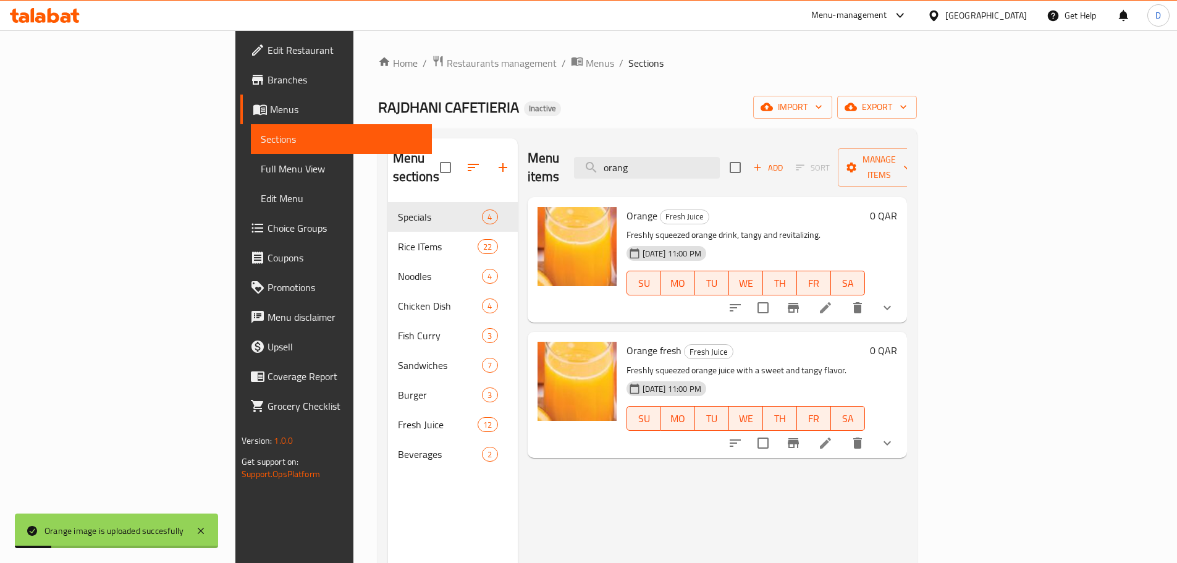
drag, startPoint x: 740, startPoint y: 156, endPoint x: 628, endPoint y: 158, distance: 111.9
click at [628, 158] on div "Menu items orang Add Sort Manage items" at bounding box center [717, 167] width 379 height 59
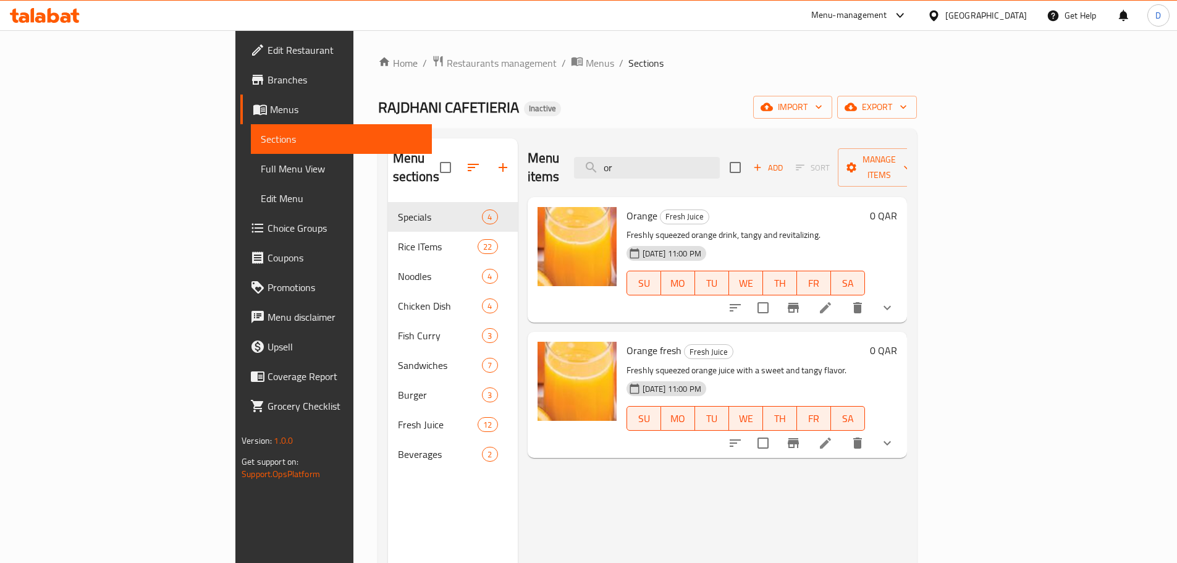
type input "o"
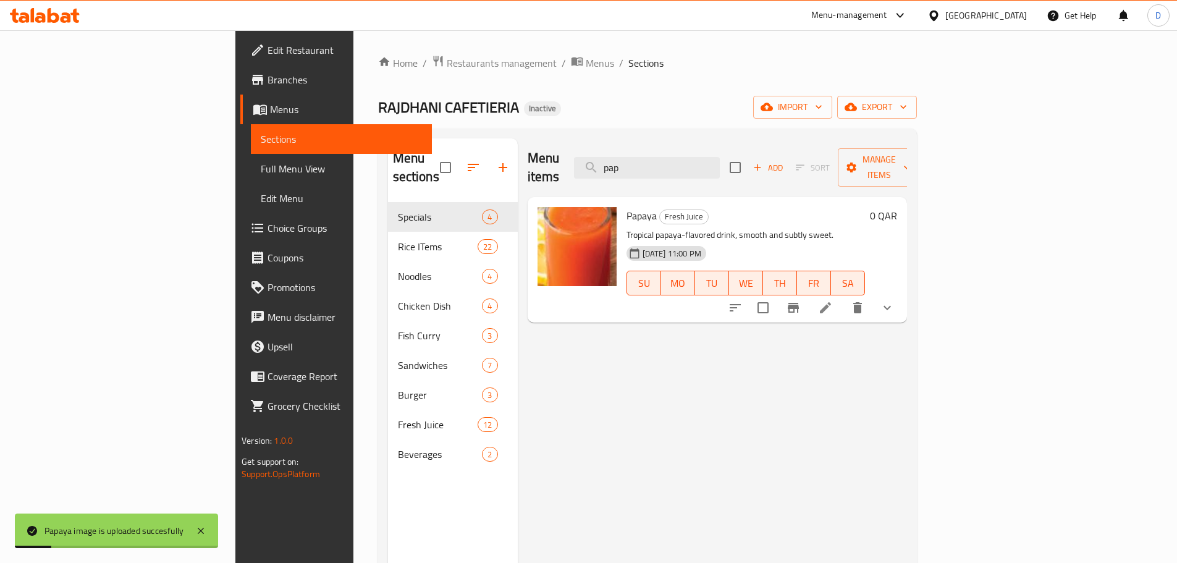
drag, startPoint x: 719, startPoint y: 163, endPoint x: 627, endPoint y: 164, distance: 92.7
click at [627, 164] on div "Menu items pap Add Sort Manage items" at bounding box center [717, 167] width 379 height 59
type input "pep"
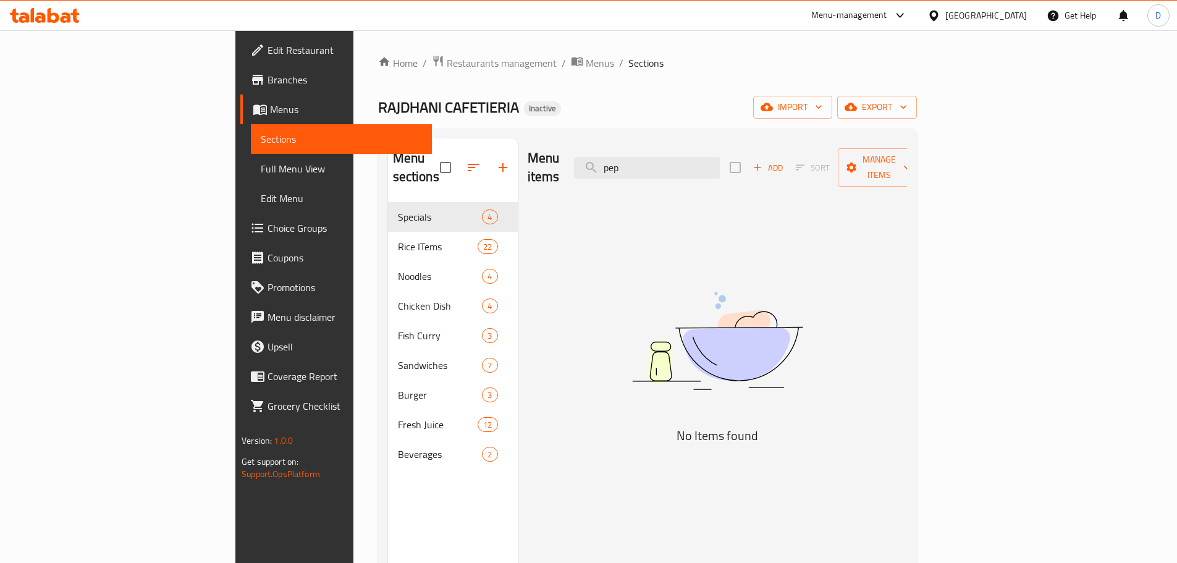
drag, startPoint x: 725, startPoint y: 165, endPoint x: 641, endPoint y: 165, distance: 84.0
click at [641, 165] on div "Menu items pep Add Sort Manage items" at bounding box center [717, 167] width 379 height 59
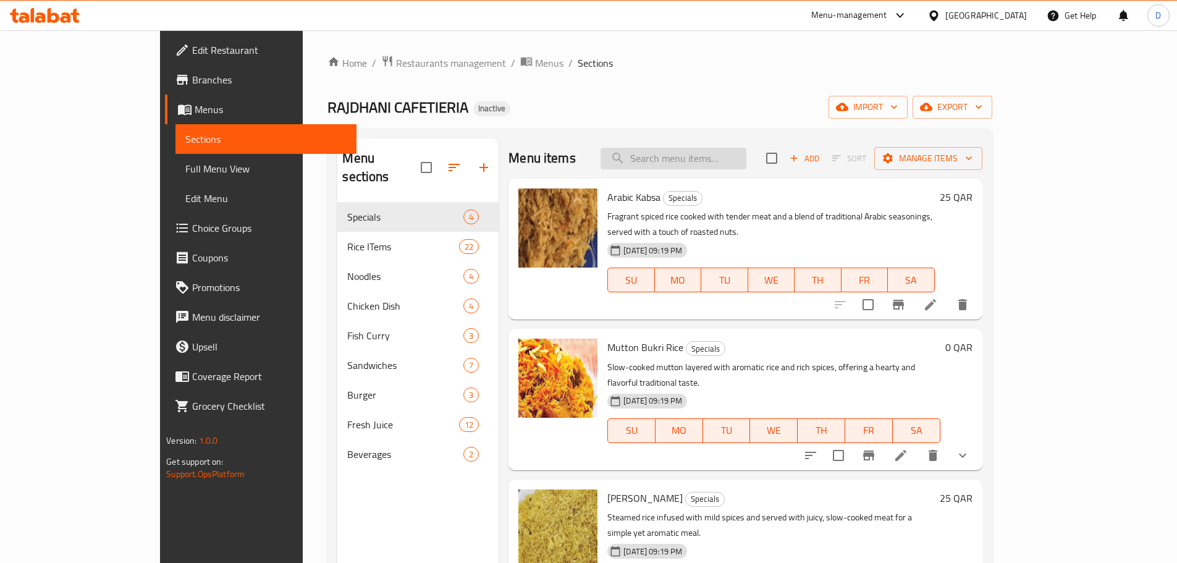
click at [721, 155] on input "search" at bounding box center [674, 159] width 146 height 22
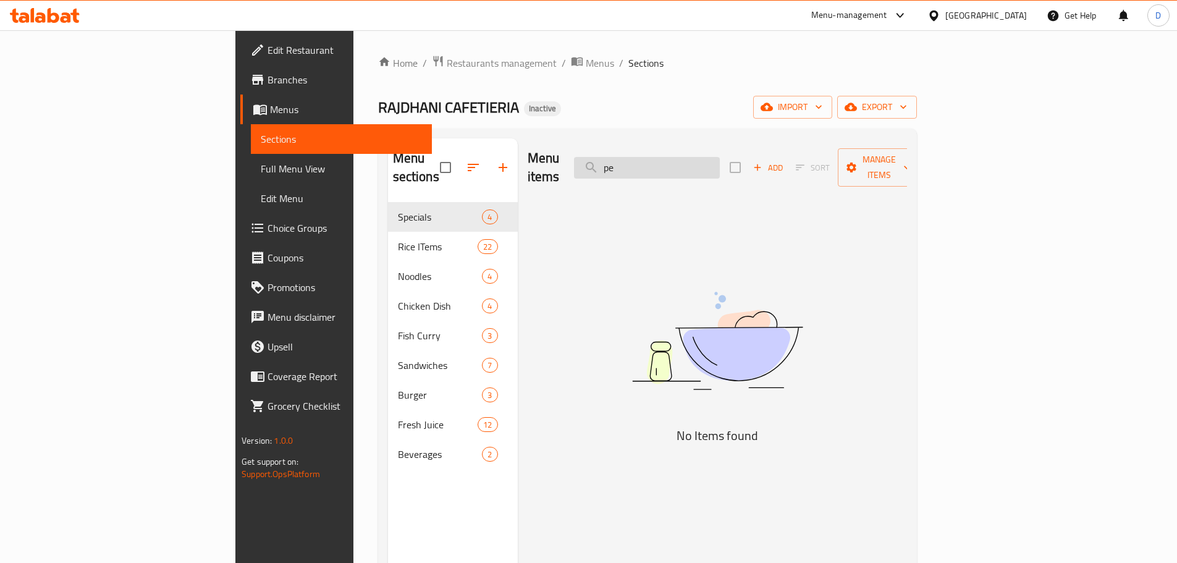
type input "p"
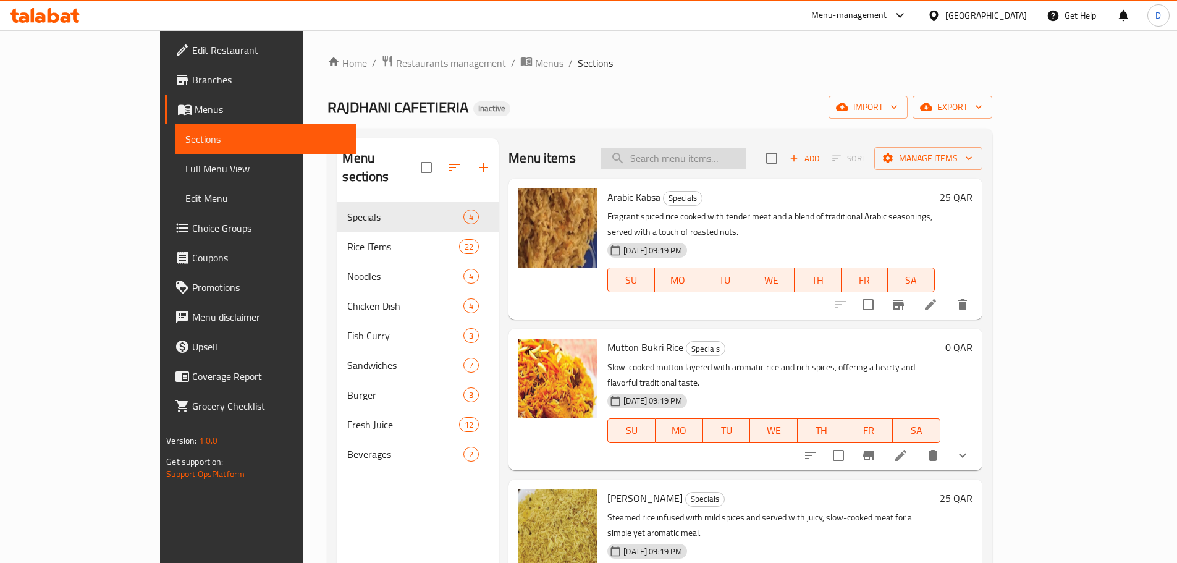
click at [746, 156] on input "search" at bounding box center [674, 159] width 146 height 22
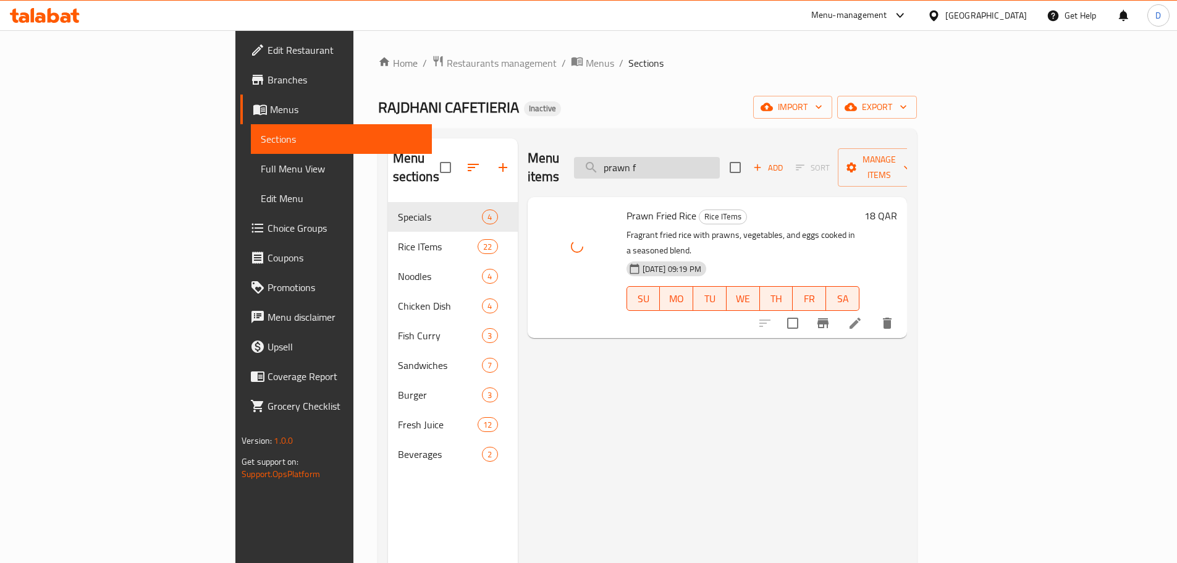
click at [720, 164] on input "prawn f" at bounding box center [647, 168] width 146 height 22
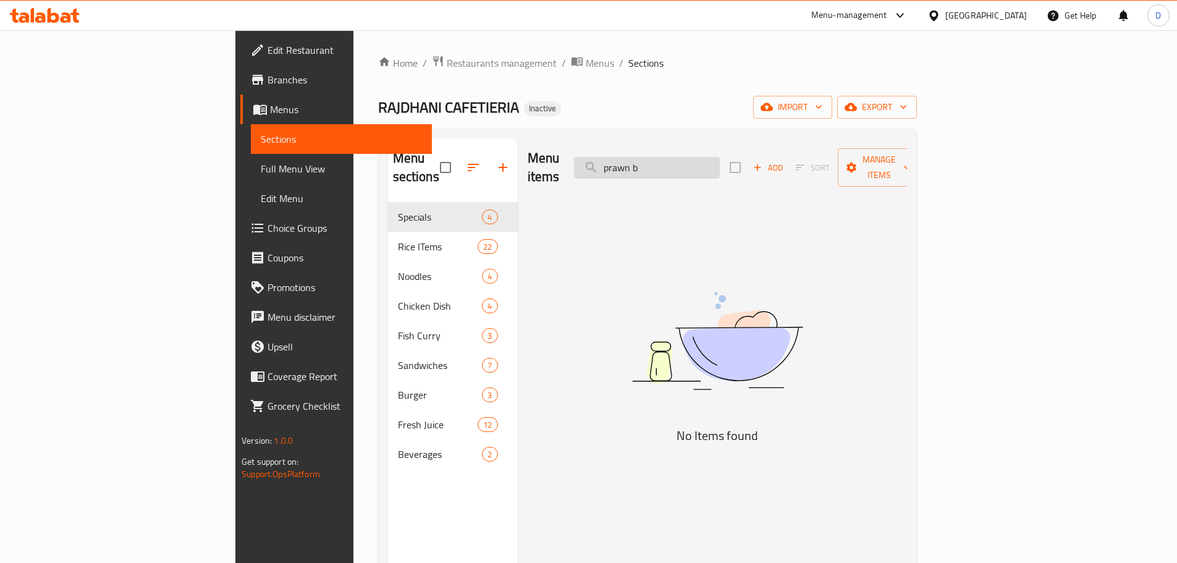
click at [716, 159] on input "prawn b" at bounding box center [647, 168] width 146 height 22
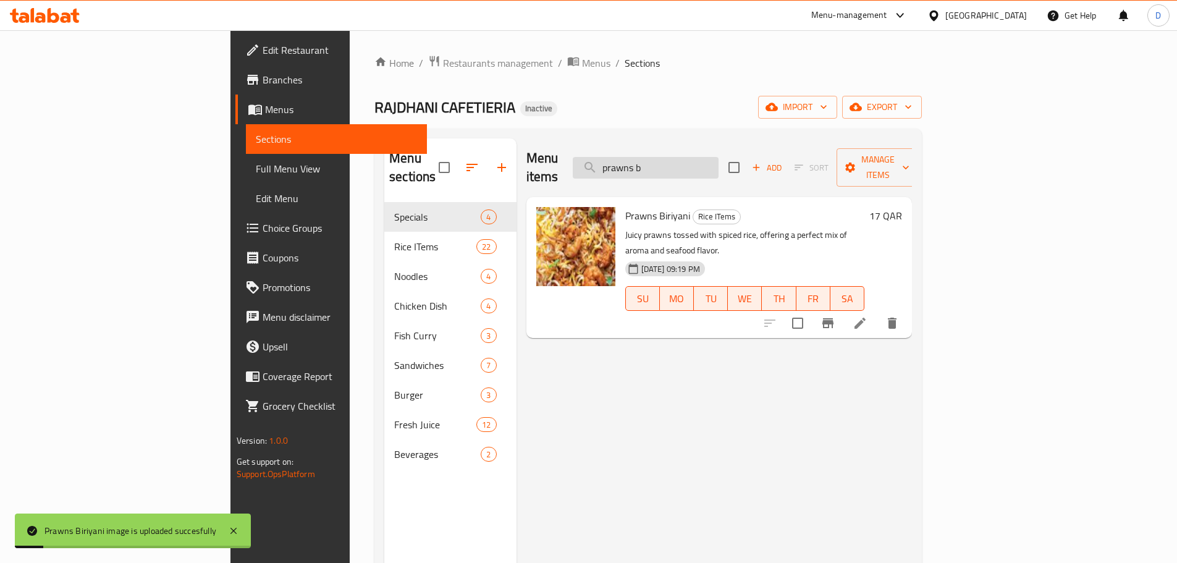
click at [719, 157] on input "prawns b" at bounding box center [646, 168] width 146 height 22
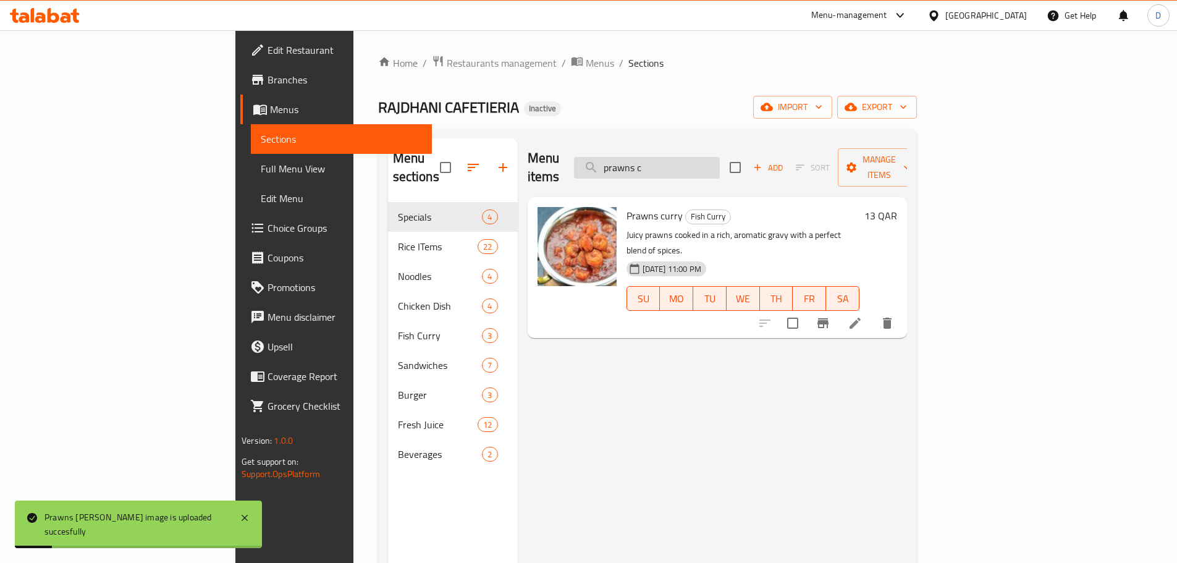
click at [720, 159] on input "prawns c" at bounding box center [647, 168] width 146 height 22
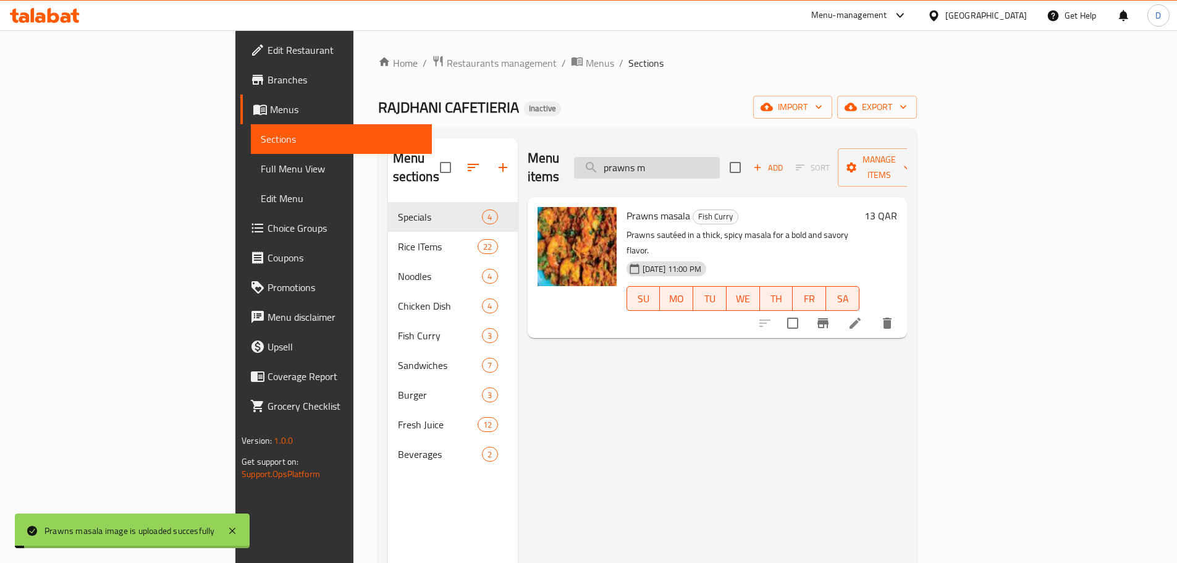
click at [720, 162] on input "prawns m" at bounding box center [647, 168] width 146 height 22
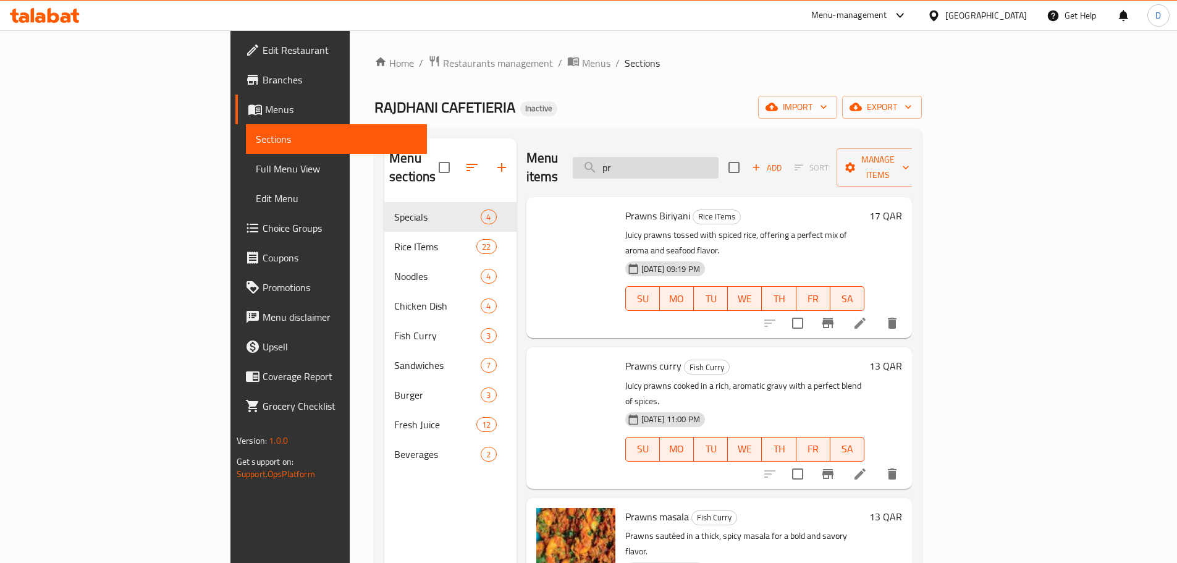
type input "p"
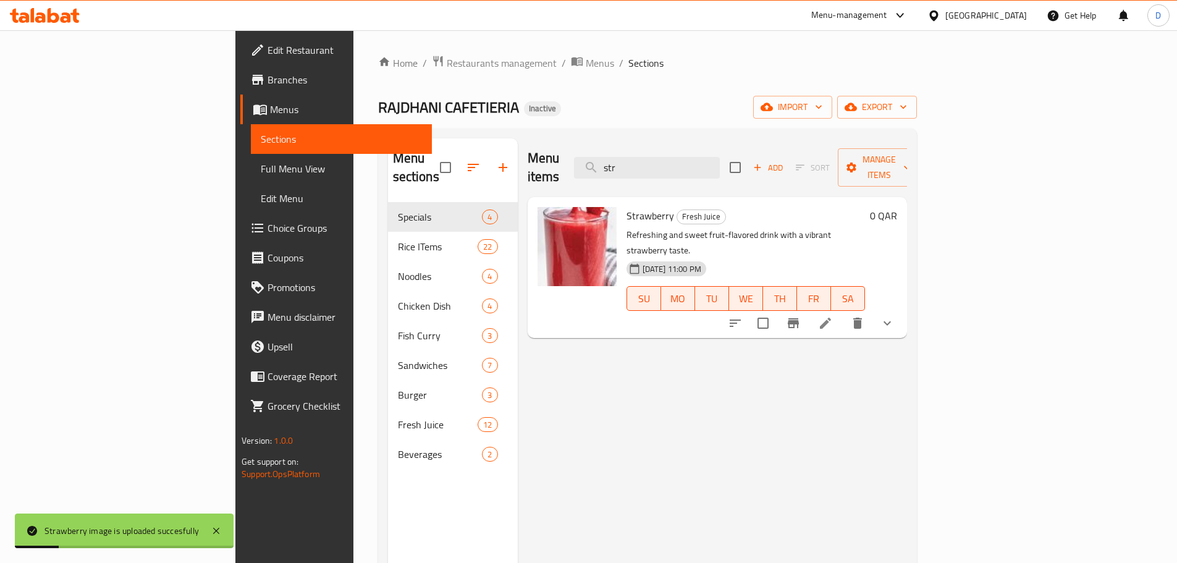
drag, startPoint x: 734, startPoint y: 156, endPoint x: 619, endPoint y: 172, distance: 116.1
click at [619, 172] on div "Menu items str Add Sort Manage items" at bounding box center [717, 167] width 379 height 59
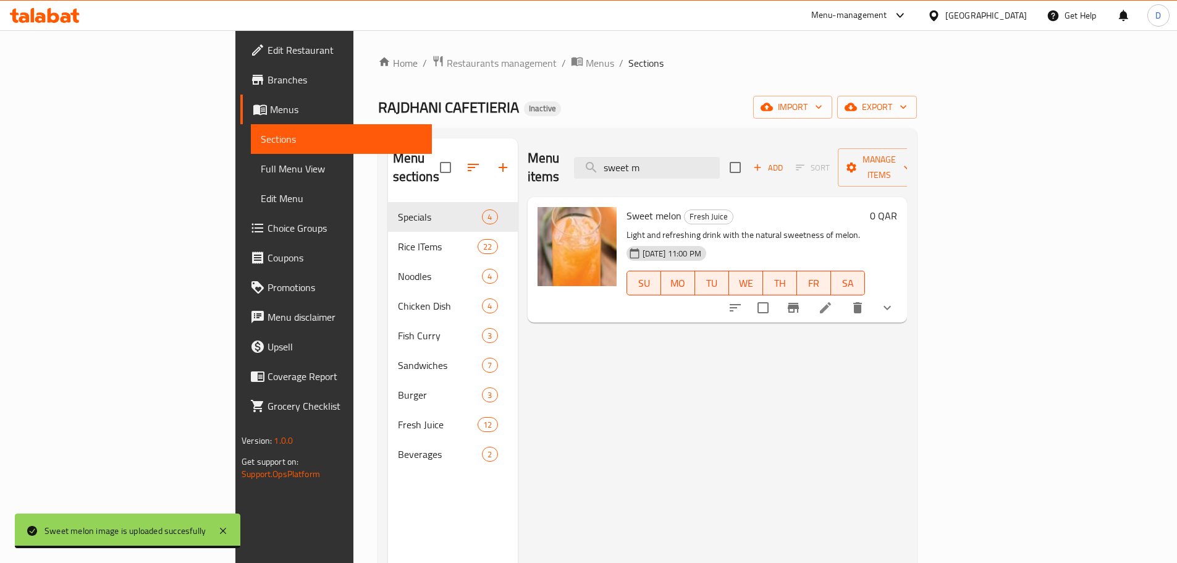
drag, startPoint x: 734, startPoint y: 163, endPoint x: 658, endPoint y: 168, distance: 75.6
click at [658, 168] on div "Menu items sweet m Add Sort Manage items" at bounding box center [717, 167] width 379 height 59
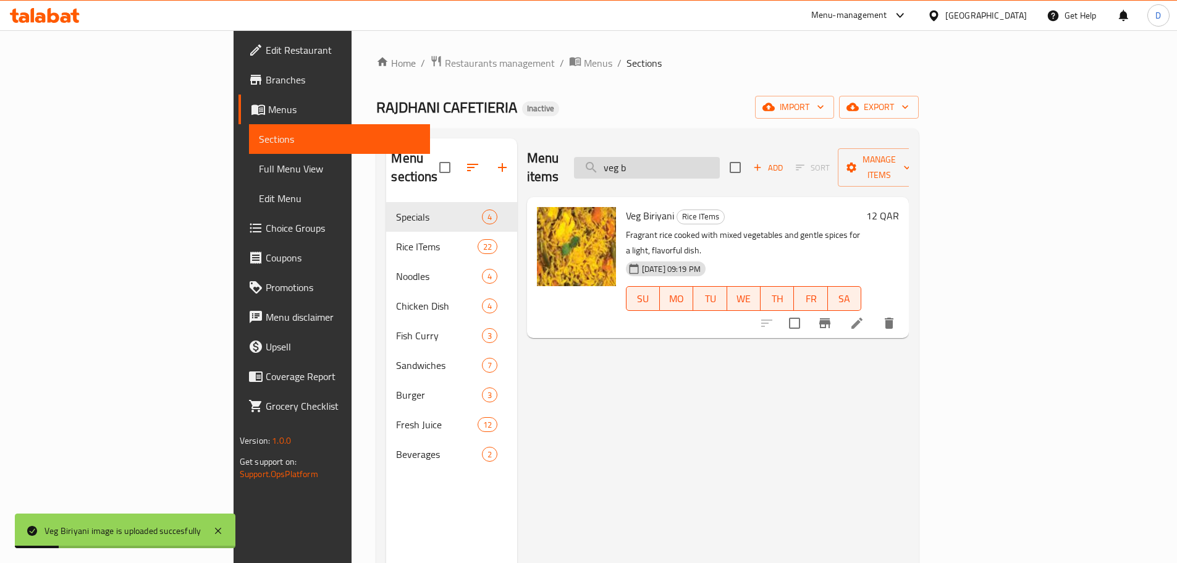
click at [720, 169] on input "veg b" at bounding box center [647, 168] width 146 height 22
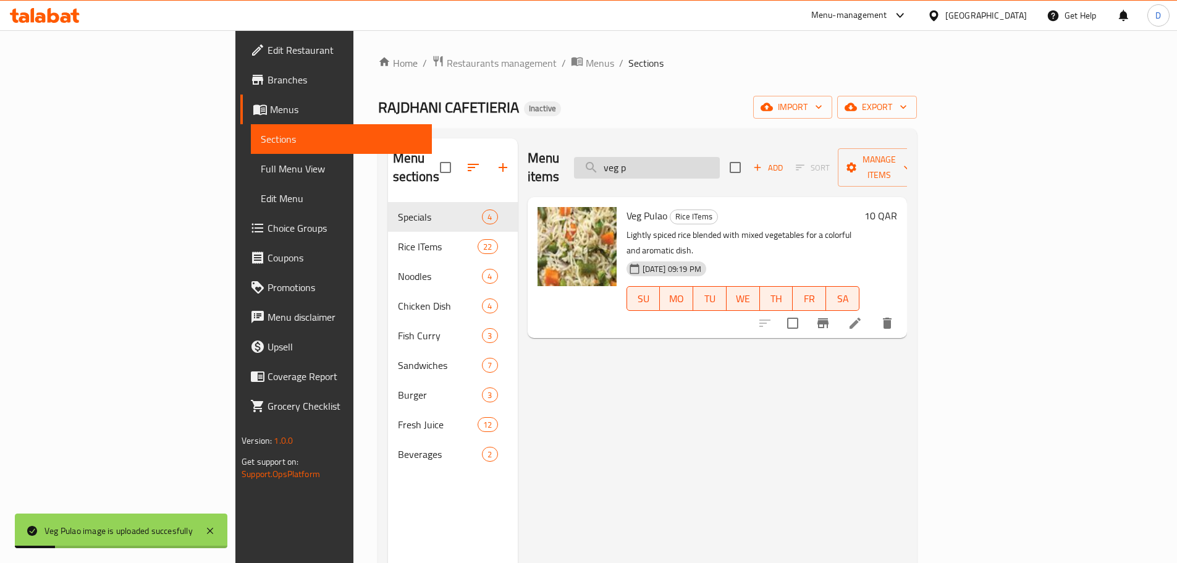
click at [714, 159] on input "veg p" at bounding box center [647, 168] width 146 height 22
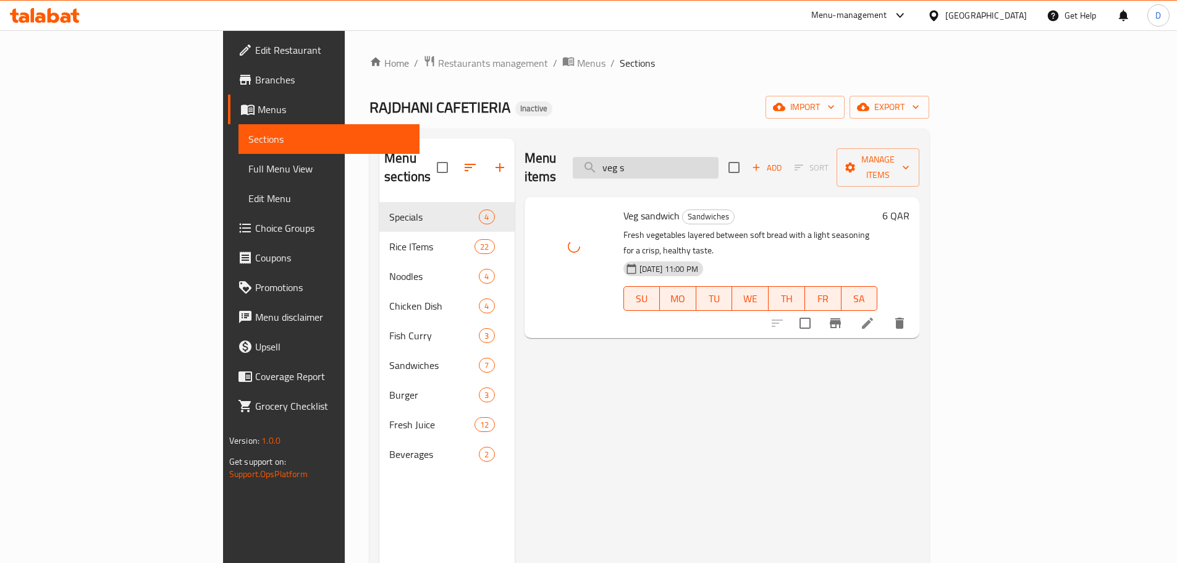
click at [719, 161] on input "veg s" at bounding box center [646, 168] width 146 height 22
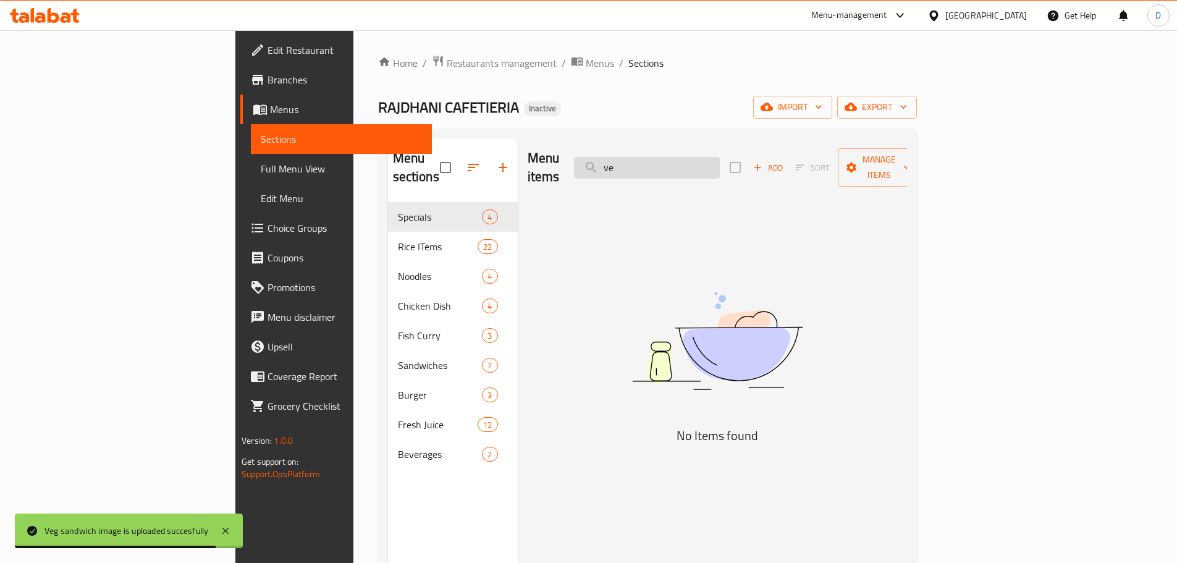
type input "v"
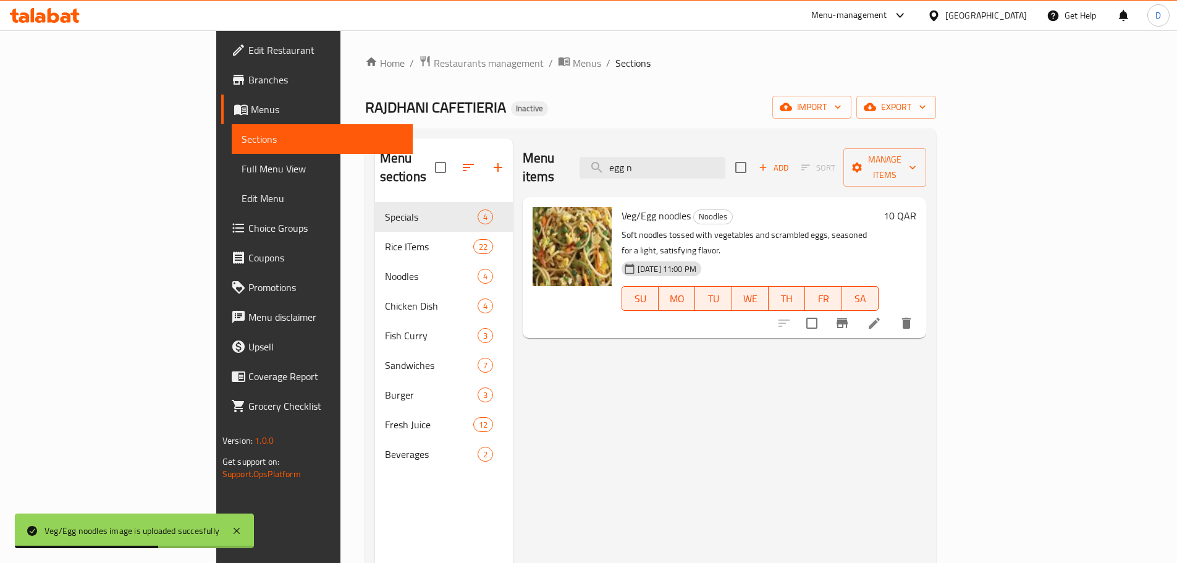
click at [596, 166] on div "Menu items egg n Add Sort Manage items" at bounding box center [725, 167] width 404 height 59
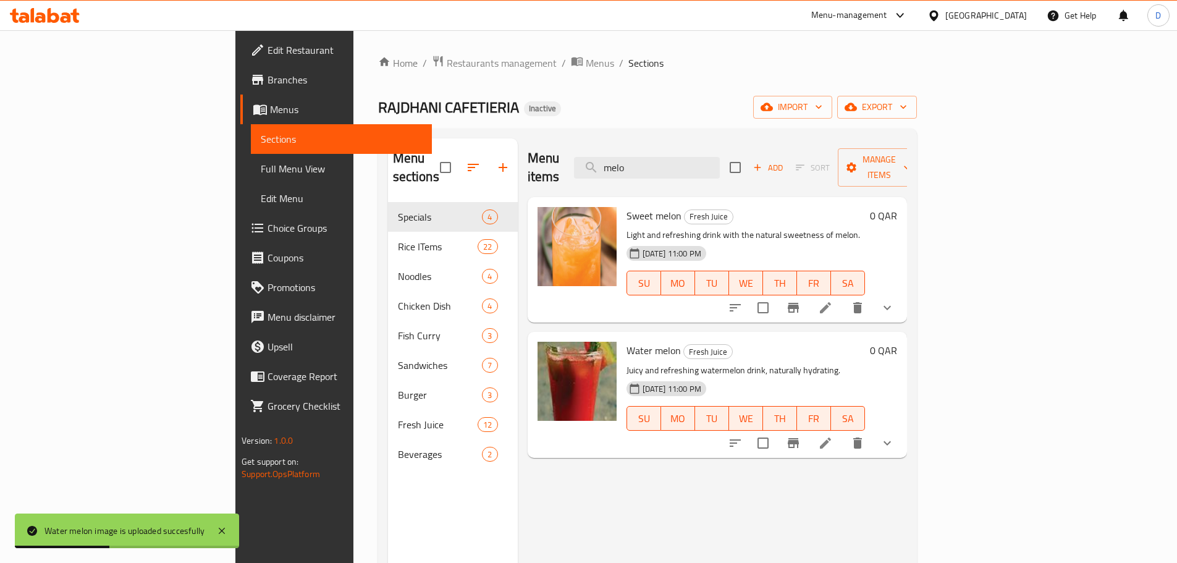
drag, startPoint x: 716, startPoint y: 163, endPoint x: 646, endPoint y: 166, distance: 69.3
click at [646, 166] on div "Menu items melo Add Sort Manage items" at bounding box center [717, 167] width 379 height 59
type input "white r"
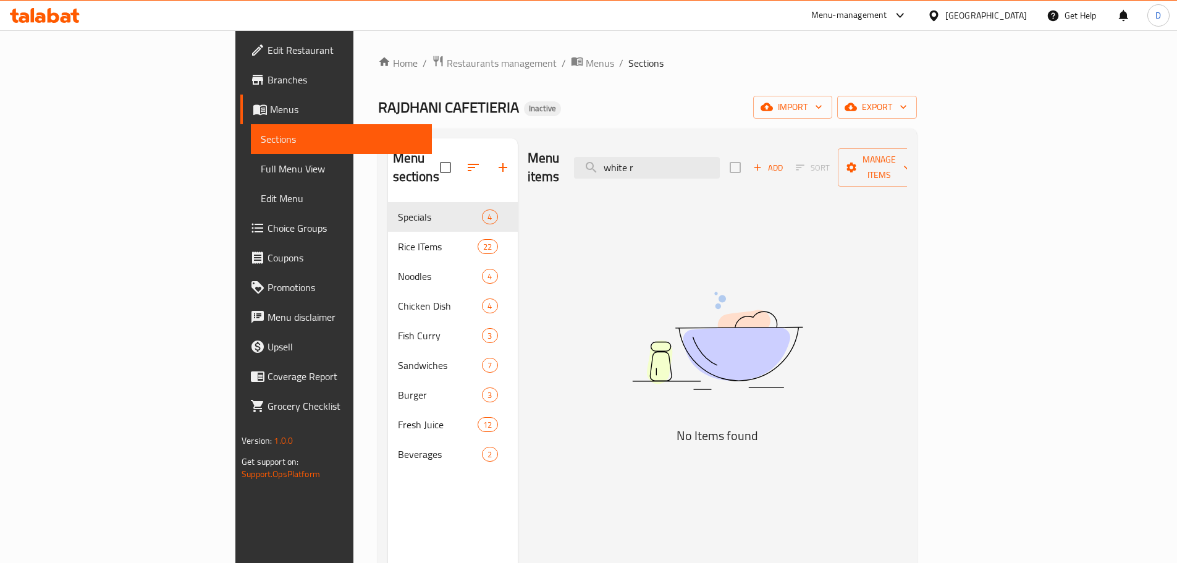
drag, startPoint x: 774, startPoint y: 159, endPoint x: 659, endPoint y: 159, distance: 114.9
click at [659, 159] on div "Menu items white r Add Sort Manage items" at bounding box center [717, 167] width 379 height 59
type input "w"
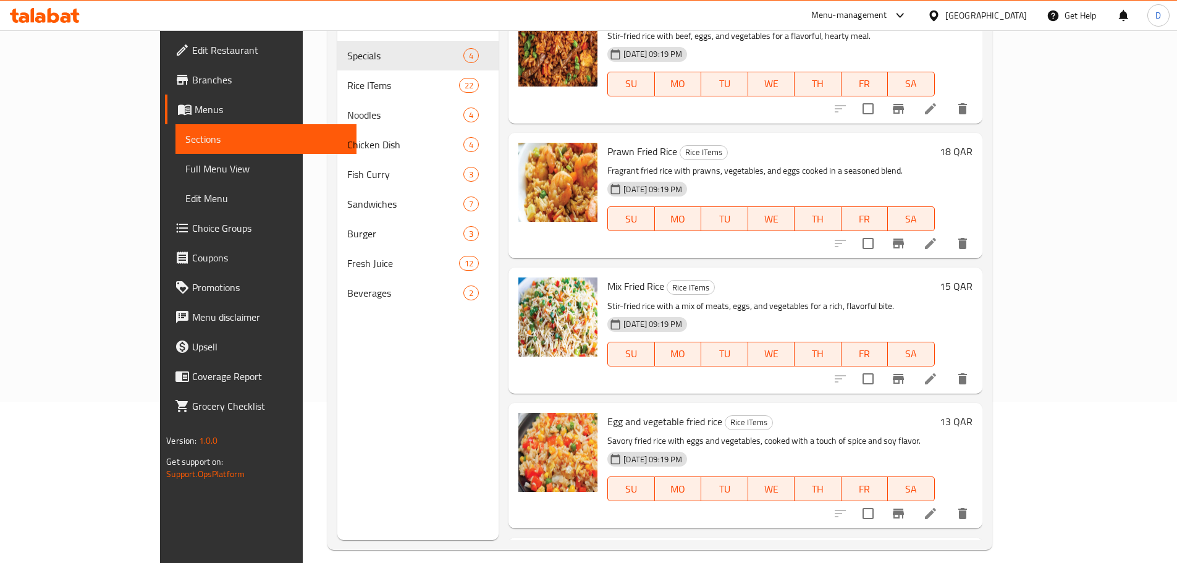
scroll to position [173, 0]
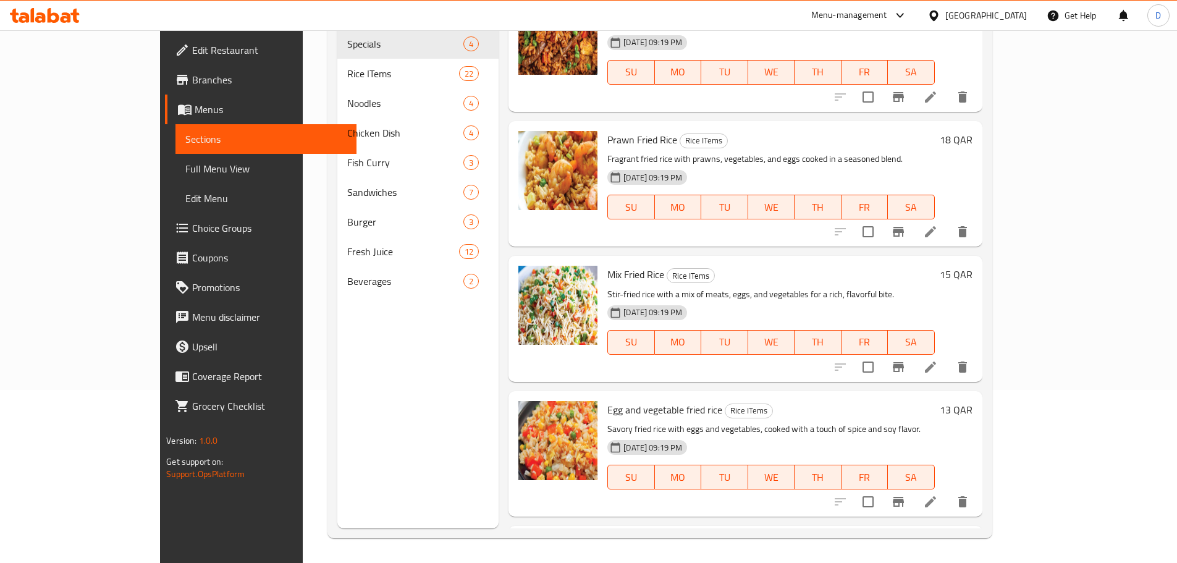
type input "rice"
click at [185, 174] on span "Full Menu View" at bounding box center [265, 168] width 161 height 15
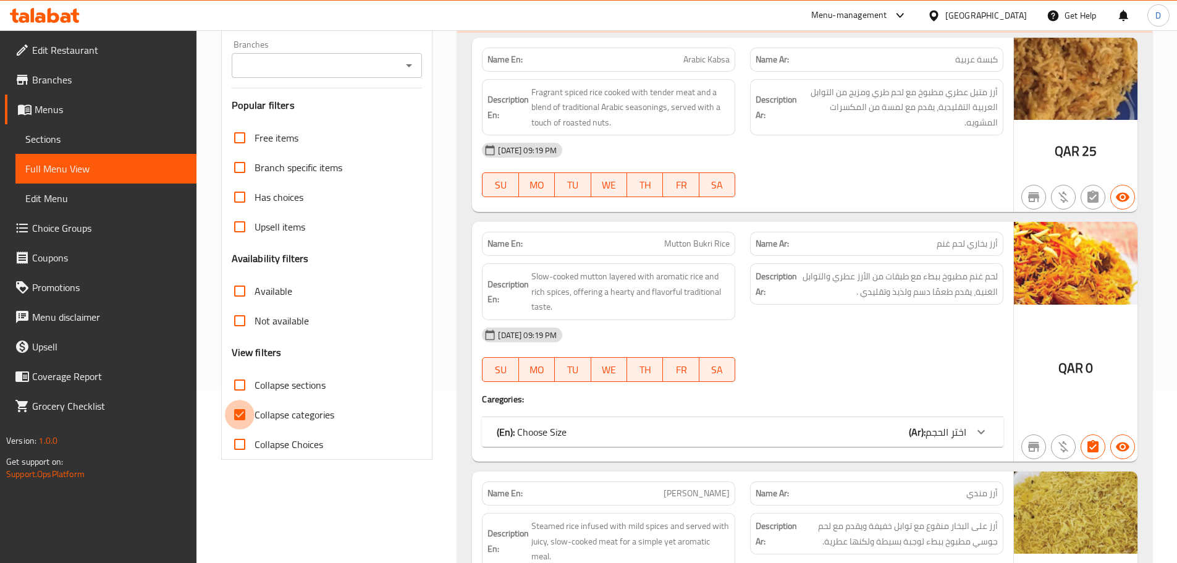
drag, startPoint x: 236, startPoint y: 414, endPoint x: 867, endPoint y: 261, distance: 649.3
click at [256, 415] on label "Collapse categories" at bounding box center [279, 415] width 109 height 30
click at [255, 415] on input "Collapse categories" at bounding box center [240, 415] width 30 height 30
checkbox input "false"
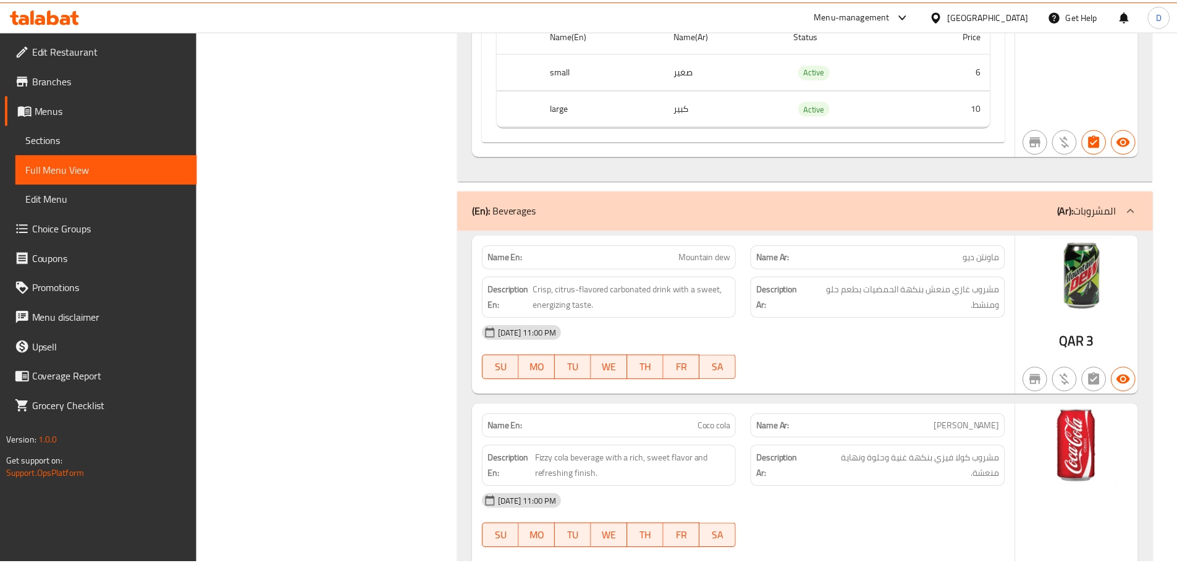
scroll to position [13855, 0]
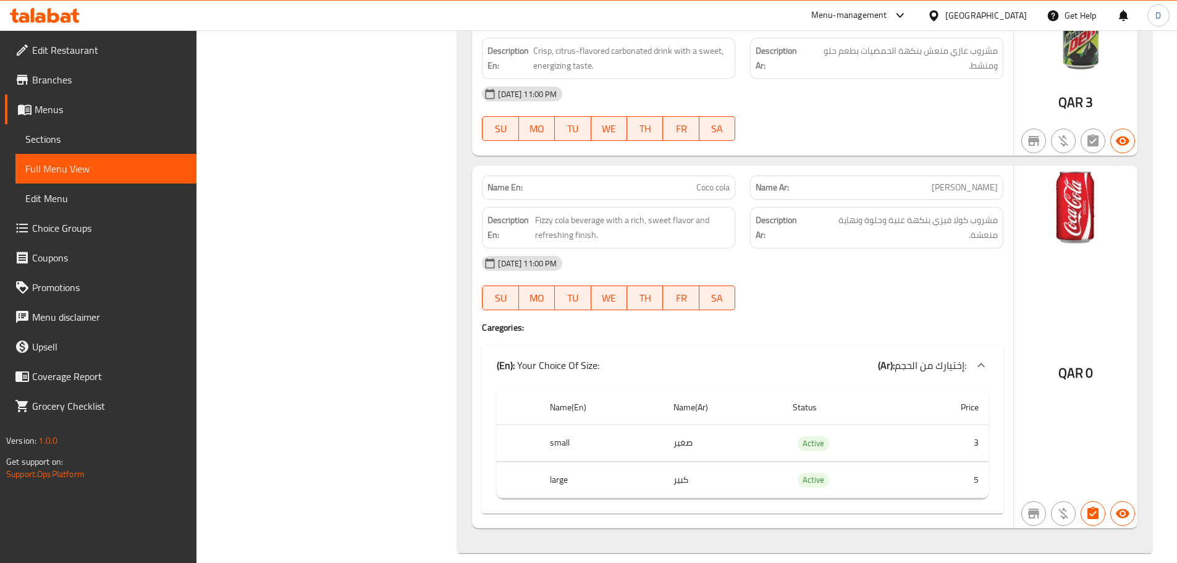
click at [1019, 20] on div "Qatar" at bounding box center [986, 16] width 82 height 14
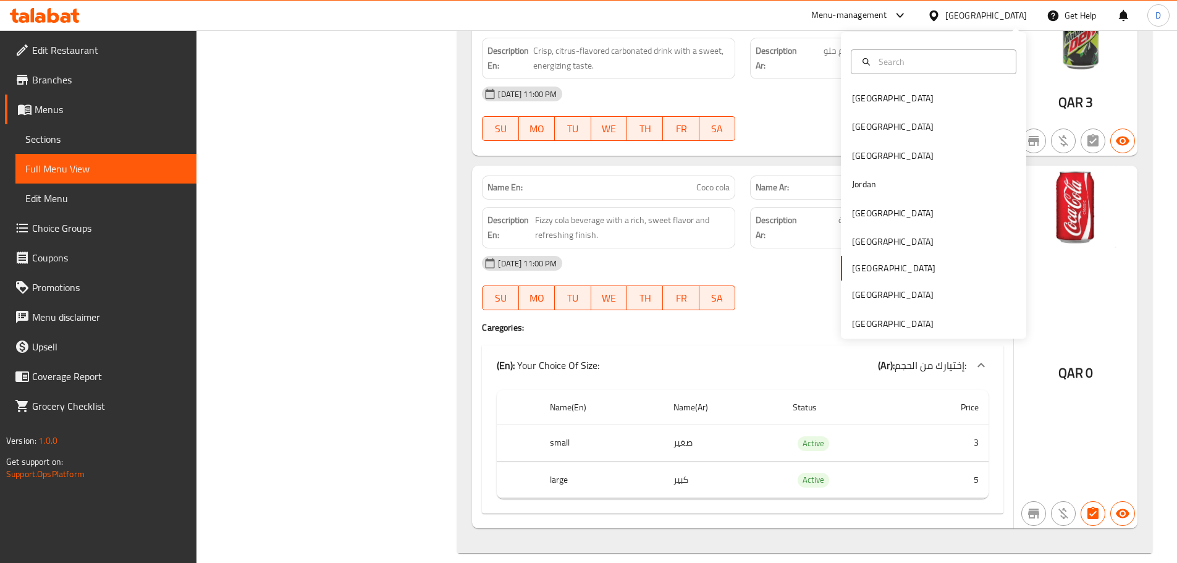
click at [855, 271] on div "Bahrain Egypt Iraq Jordan Kuwait Oman Qatar Saudi Arabia United Arab Emirates" at bounding box center [933, 211] width 185 height 254
click at [847, 270] on div "Bahrain Egypt Iraq Jordan Kuwait Oman Qatar Saudi Arabia United Arab Emirates" at bounding box center [933, 211] width 185 height 254
click at [861, 267] on div "Bahrain Egypt Iraq Jordan Kuwait Oman Qatar Saudi Arabia United Arab Emirates" at bounding box center [933, 211] width 185 height 254
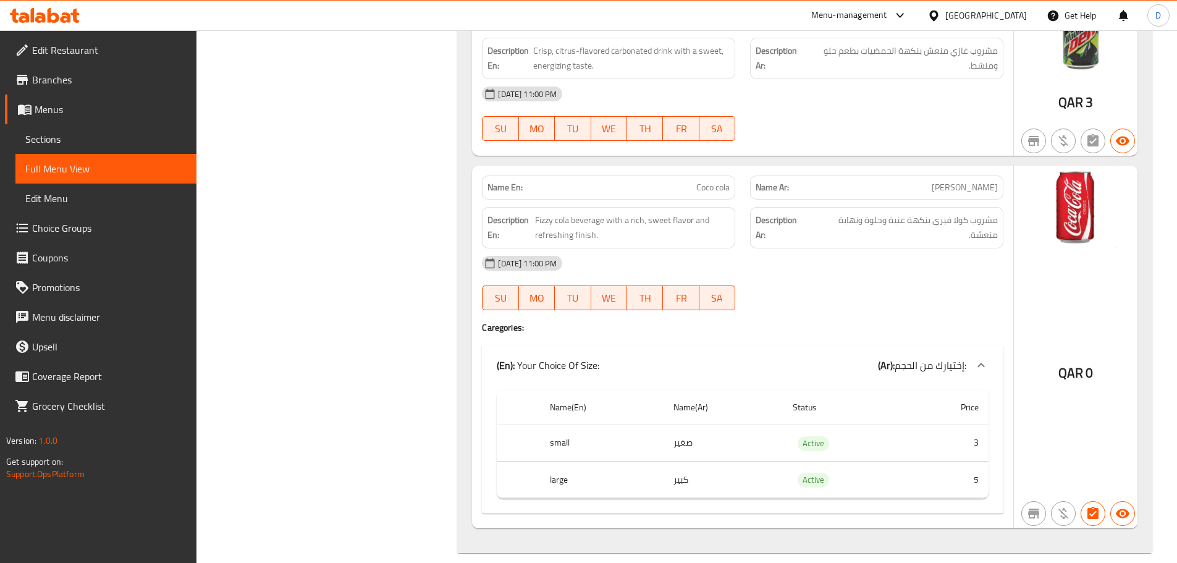
click at [1026, 17] on div "Qatar" at bounding box center [986, 16] width 82 height 14
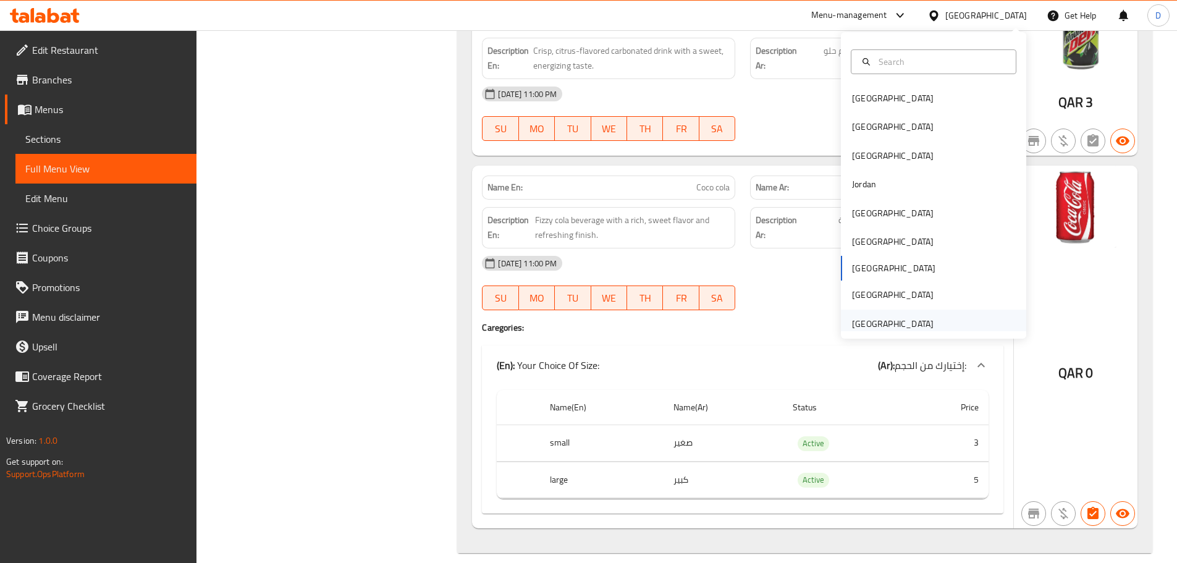
click at [900, 318] on div "[GEOGRAPHIC_DATA]" at bounding box center [893, 324] width 82 height 14
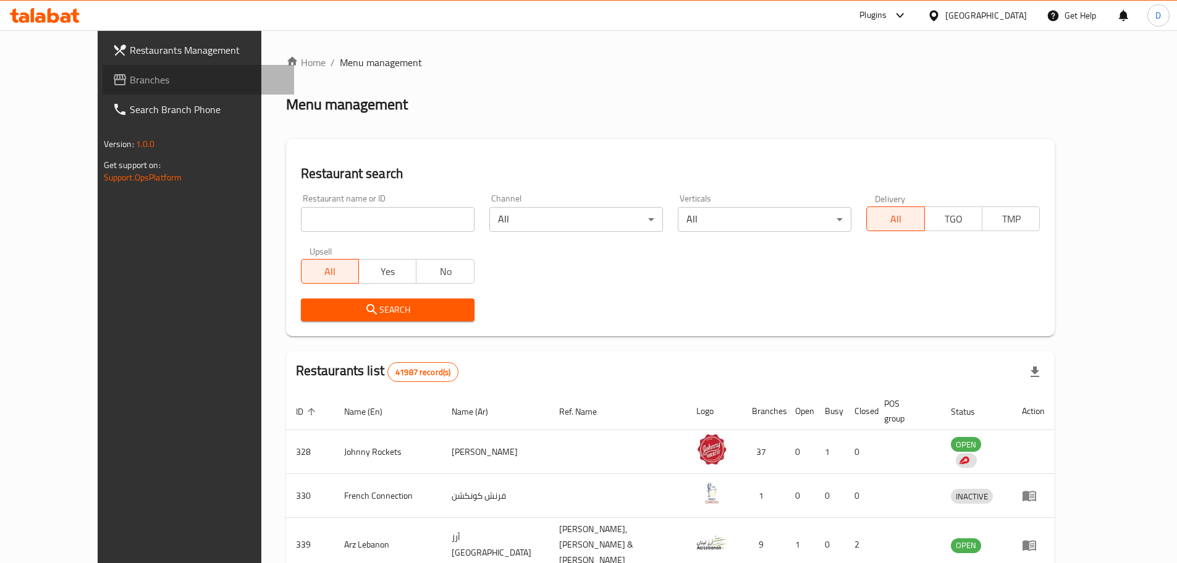
click at [130, 84] on span "Branches" at bounding box center [207, 79] width 154 height 15
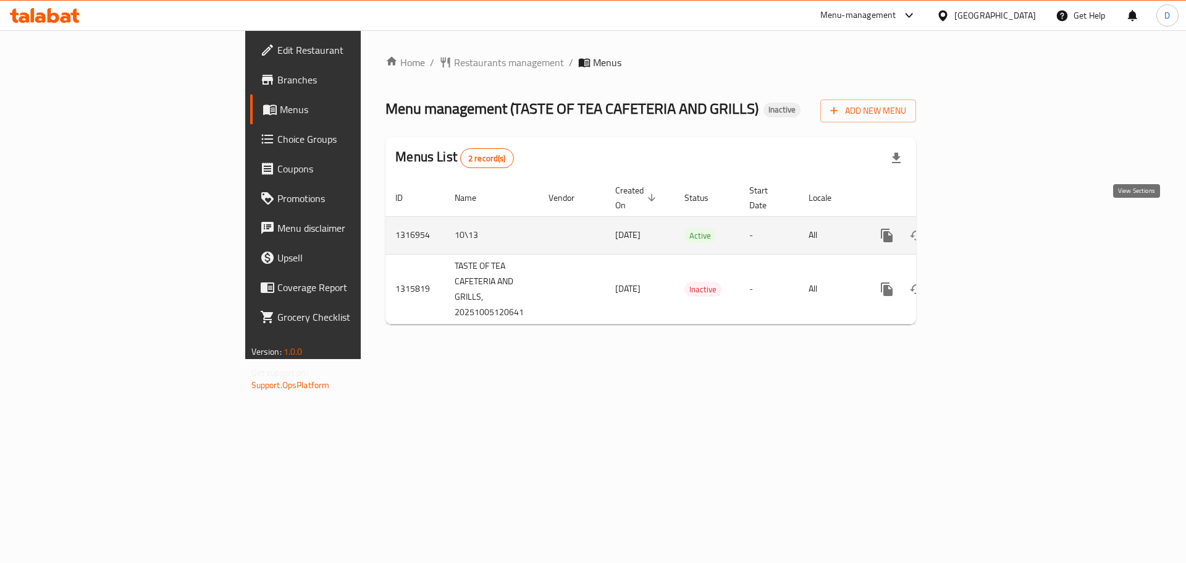
click at [984, 228] on icon "enhanced table" at bounding box center [976, 235] width 15 height 15
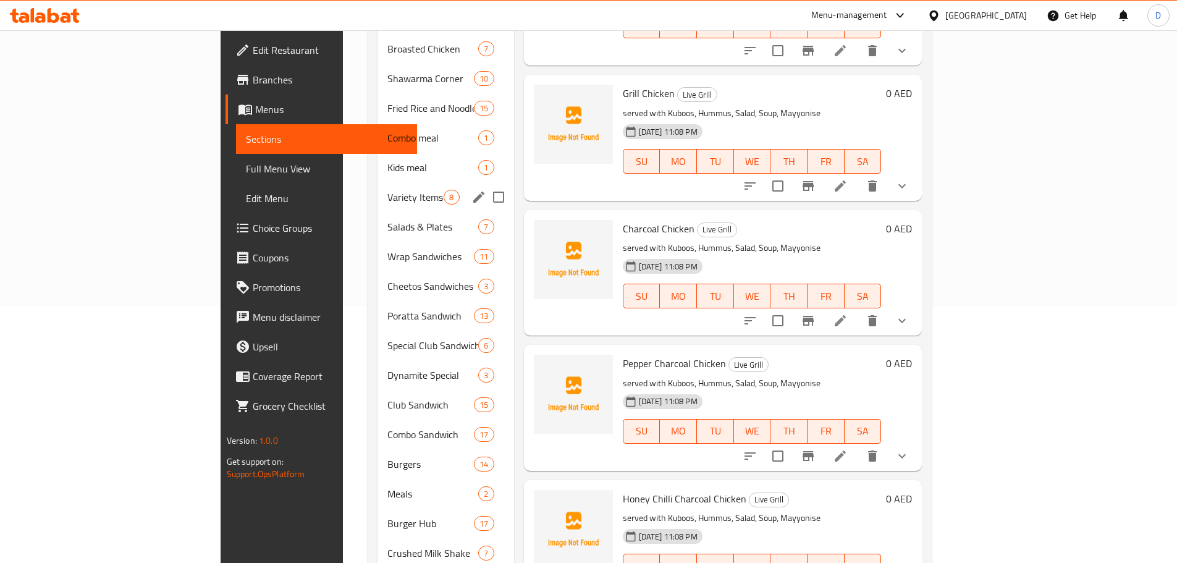
scroll to position [185, 0]
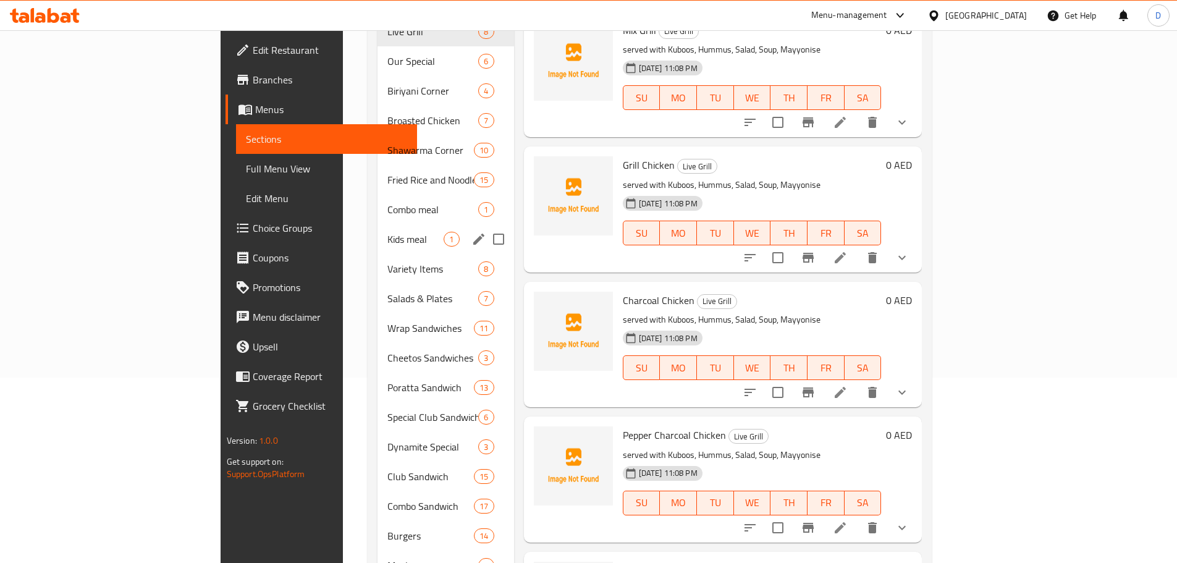
click at [378, 224] on div "Kids meal 1" at bounding box center [446, 239] width 136 height 30
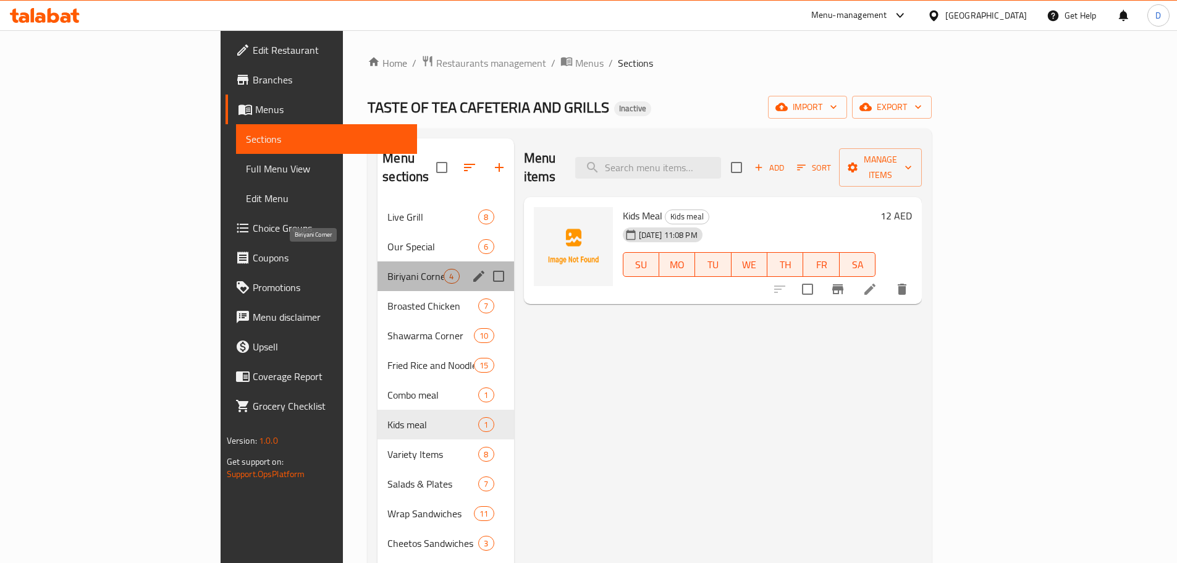
click at [387, 269] on span "Biriyani Corner" at bounding box center [415, 276] width 56 height 15
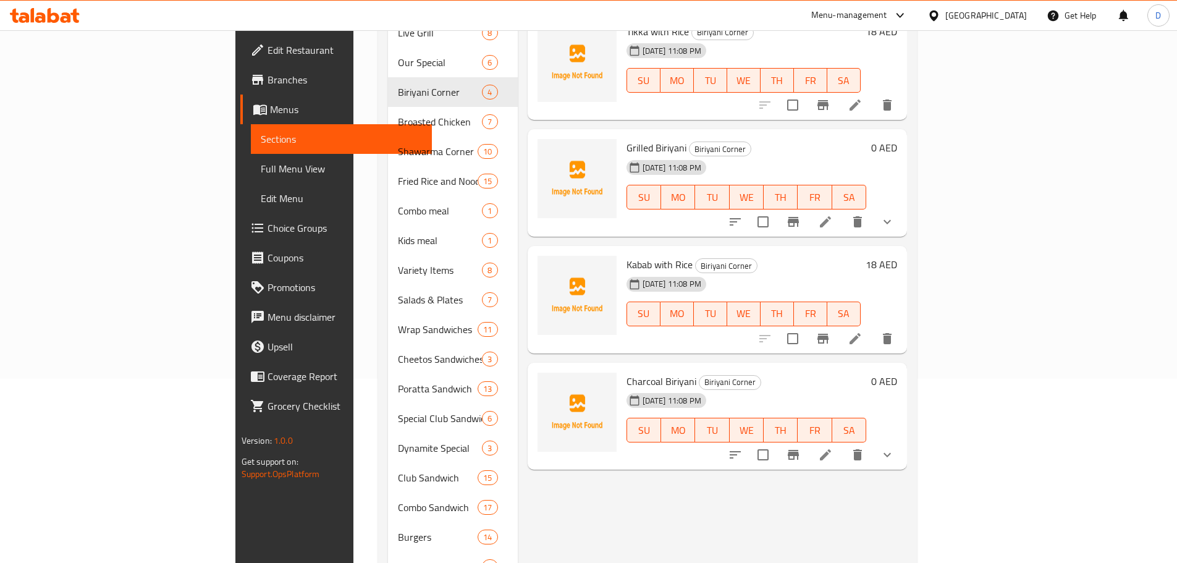
scroll to position [185, 0]
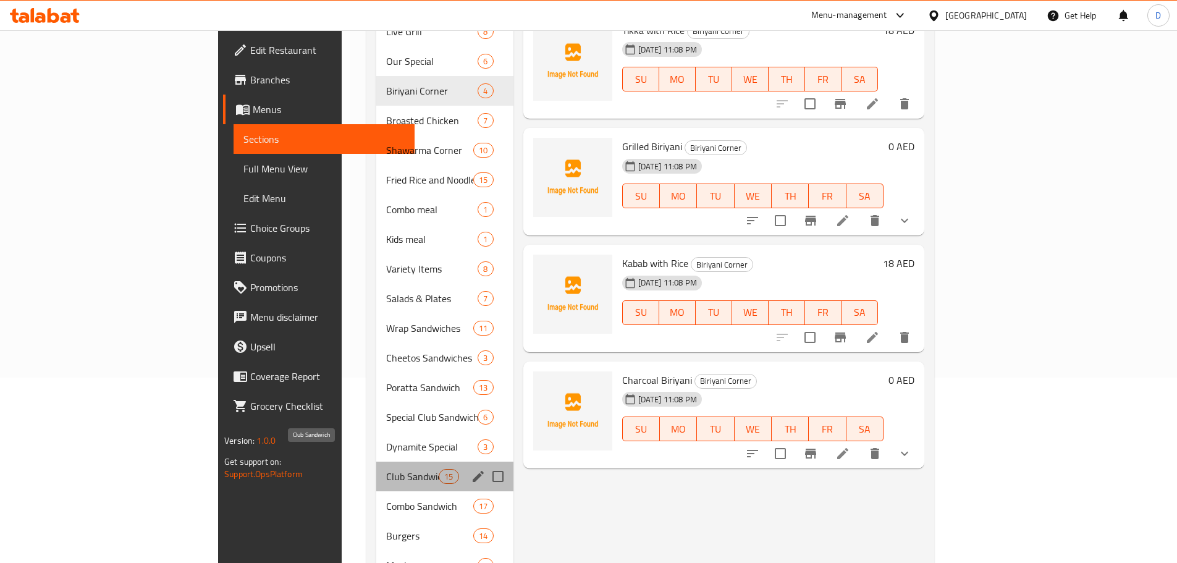
click at [386, 469] on span "Club Sandwich" at bounding box center [412, 476] width 53 height 15
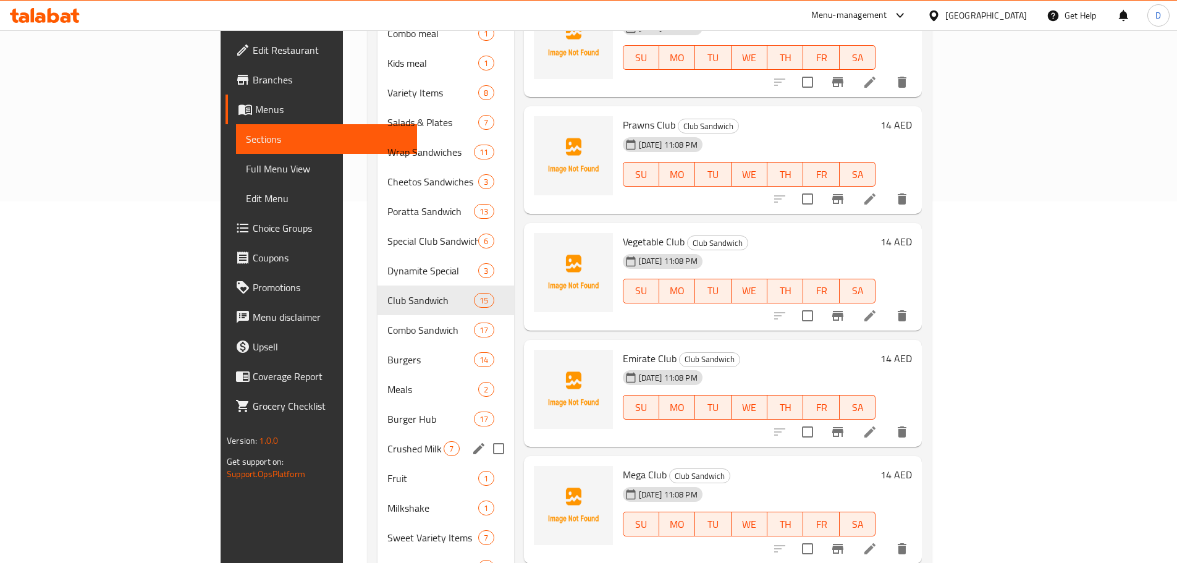
scroll to position [433, 0]
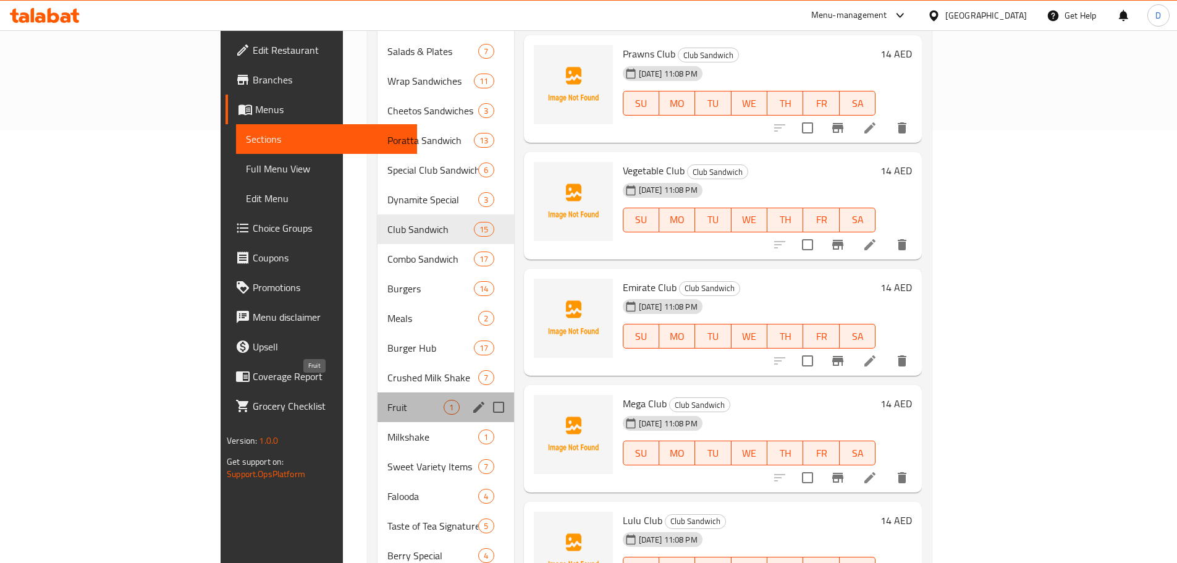
click at [387, 400] on span "Fruit" at bounding box center [415, 407] width 56 height 15
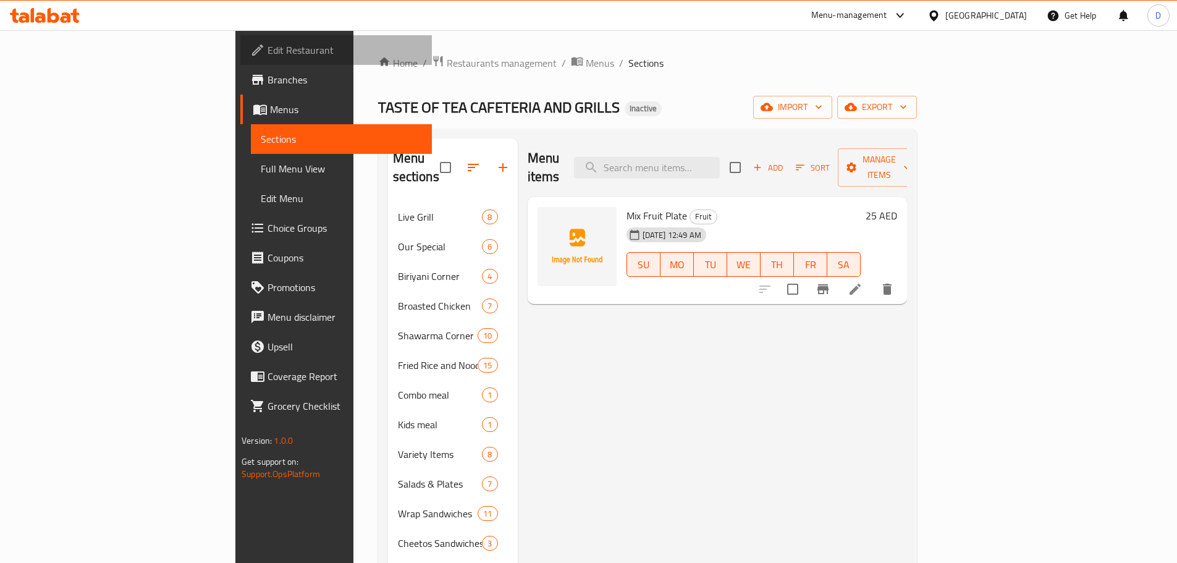
click at [268, 53] on span "Edit Restaurant" at bounding box center [345, 50] width 154 height 15
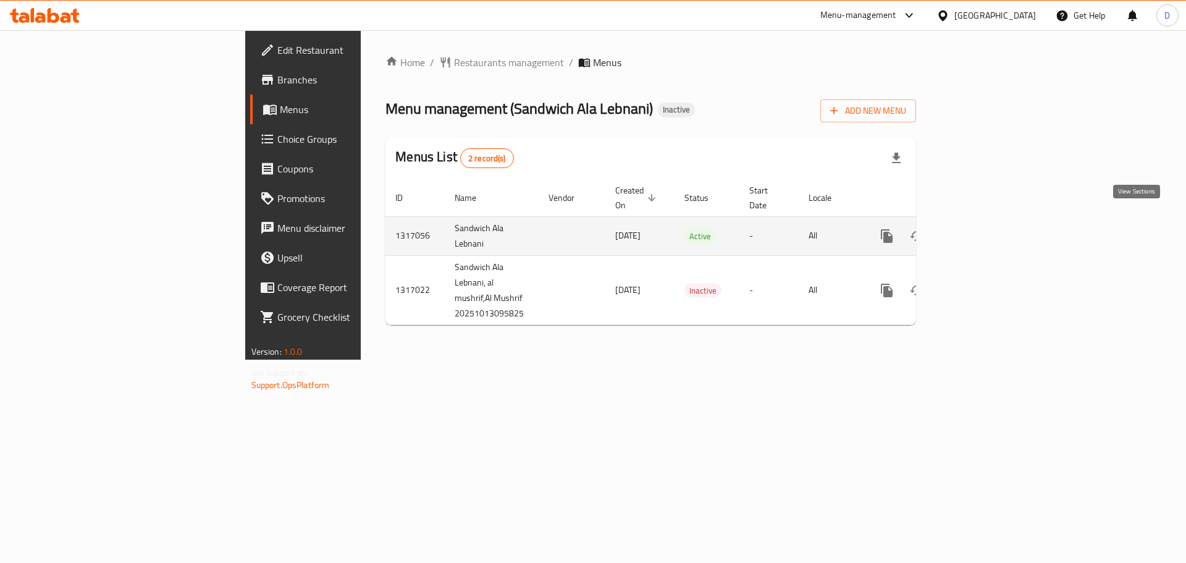
click at [984, 229] on icon "enhanced table" at bounding box center [976, 236] width 15 height 15
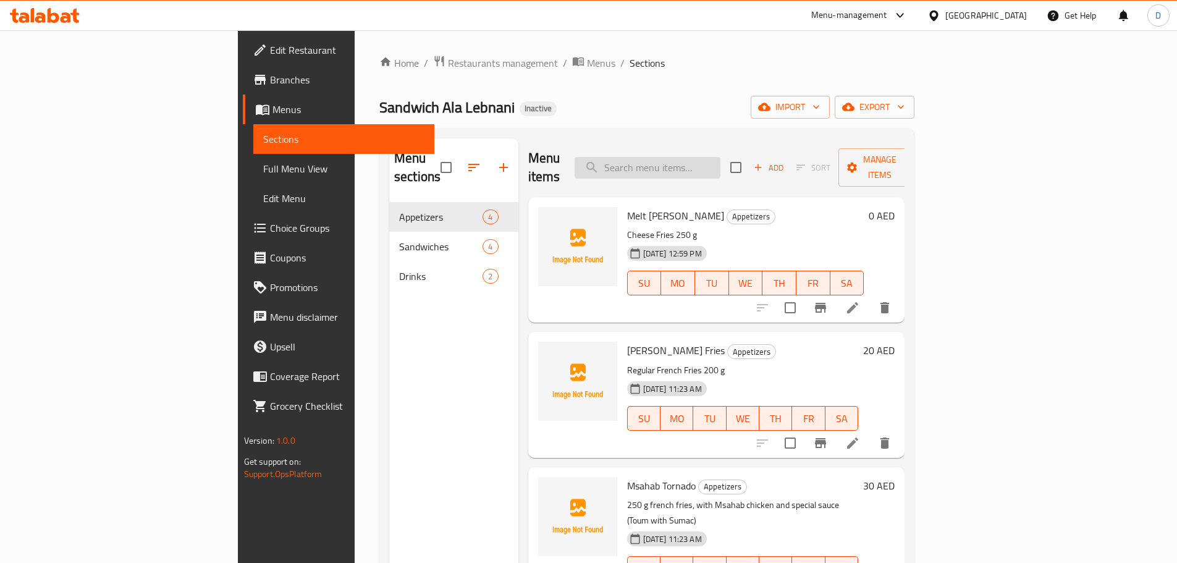
drag, startPoint x: 717, startPoint y: 152, endPoint x: 725, endPoint y: 148, distance: 8.8
click at [717, 157] on input "search" at bounding box center [648, 168] width 146 height 22
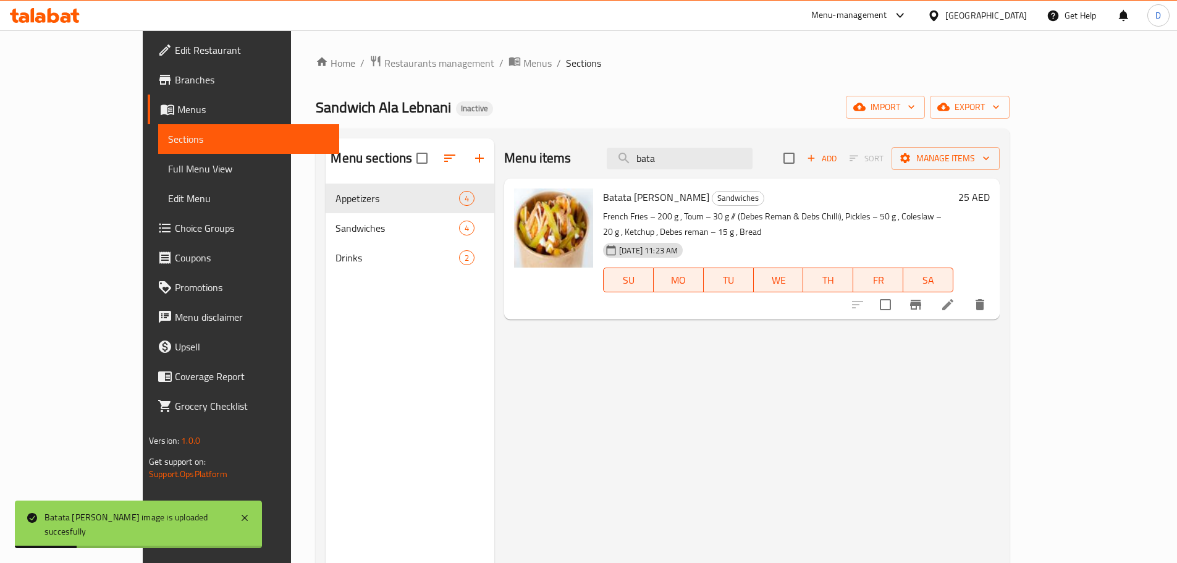
drag, startPoint x: 716, startPoint y: 156, endPoint x: 597, endPoint y: 179, distance: 121.4
click at [597, 179] on div "Menu items bata Add Sort Manage items Batata Ala Lebnani Sandwiches French Frie…" at bounding box center [746, 419] width 505 height 563
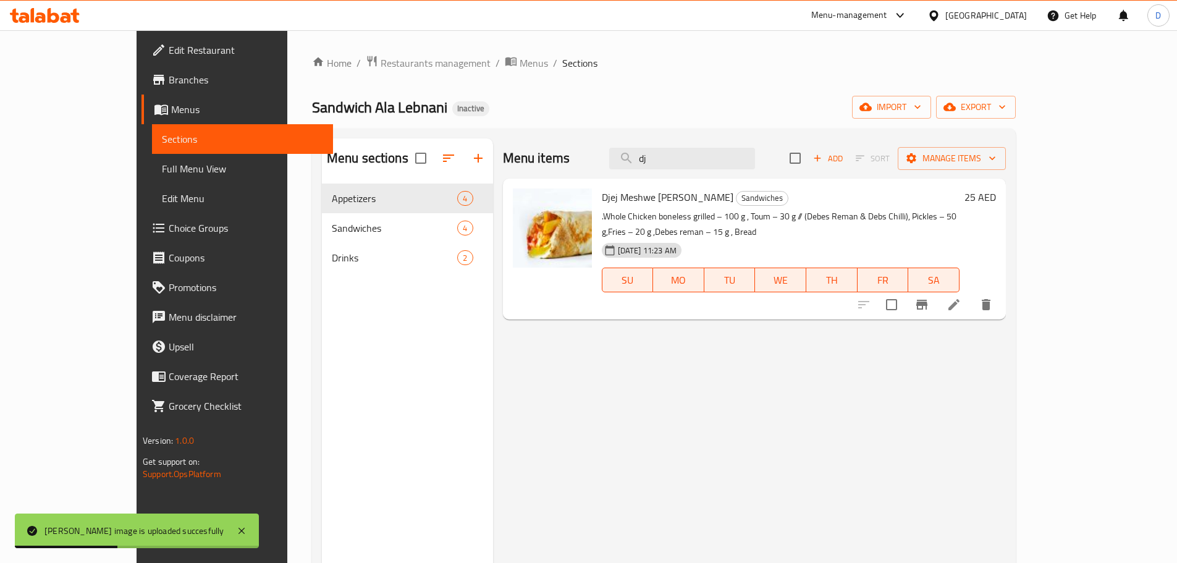
drag, startPoint x: 715, startPoint y: 167, endPoint x: 609, endPoint y: 157, distance: 106.2
click at [609, 157] on div "Menu items dj Add Sort Manage items" at bounding box center [754, 158] width 503 height 40
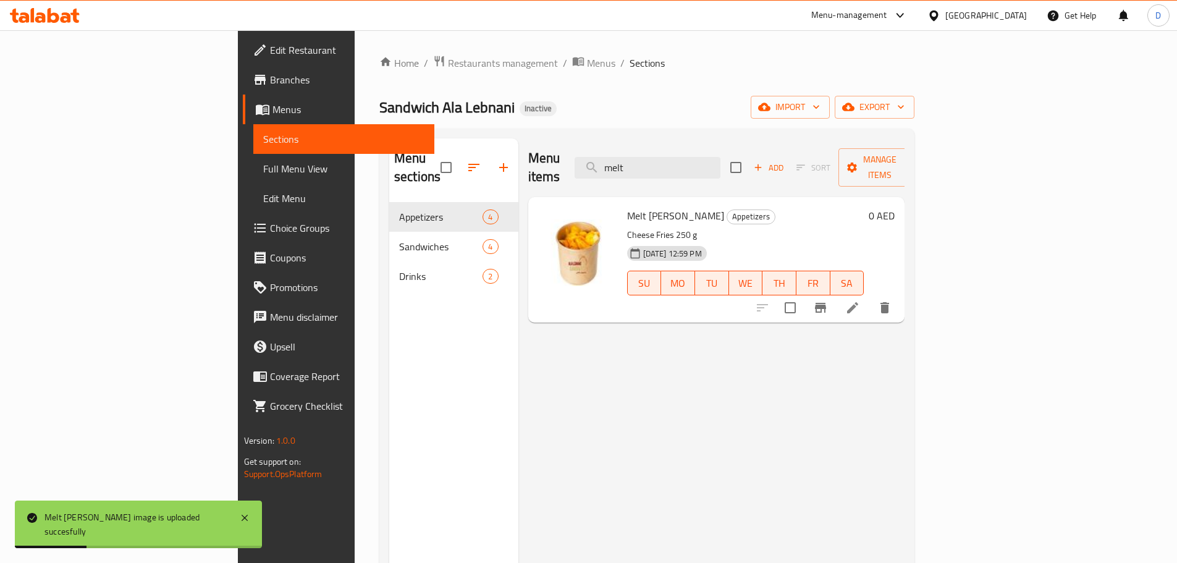
drag, startPoint x: 720, startPoint y: 151, endPoint x: 623, endPoint y: 151, distance: 97.0
click at [623, 151] on div "Menu items melt Add Sort Manage items" at bounding box center [716, 167] width 377 height 59
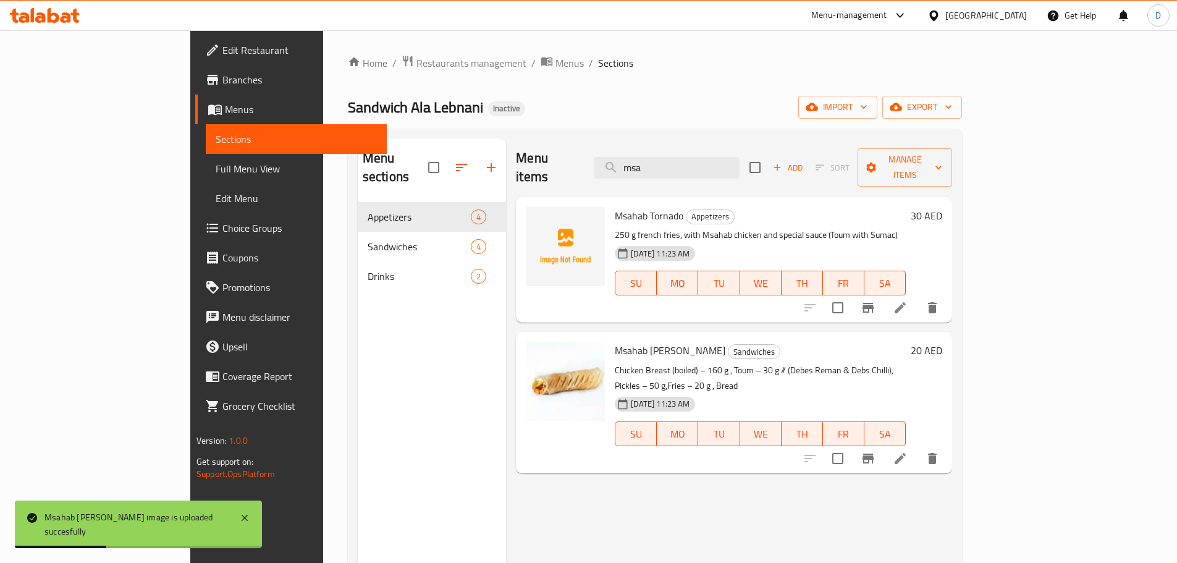
drag, startPoint x: 727, startPoint y: 153, endPoint x: 628, endPoint y: 166, distance: 99.7
click at [628, 166] on div "Menu items msa Add Sort Manage items" at bounding box center [734, 167] width 436 height 59
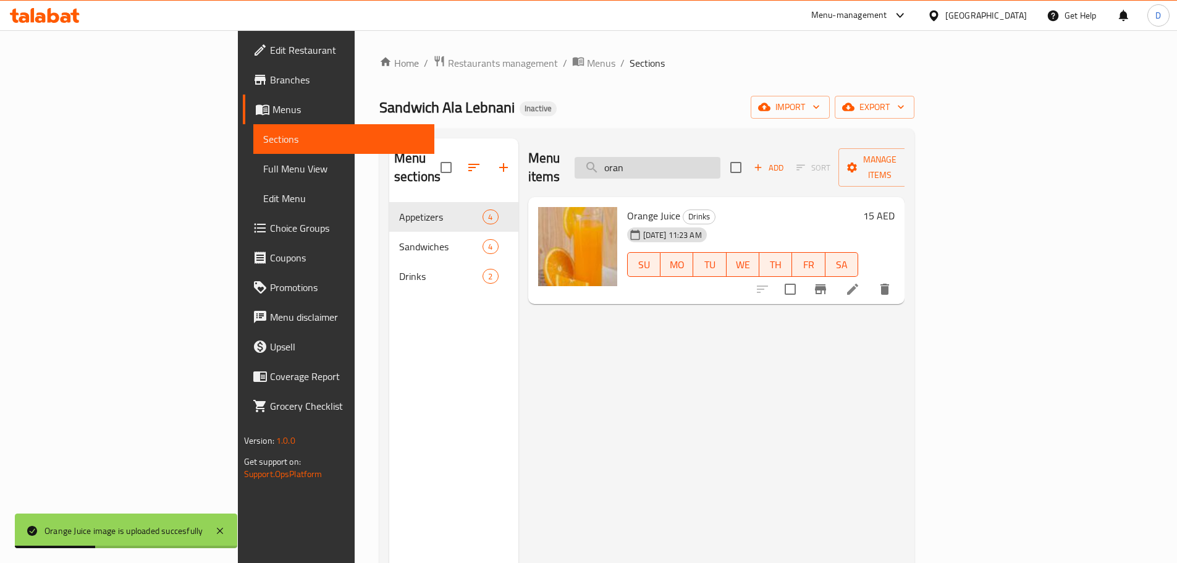
drag, startPoint x: 723, startPoint y: 164, endPoint x: 683, endPoint y: 159, distance: 40.6
click at [672, 163] on input "oran" at bounding box center [648, 168] width 146 height 22
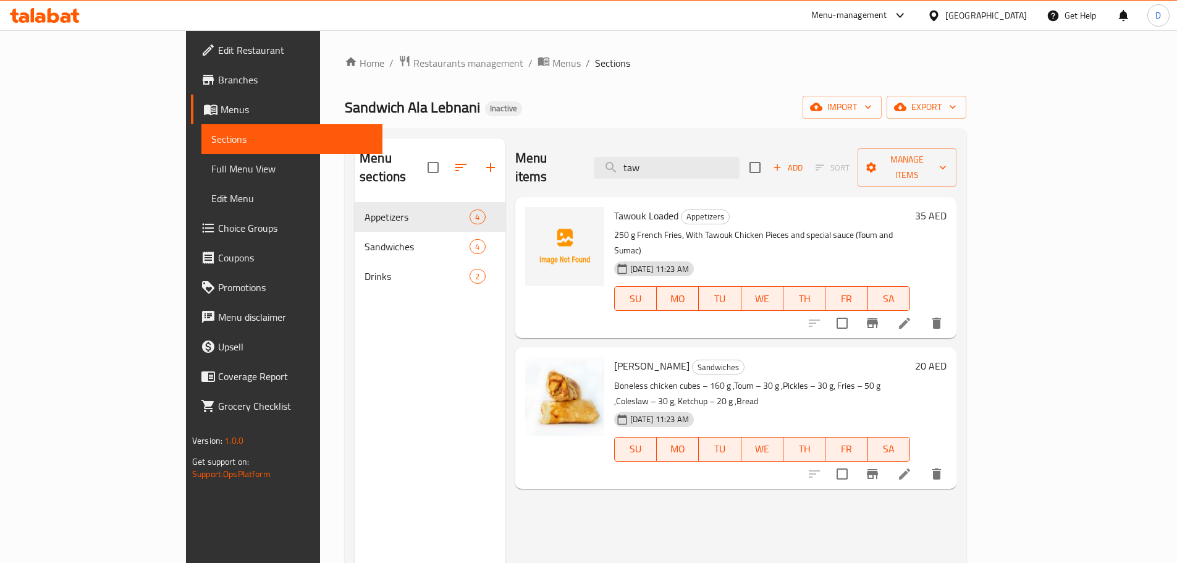
drag, startPoint x: 743, startPoint y: 161, endPoint x: 642, endPoint y: 161, distance: 101.3
click at [642, 161] on div "Menu items taw Add Sort Manage items" at bounding box center [735, 167] width 441 height 59
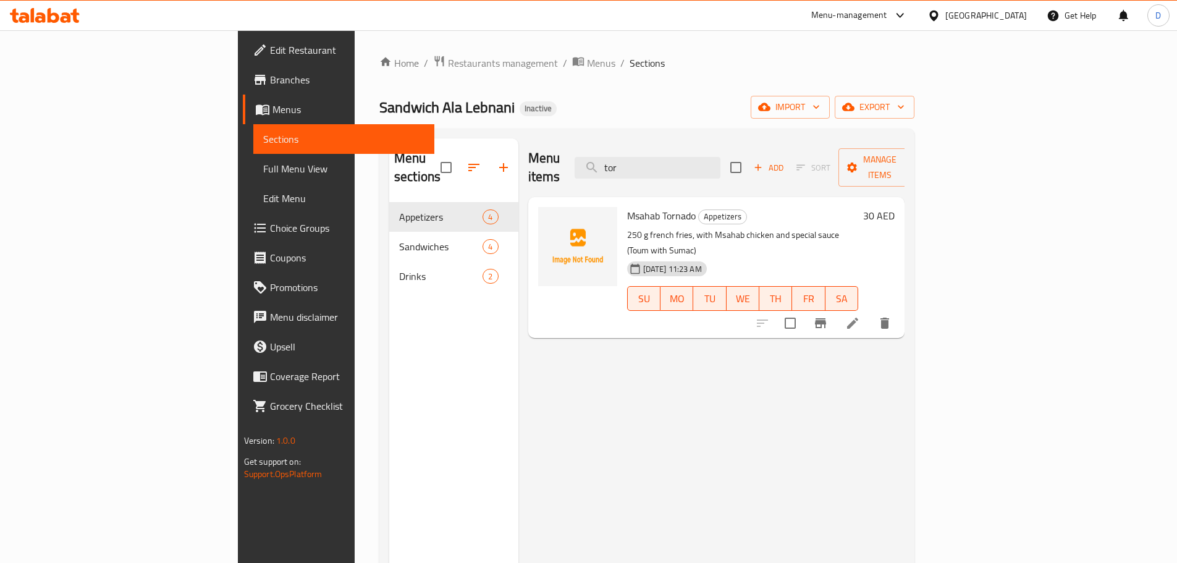
drag, startPoint x: 717, startPoint y: 159, endPoint x: 642, endPoint y: 167, distance: 75.1
click at [642, 167] on div "Menu items tor Add Sort Manage items" at bounding box center [716, 167] width 377 height 59
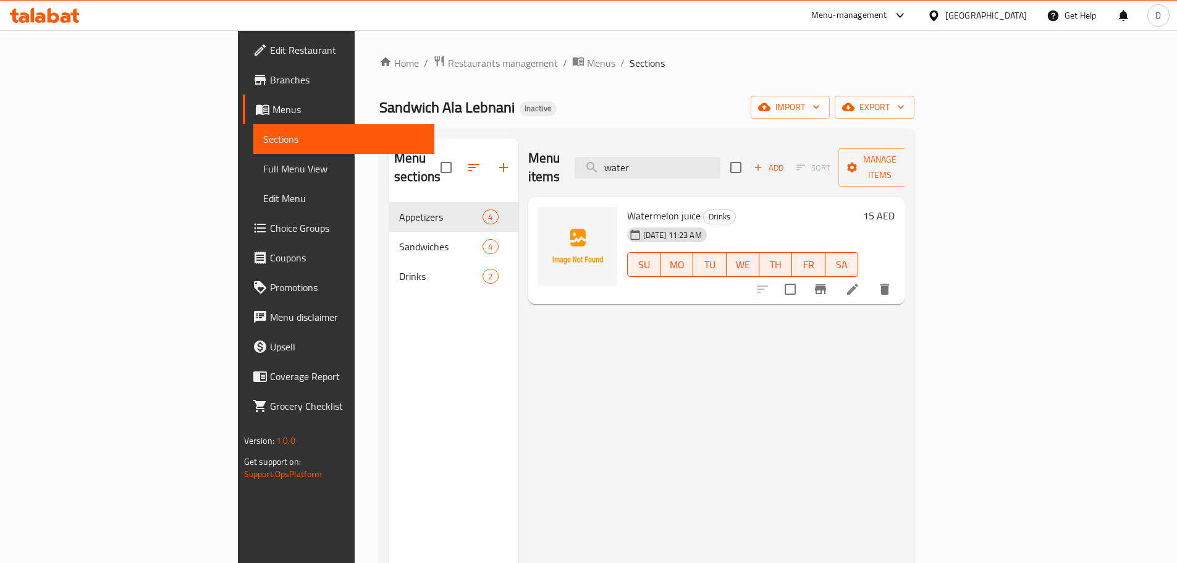
type input "water"
click at [263, 171] on span "Full Menu View" at bounding box center [343, 168] width 161 height 15
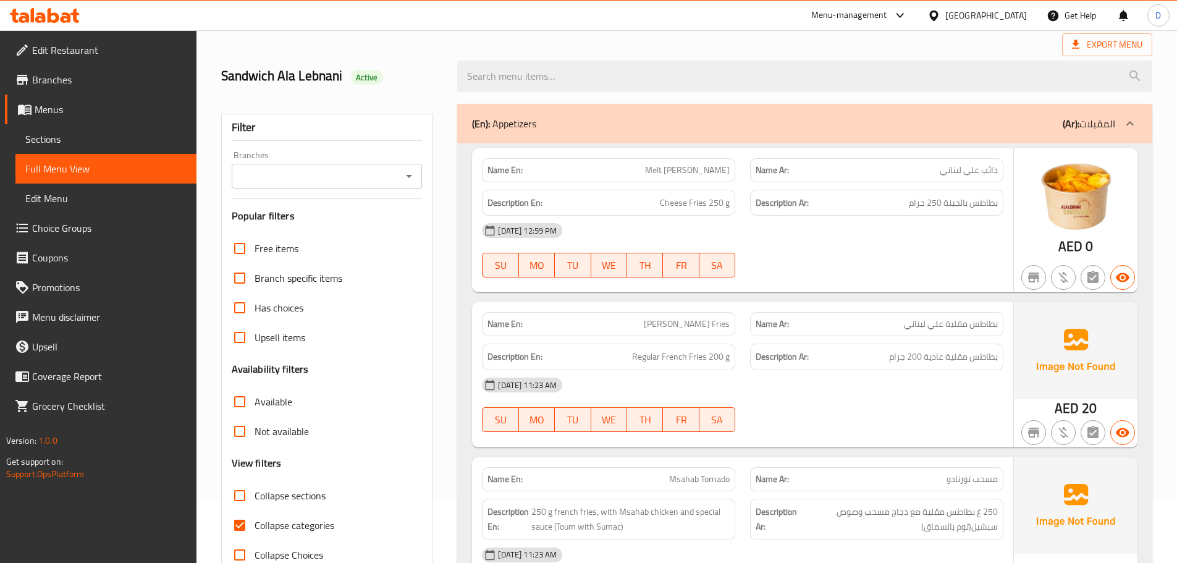
scroll to position [185, 0]
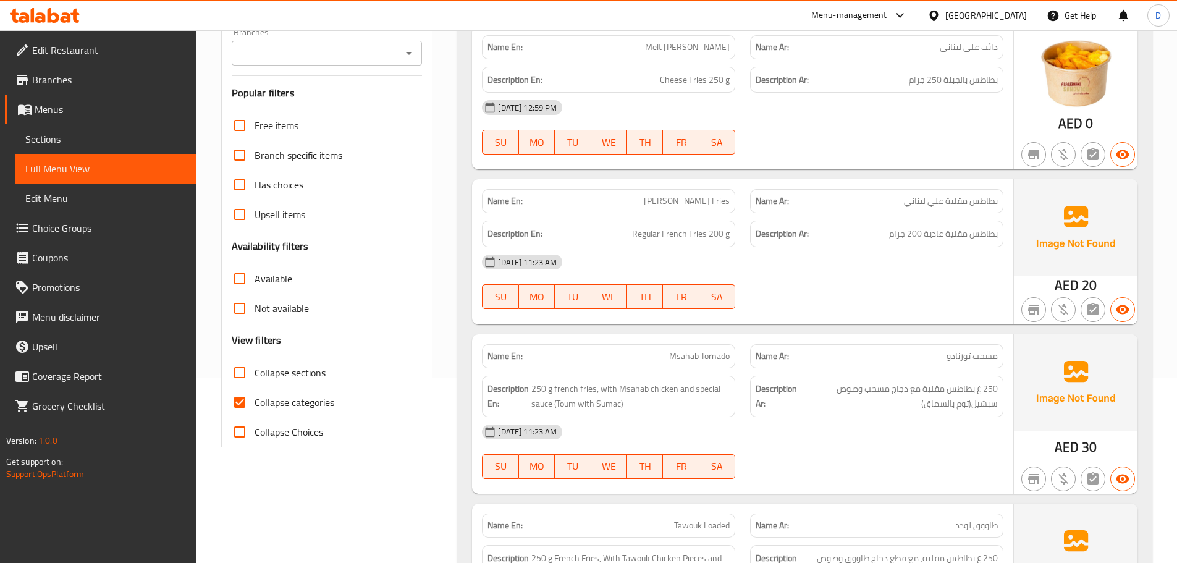
drag, startPoint x: 239, startPoint y: 399, endPoint x: 390, endPoint y: 378, distance: 152.9
click at [240, 399] on input "Collapse categories" at bounding box center [240, 402] width 30 height 30
checkbox input "false"
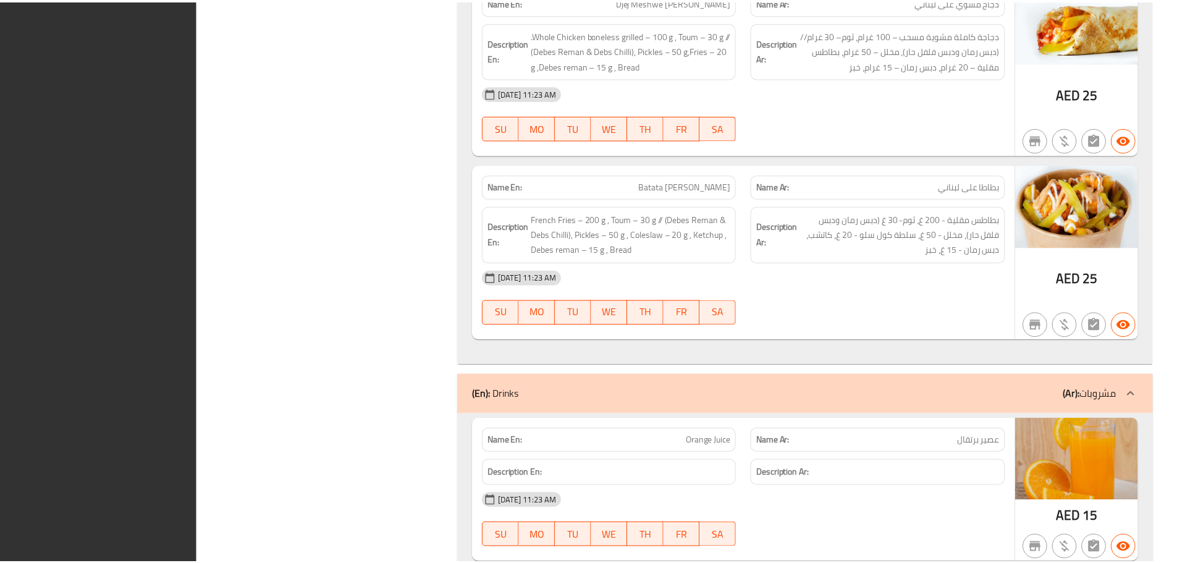
scroll to position [1520, 0]
